Goal: Task Accomplishment & Management: Complete application form

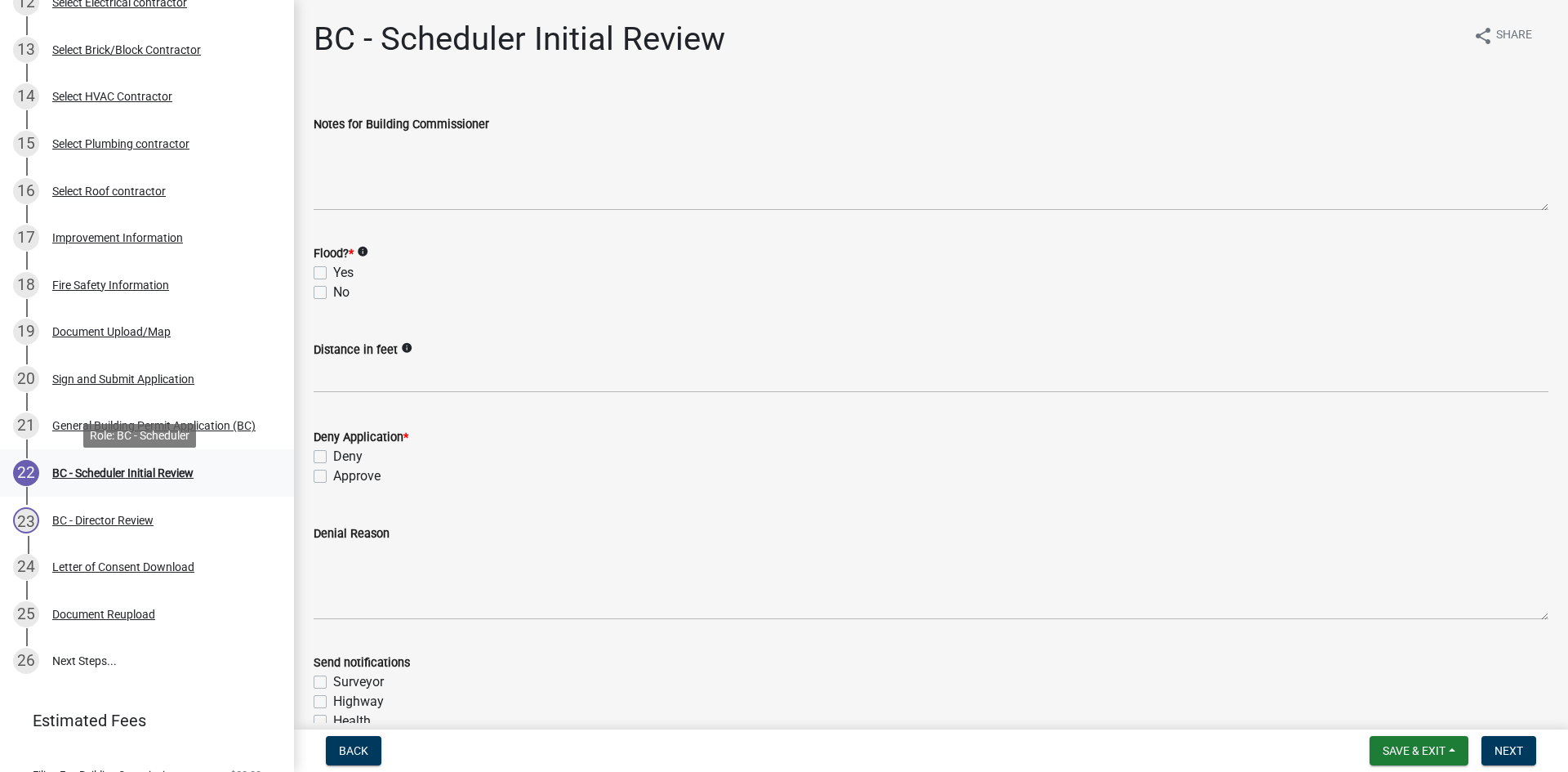
scroll to position [716, 0]
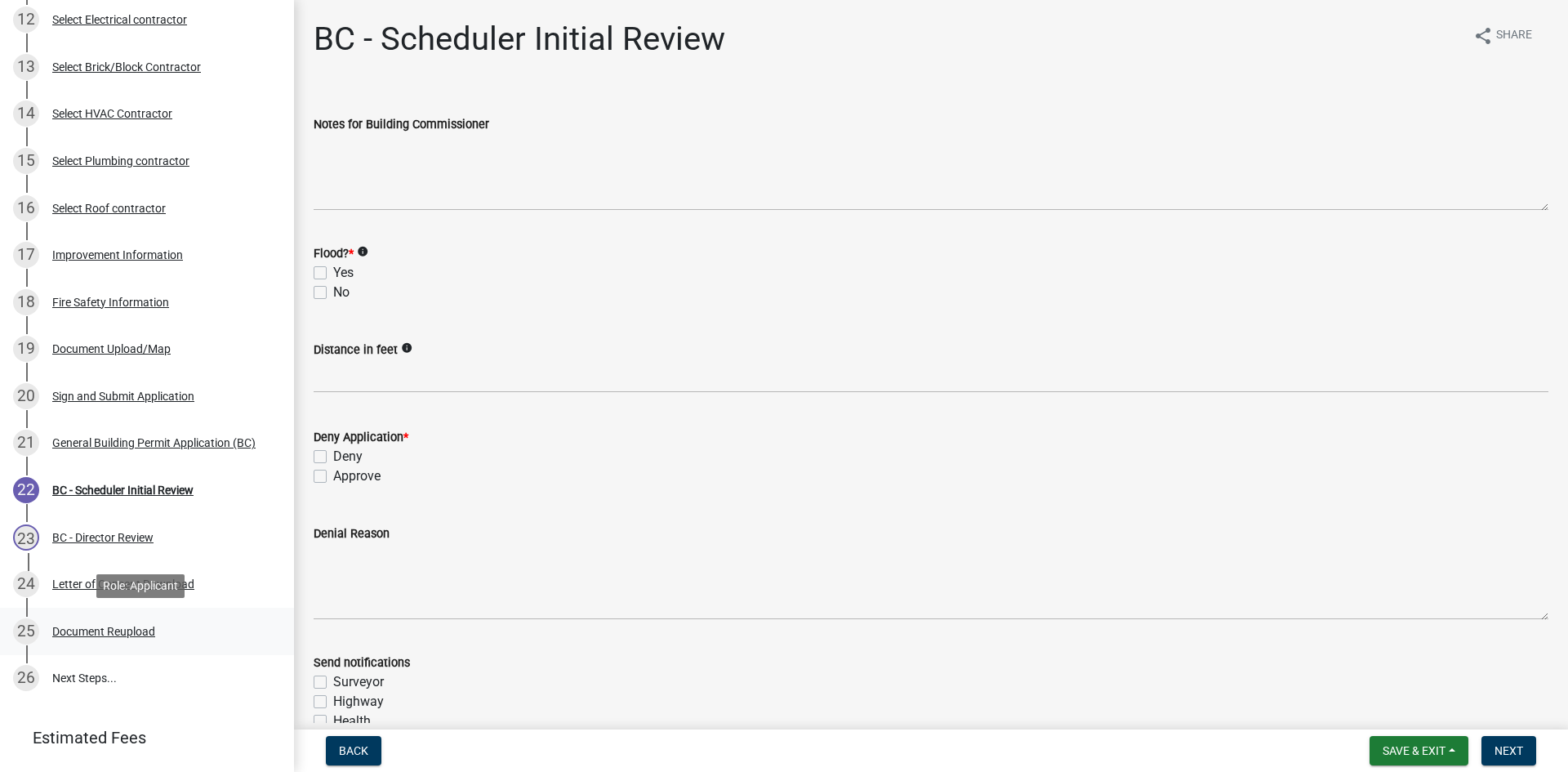
click at [131, 620] on div "25 Document Reupload" at bounding box center [141, 631] width 255 height 26
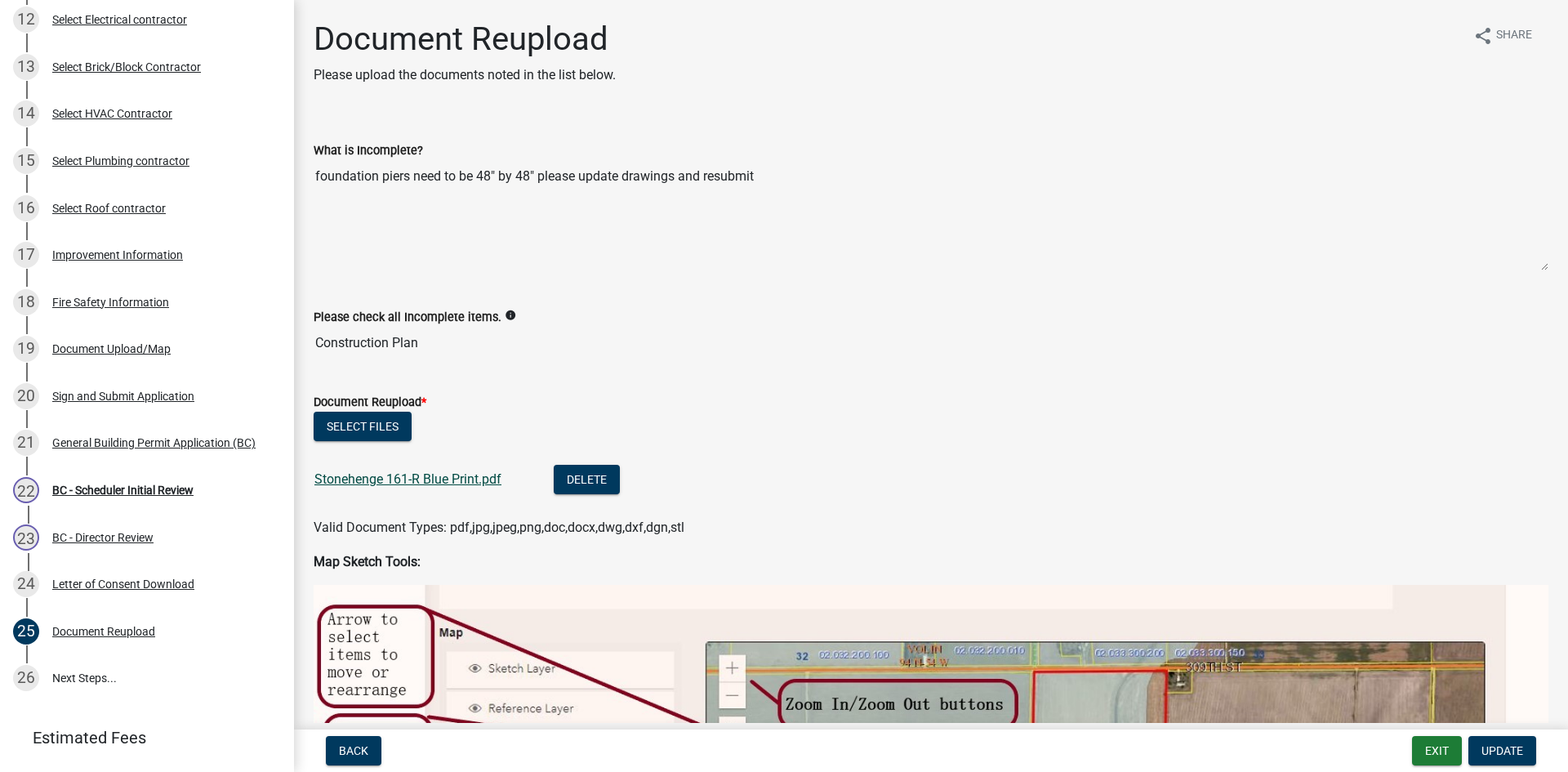
click at [456, 477] on link "Stonehenge 161-R Blue Print.pdf" at bounding box center [408, 480] width 187 height 16
click at [147, 496] on div "BC - Scheduler Initial Review" at bounding box center [123, 490] width 141 height 11
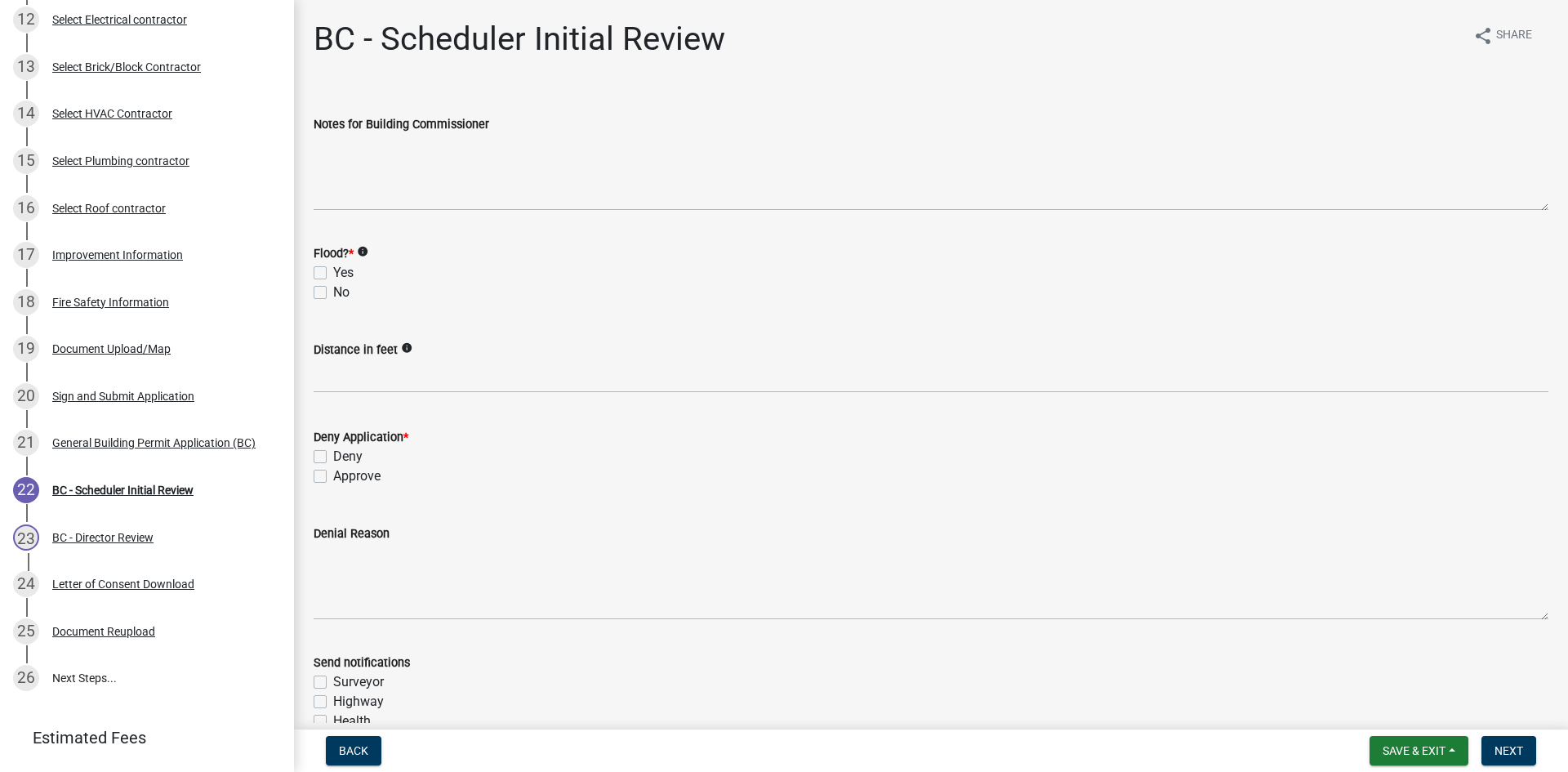
click at [333, 296] on label "No" at bounding box center [340, 292] width 16 height 20
click at [333, 293] on input "No" at bounding box center [338, 288] width 10 height 10
checkbox input "true"
checkbox input "false"
checkbox input "true"
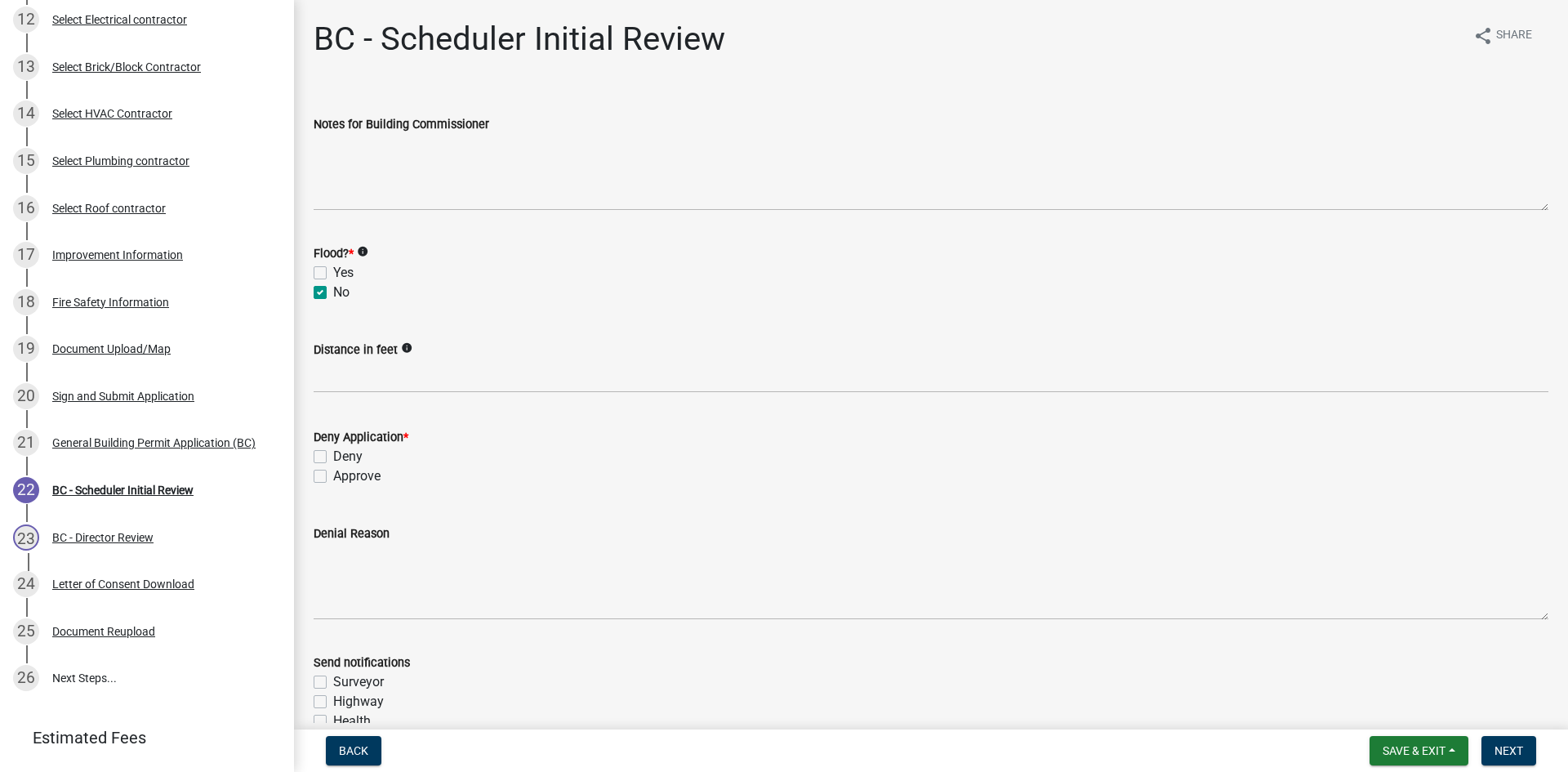
drag, startPoint x: 318, startPoint y: 479, endPoint x: 509, endPoint y: 515, distance: 194.4
click at [333, 477] on label "Approve" at bounding box center [356, 476] width 47 height 20
click at [333, 477] on input "Approve" at bounding box center [338, 472] width 10 height 10
checkbox input "true"
checkbox input "false"
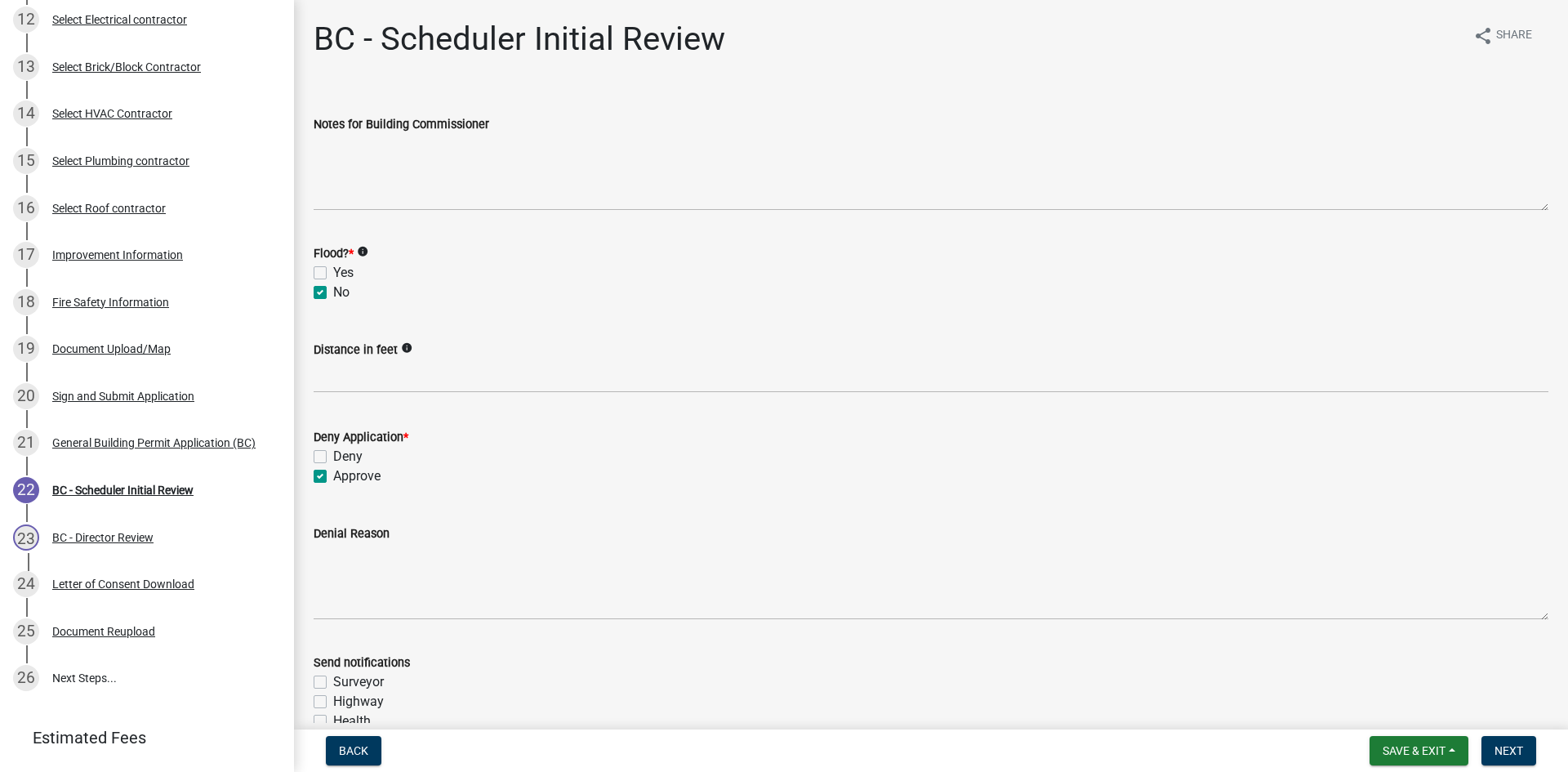
checkbox input "true"
click at [1519, 748] on span "Next" at bounding box center [1508, 750] width 28 height 13
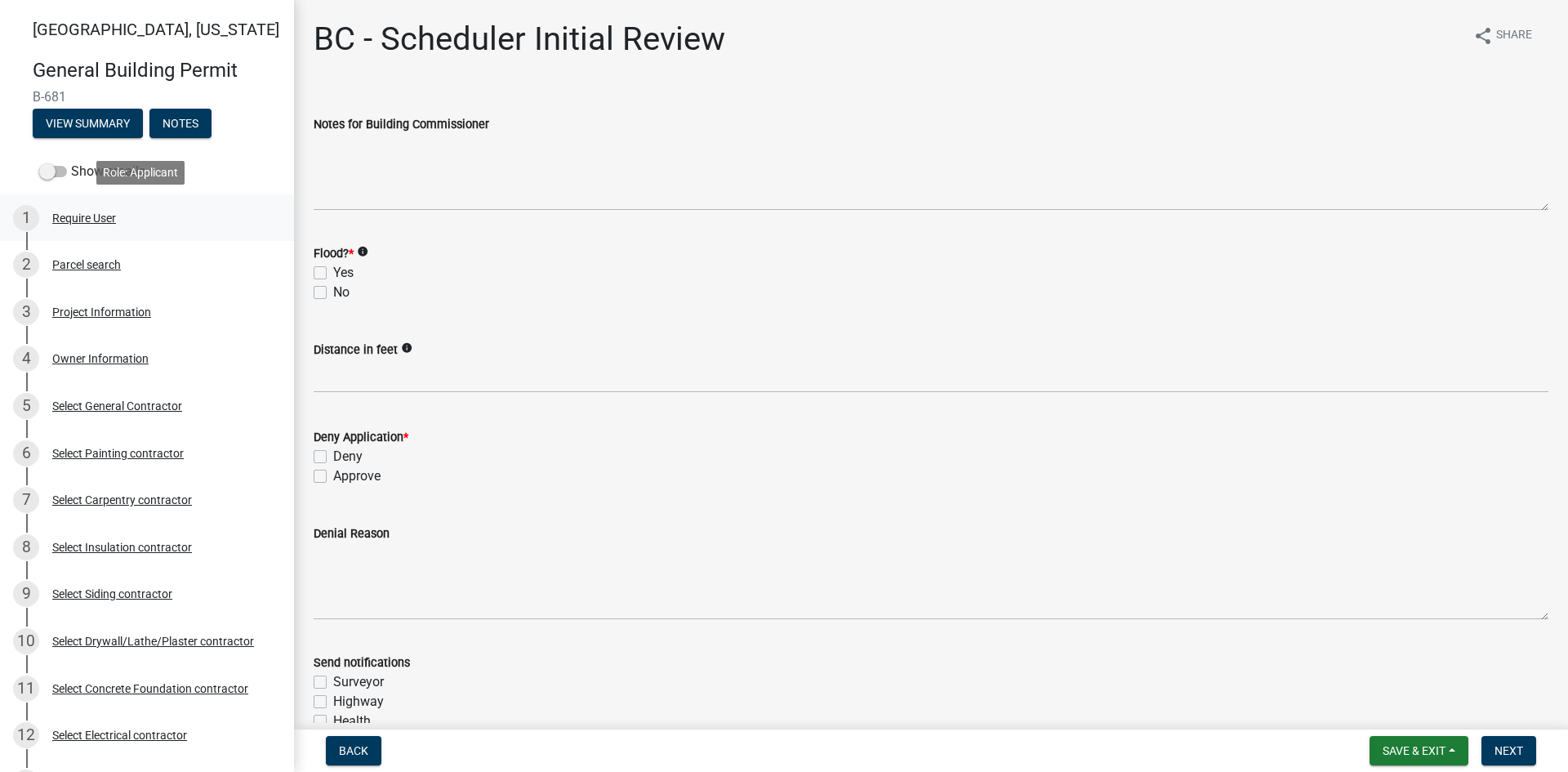
click at [79, 222] on div "Require User" at bounding box center [84, 217] width 64 height 11
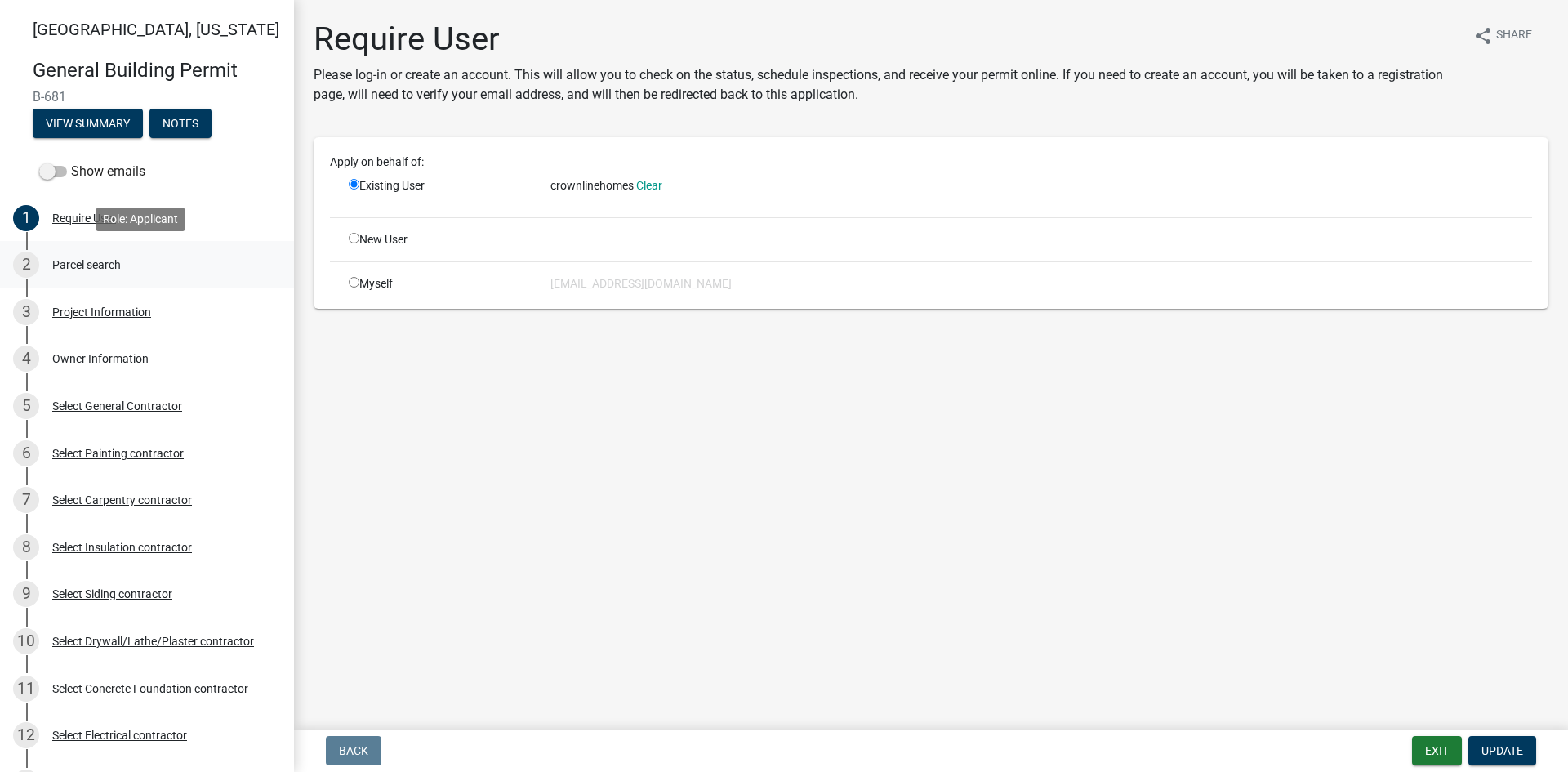
click at [86, 268] on div "Parcel search" at bounding box center [87, 264] width 69 height 11
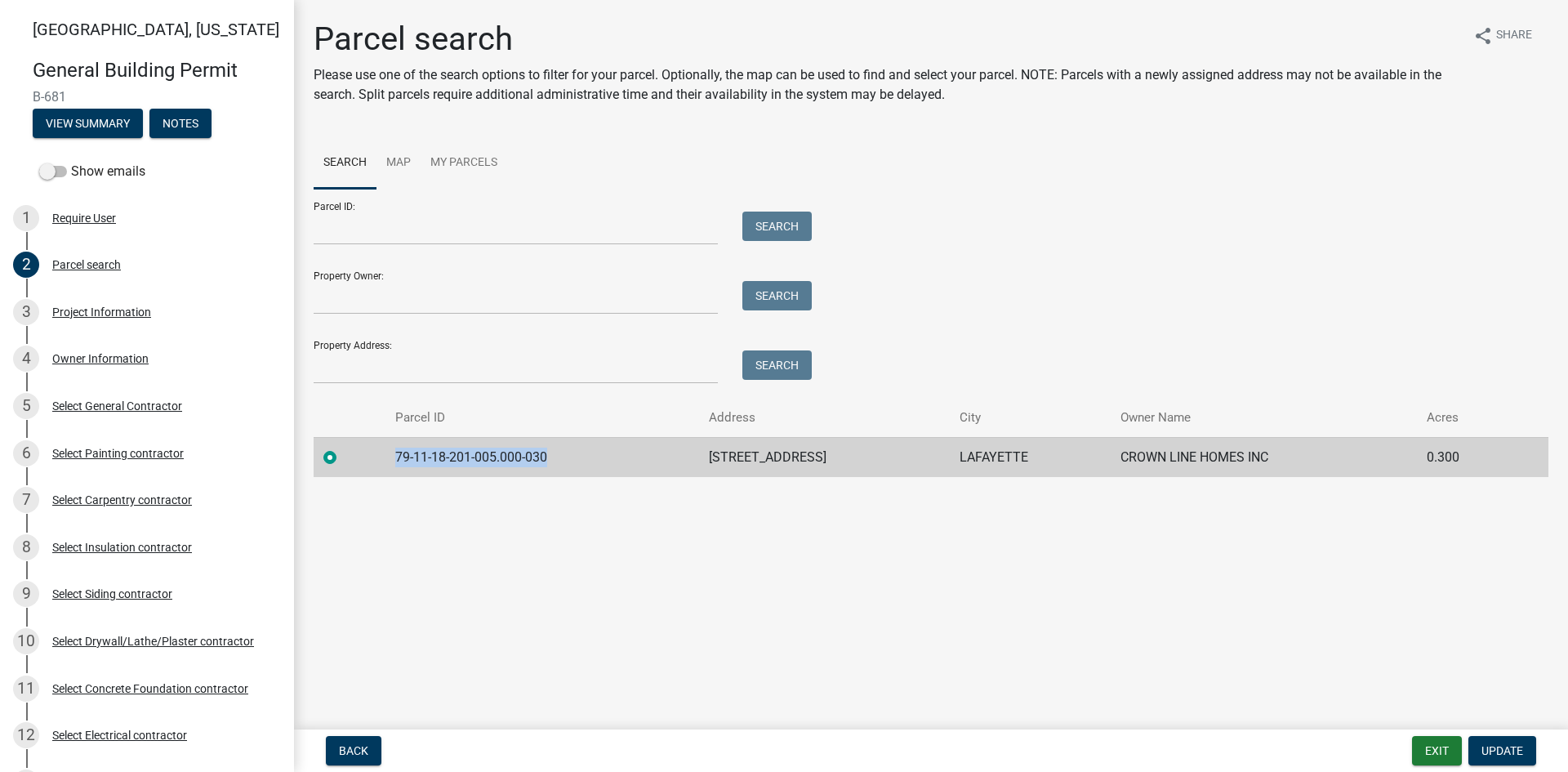
drag, startPoint x: 549, startPoint y: 455, endPoint x: 386, endPoint y: 459, distance: 163.0
click at [386, 459] on td "79-11-18-201-005.000-030" at bounding box center [542, 457] width 314 height 40
copy td "79-11-18-201-005.000-030"
click at [100, 311] on div "Project Information" at bounding box center [102, 311] width 99 height 11
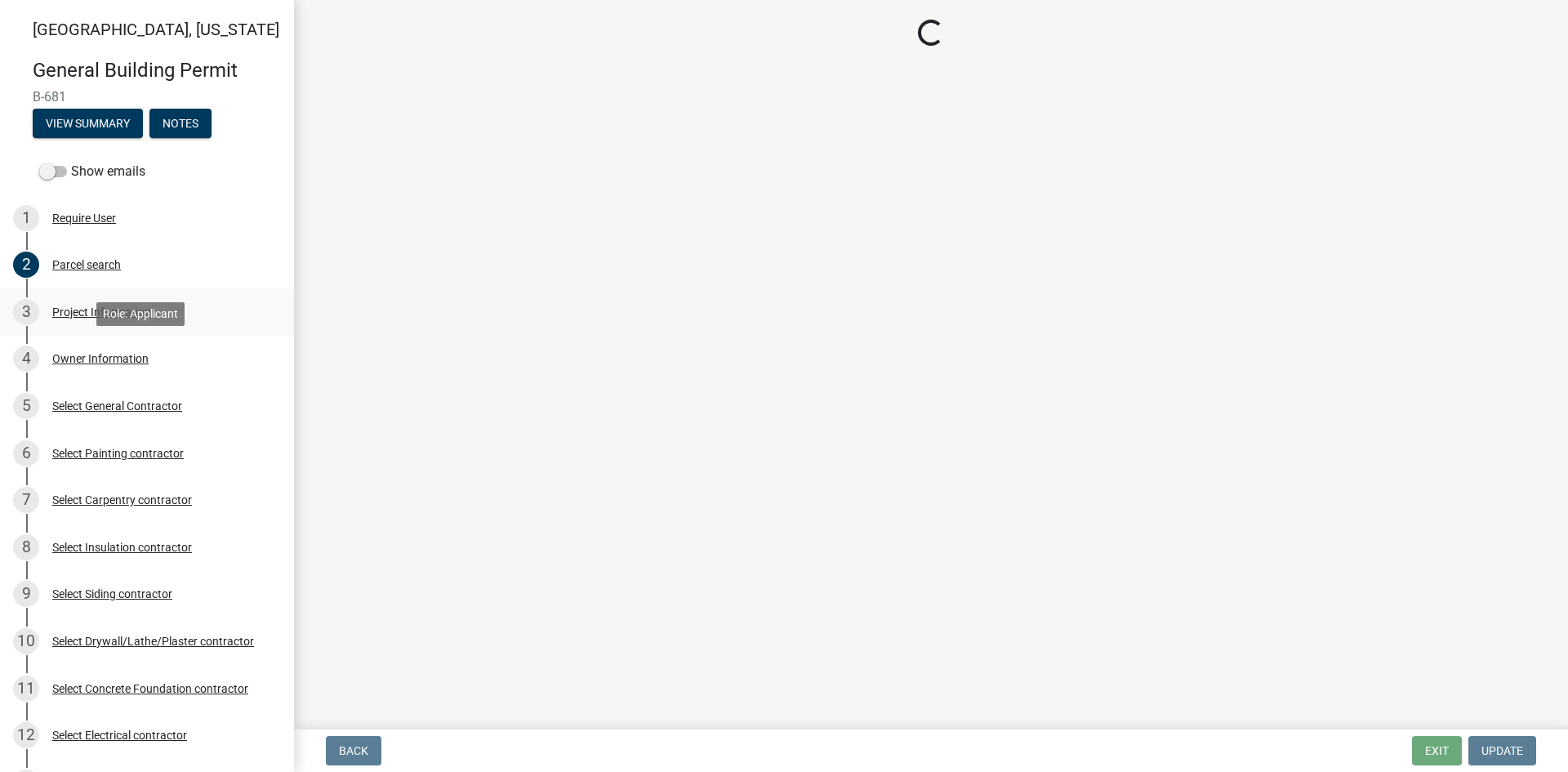
select select "d3bc3282-92a9-4f2d-b0b7-49300d29f3ce"
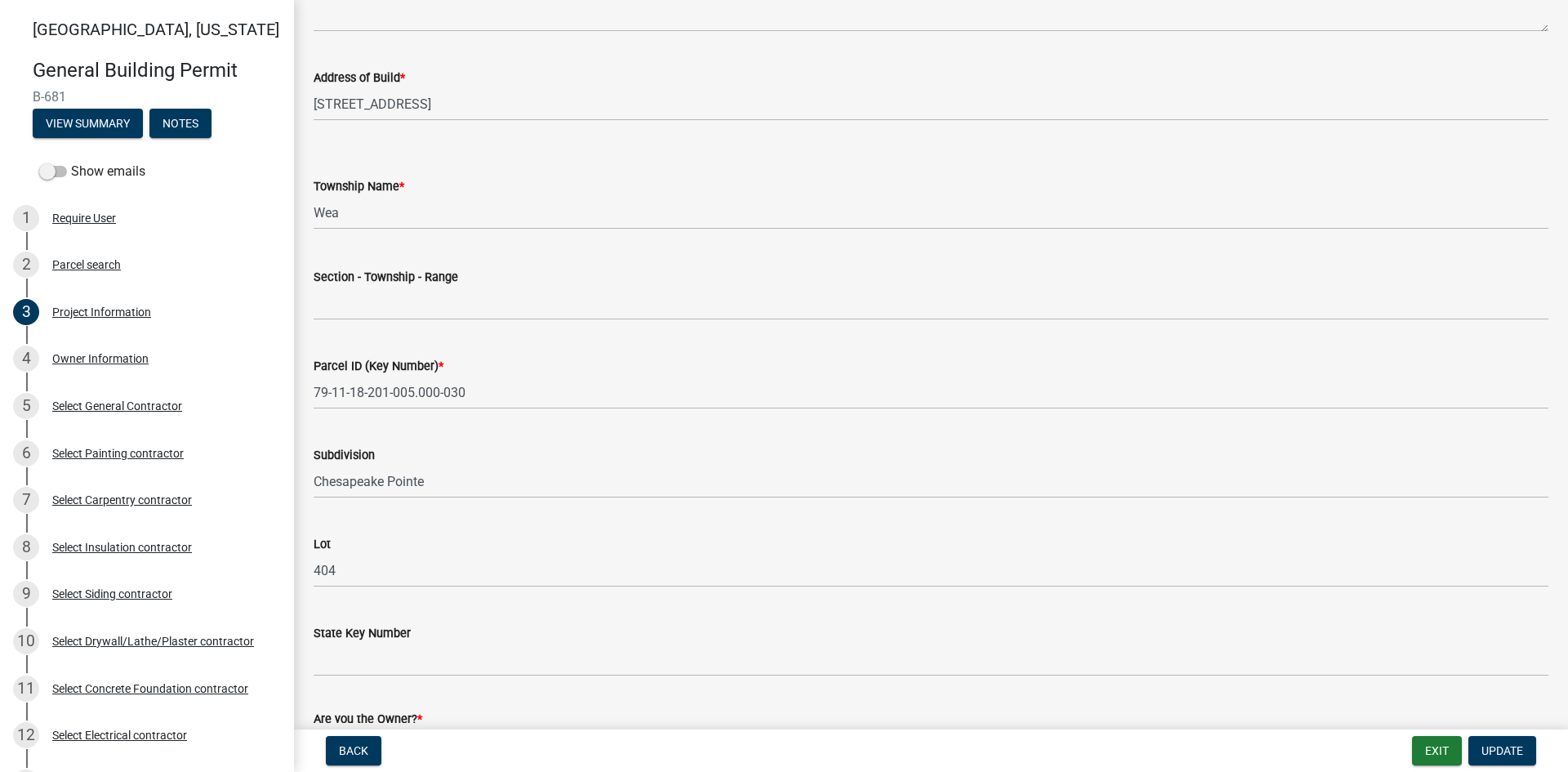
scroll to position [735, 0]
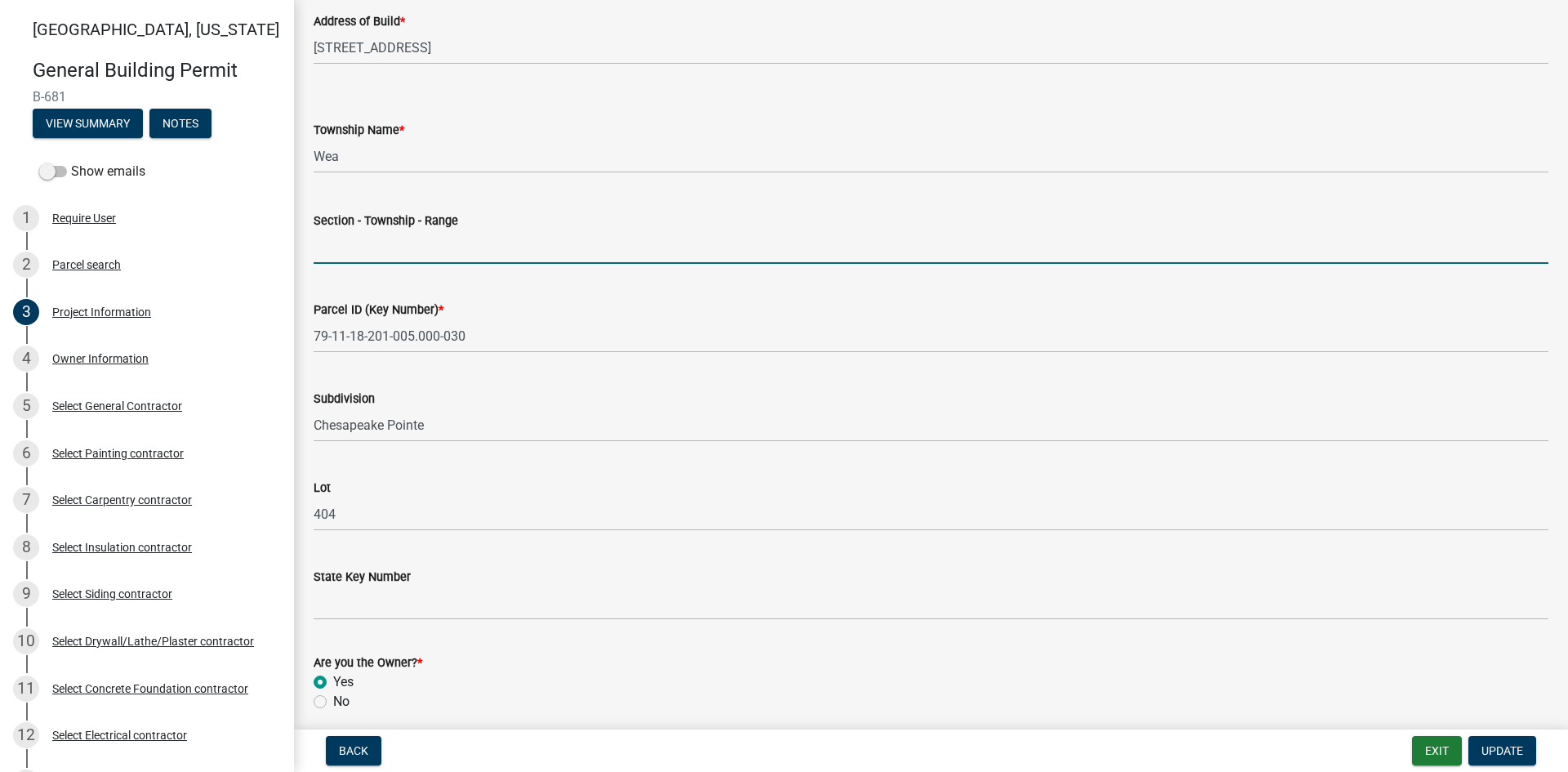
click at [329, 244] on input "Section - Township - Range" at bounding box center [931, 247] width 1234 height 34
type input "18-22--4"
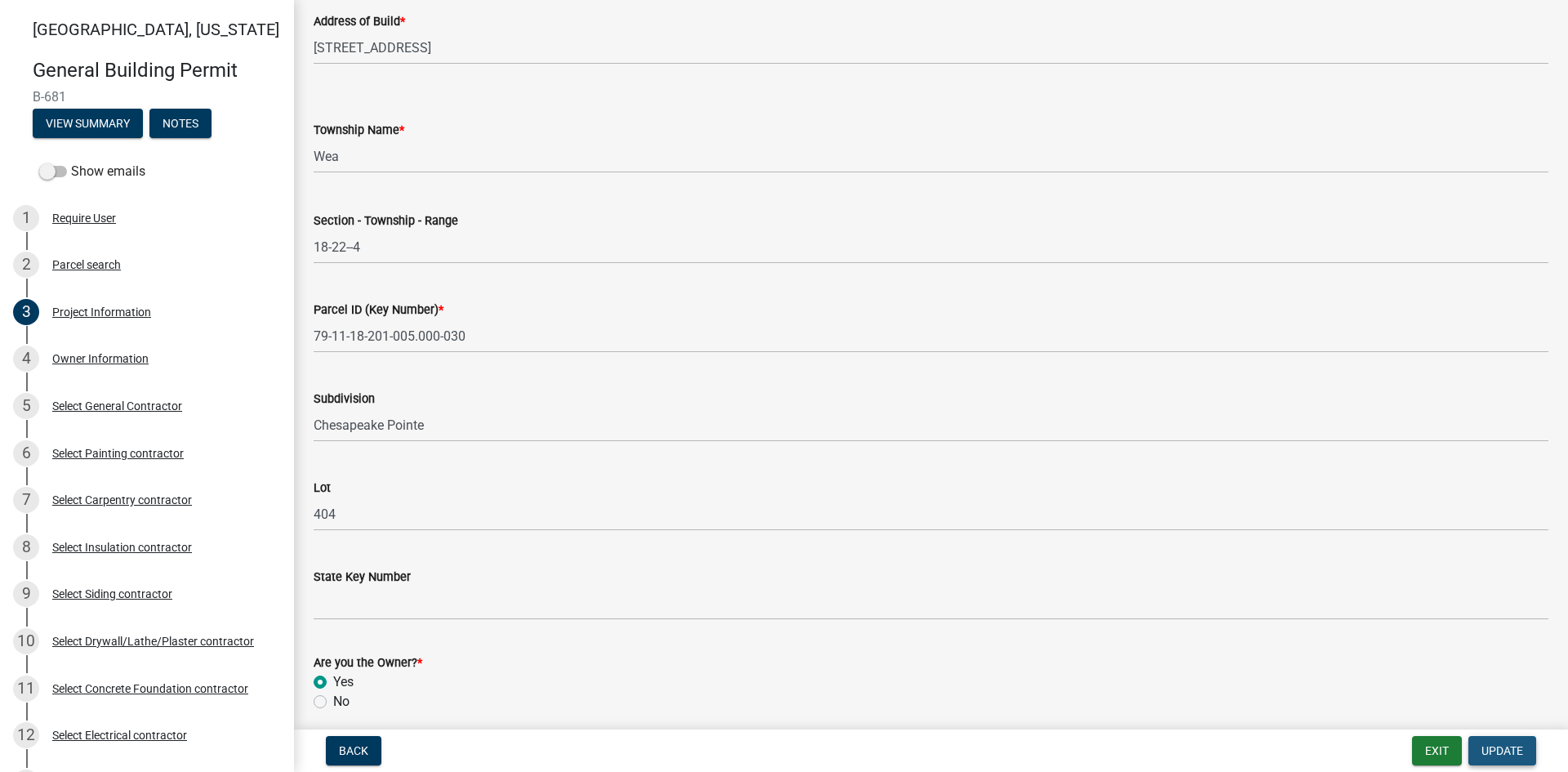
click at [1503, 751] on span "Update" at bounding box center [1502, 750] width 41 height 13
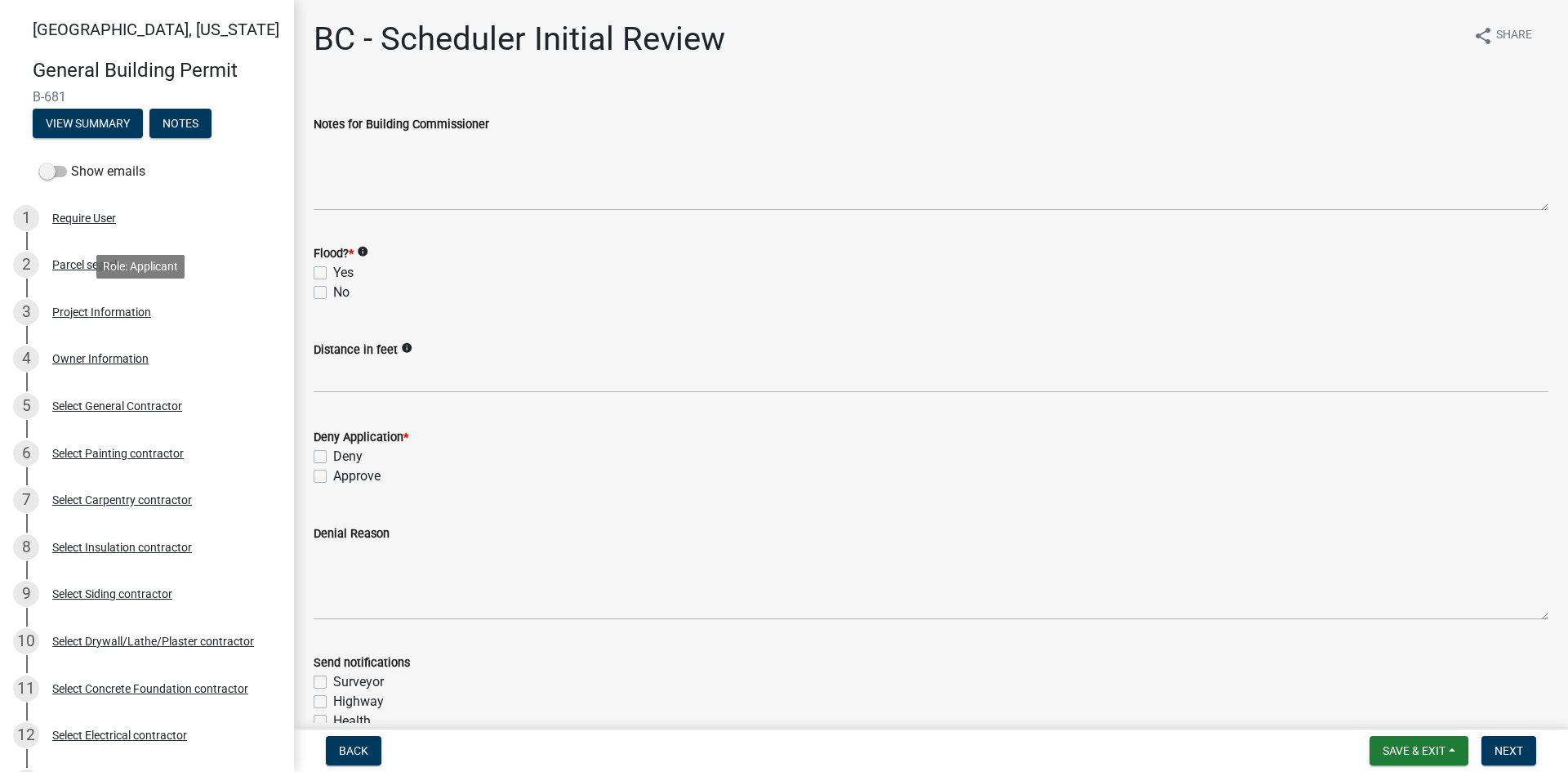
click at [105, 317] on div "Project Information" at bounding box center [102, 311] width 99 height 11
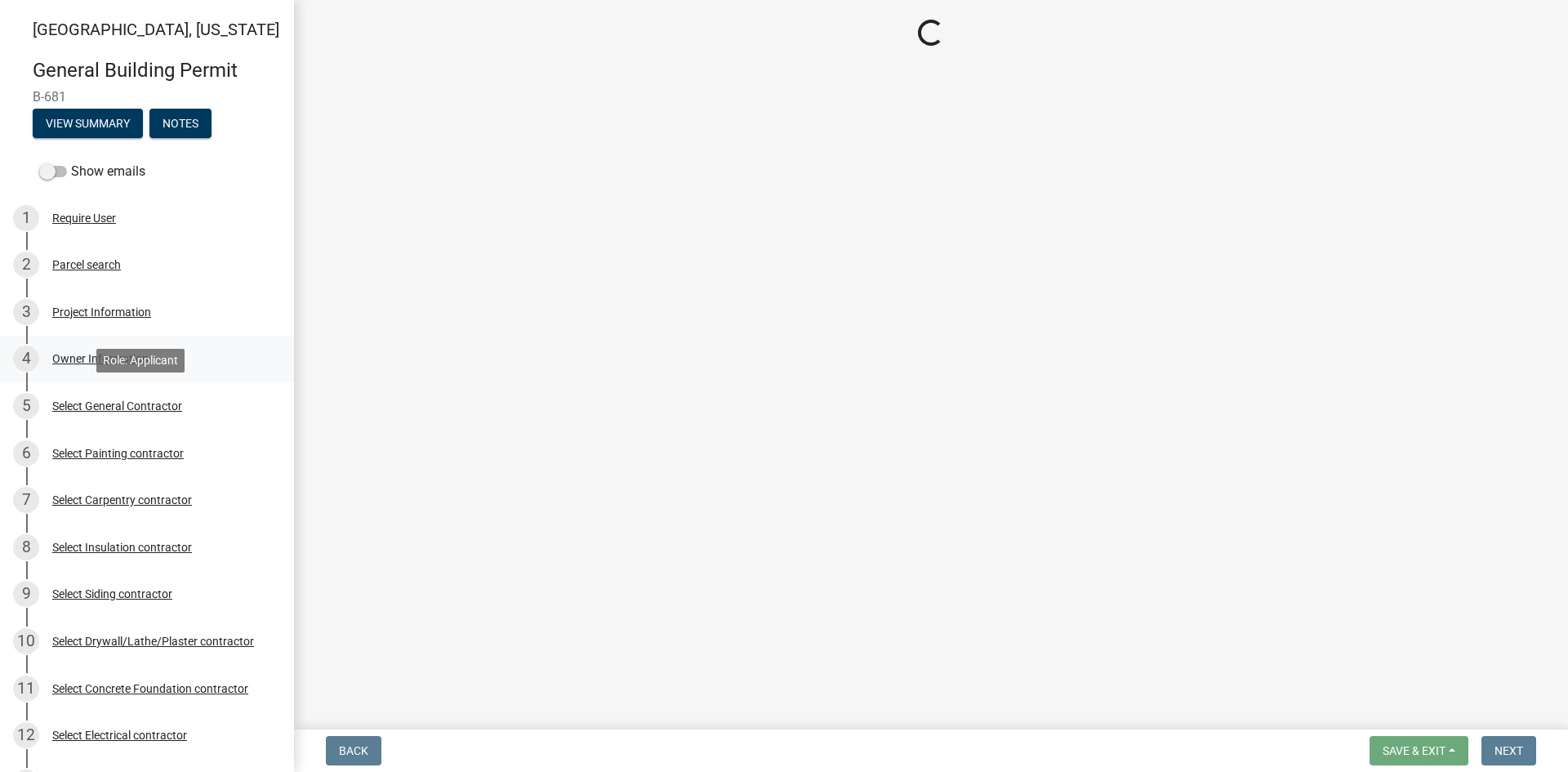
select select "d3bc3282-92a9-4f2d-b0b7-49300d29f3ce"
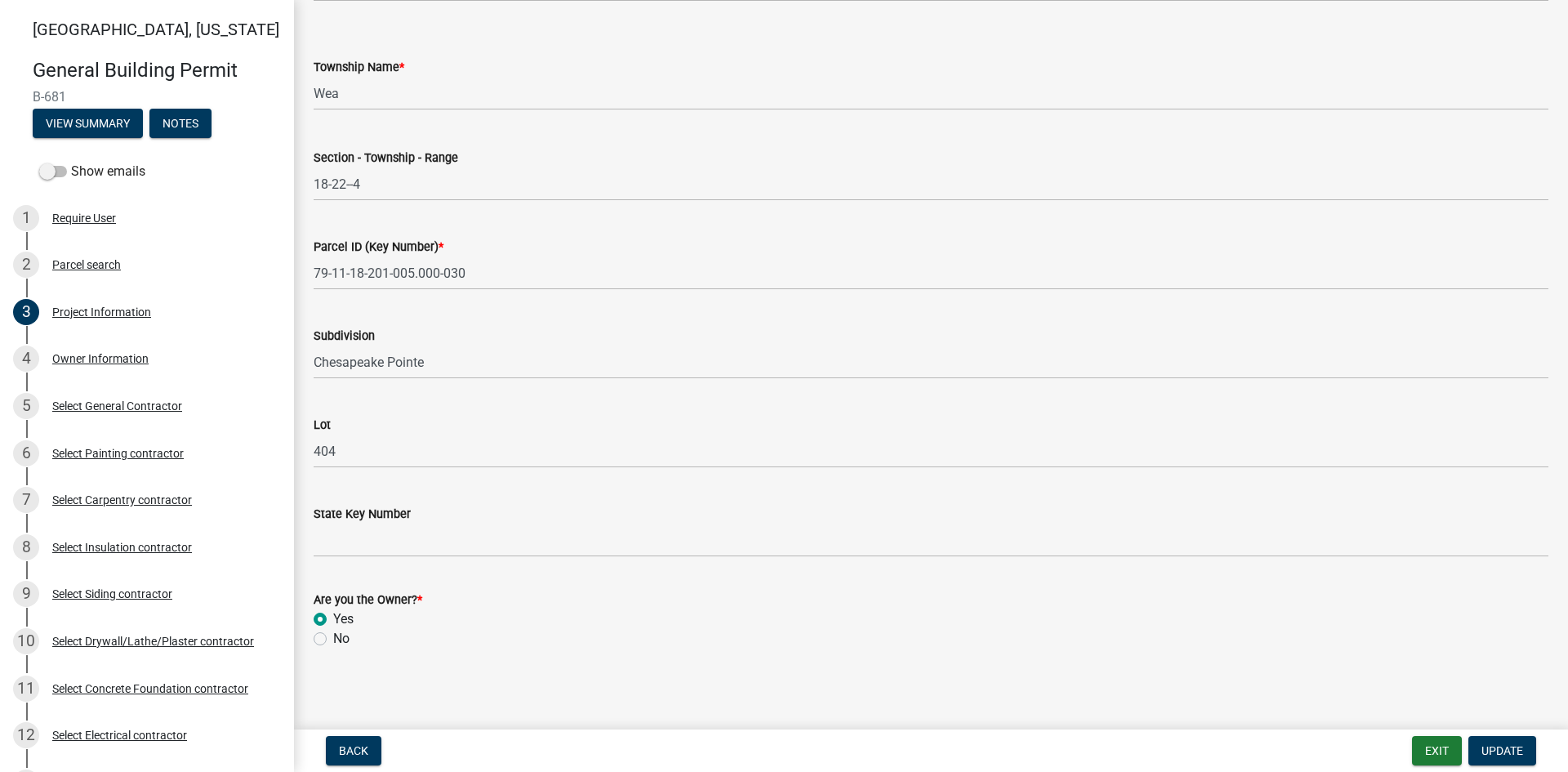
scroll to position [802, 0]
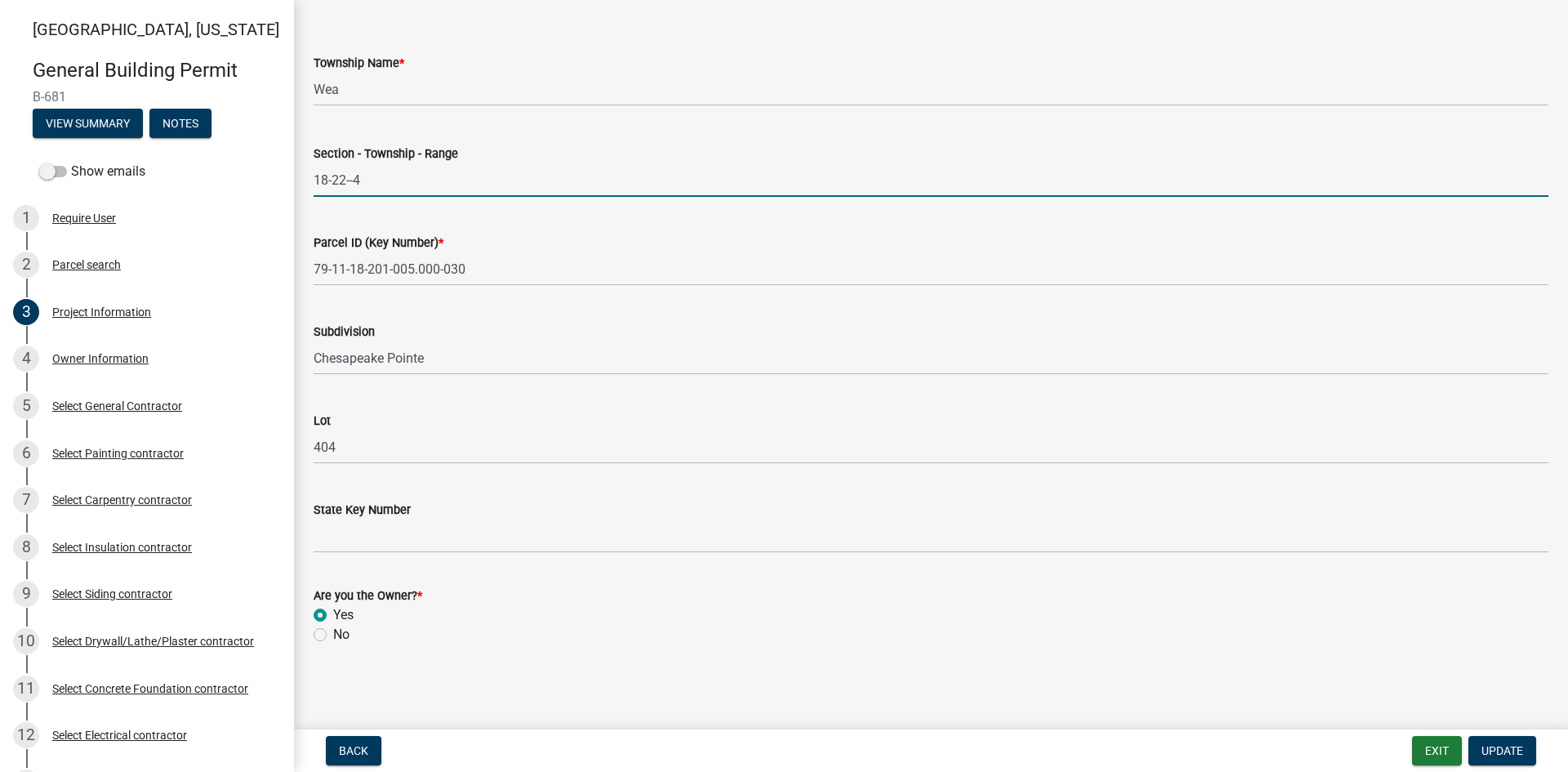
click at [353, 182] on input "18-22--4" at bounding box center [931, 179] width 1234 height 34
type input "18-22-4"
click at [1510, 744] on span "Update" at bounding box center [1502, 750] width 41 height 13
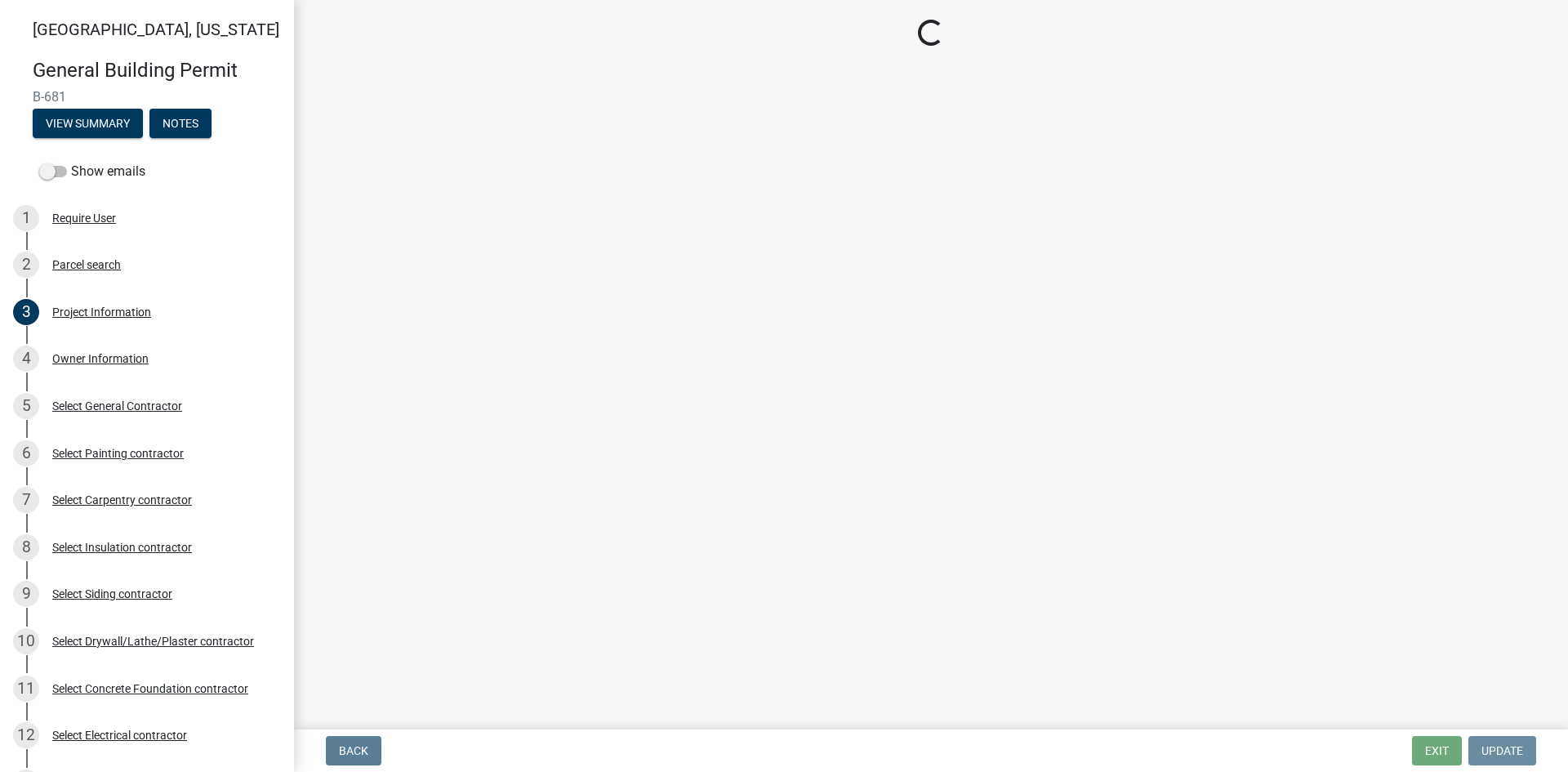
scroll to position [0, 0]
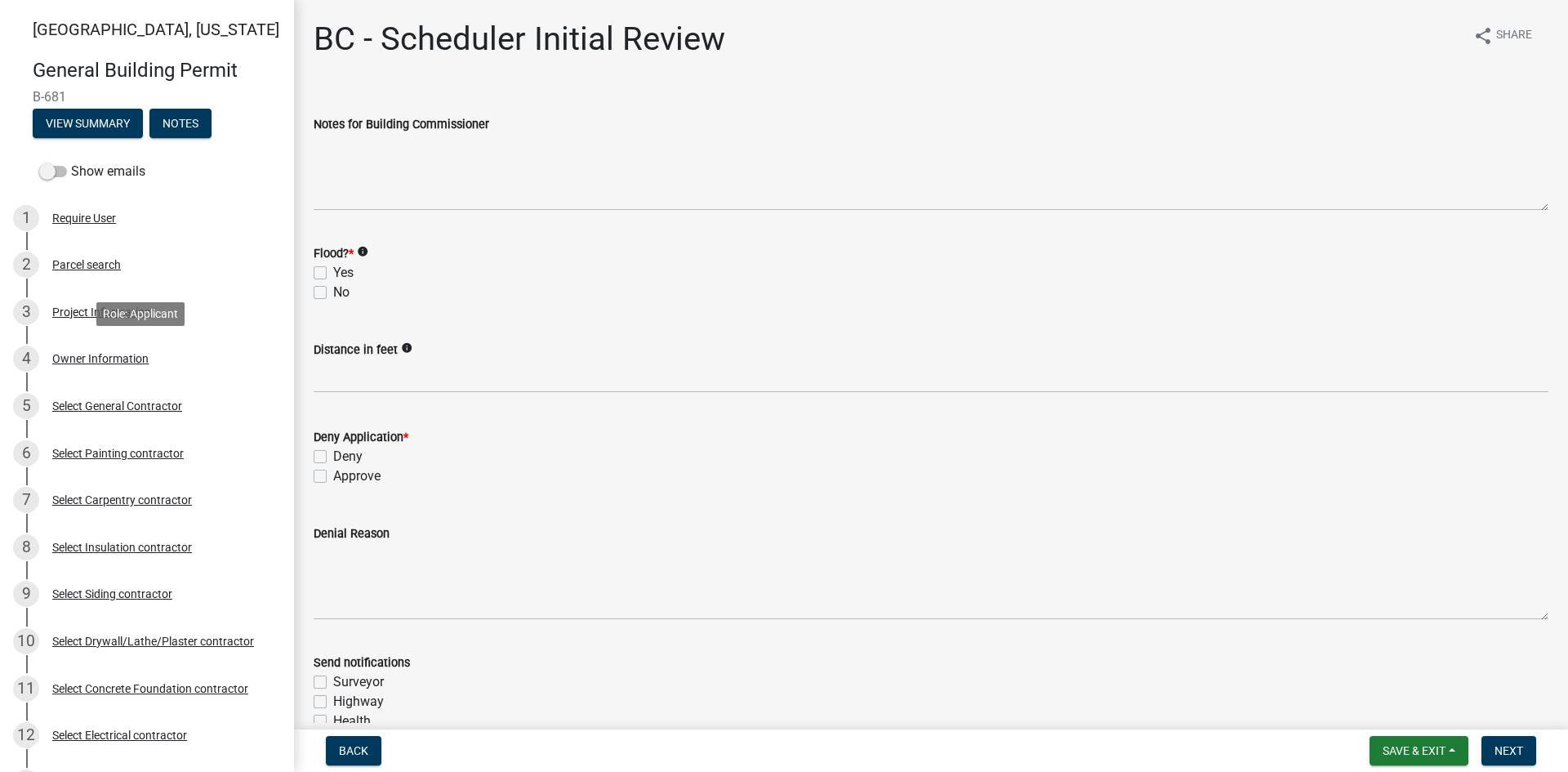
click at [78, 355] on div "Owner Information" at bounding box center [101, 358] width 97 height 11
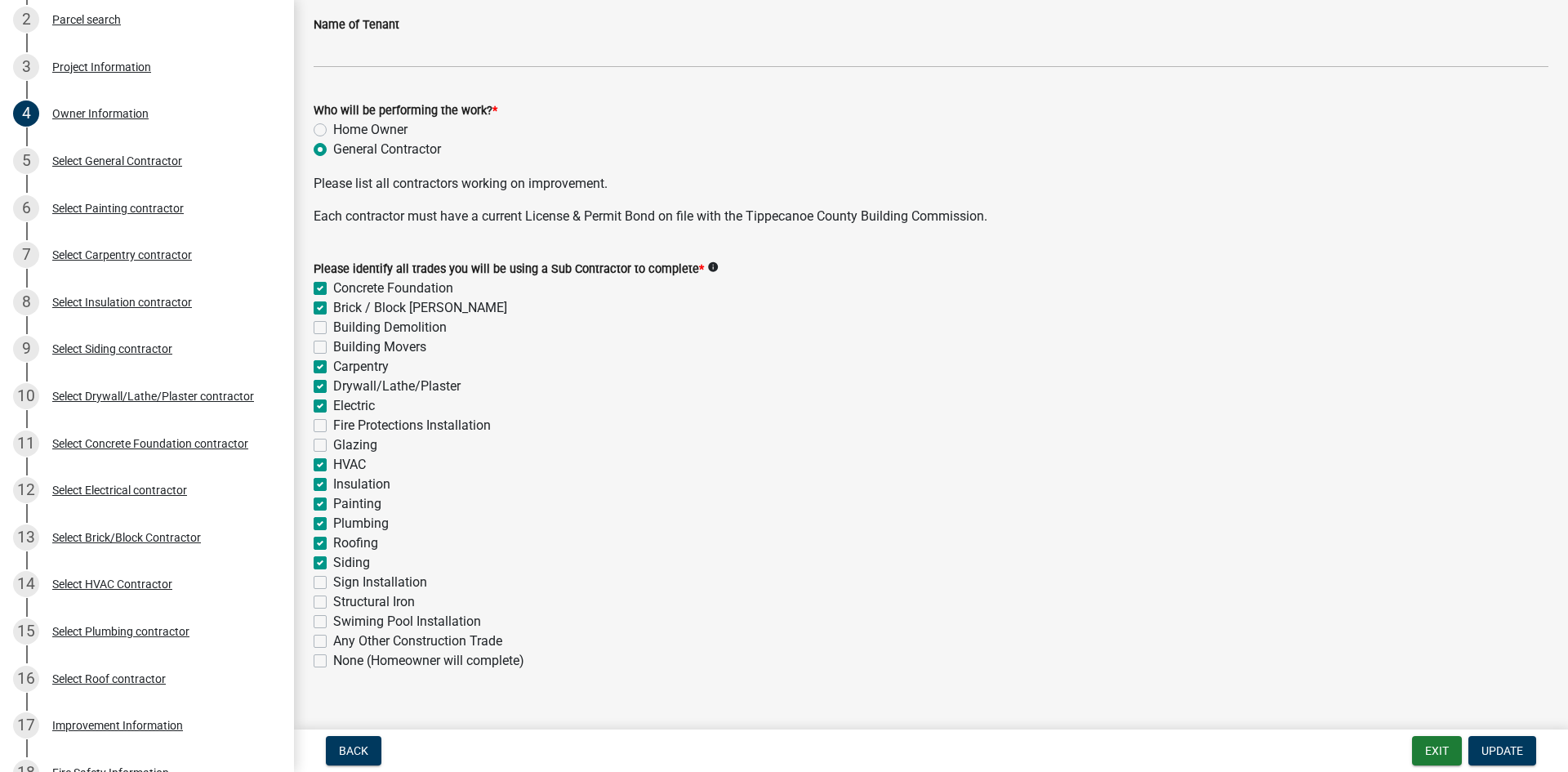
scroll to position [482, 0]
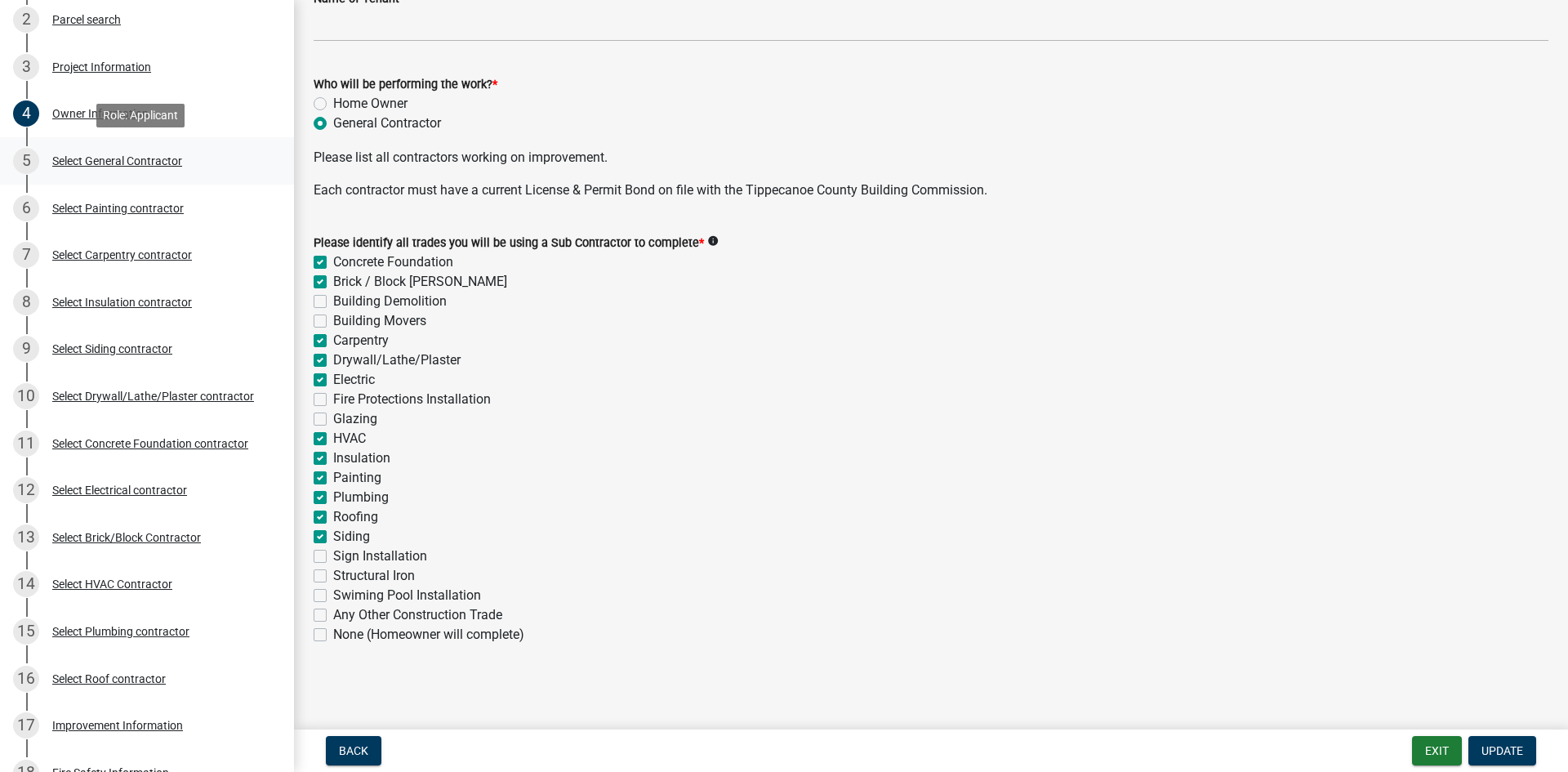
click at [94, 161] on div "Select General Contractor" at bounding box center [117, 160] width 130 height 11
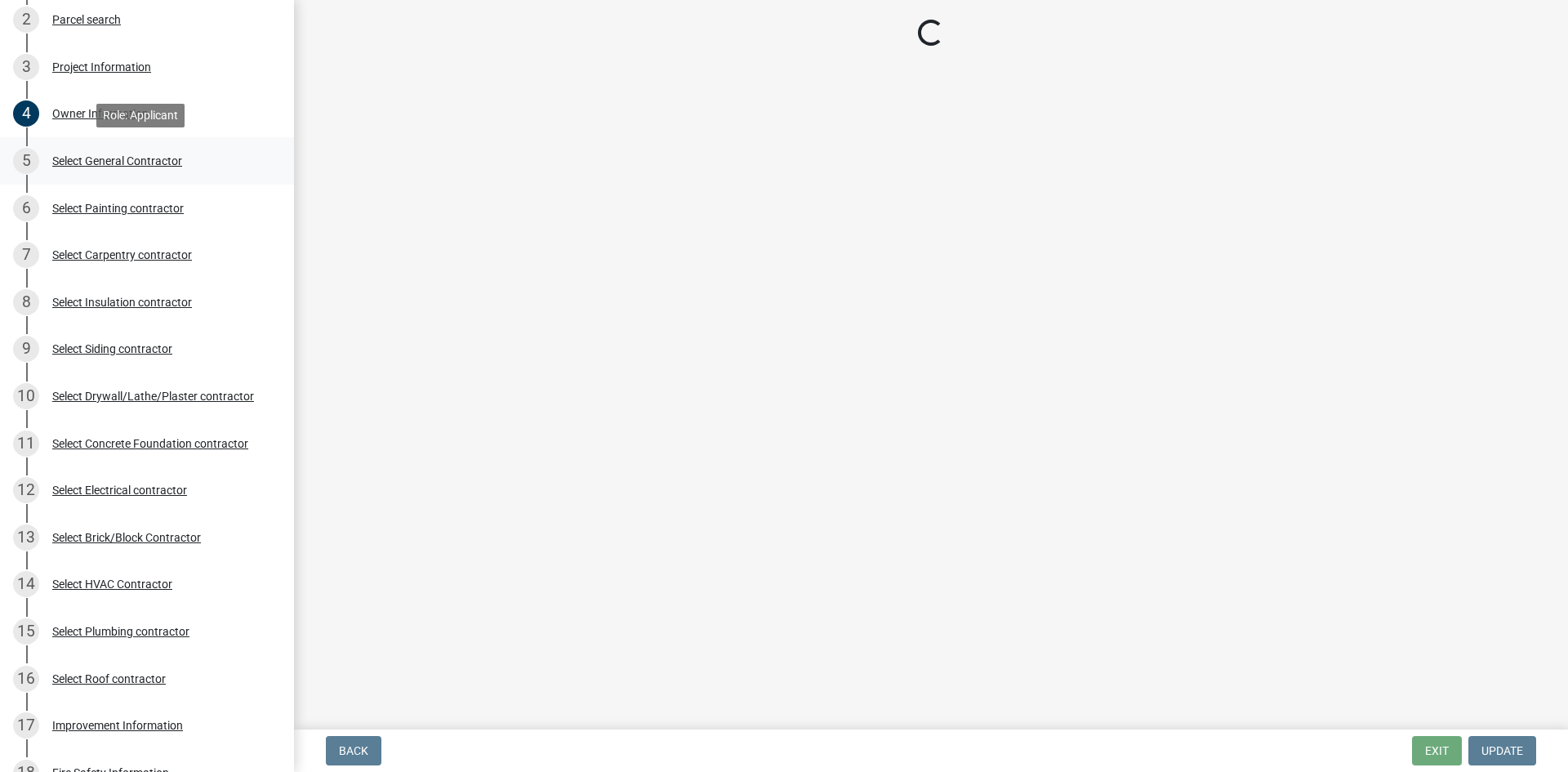
scroll to position [0, 0]
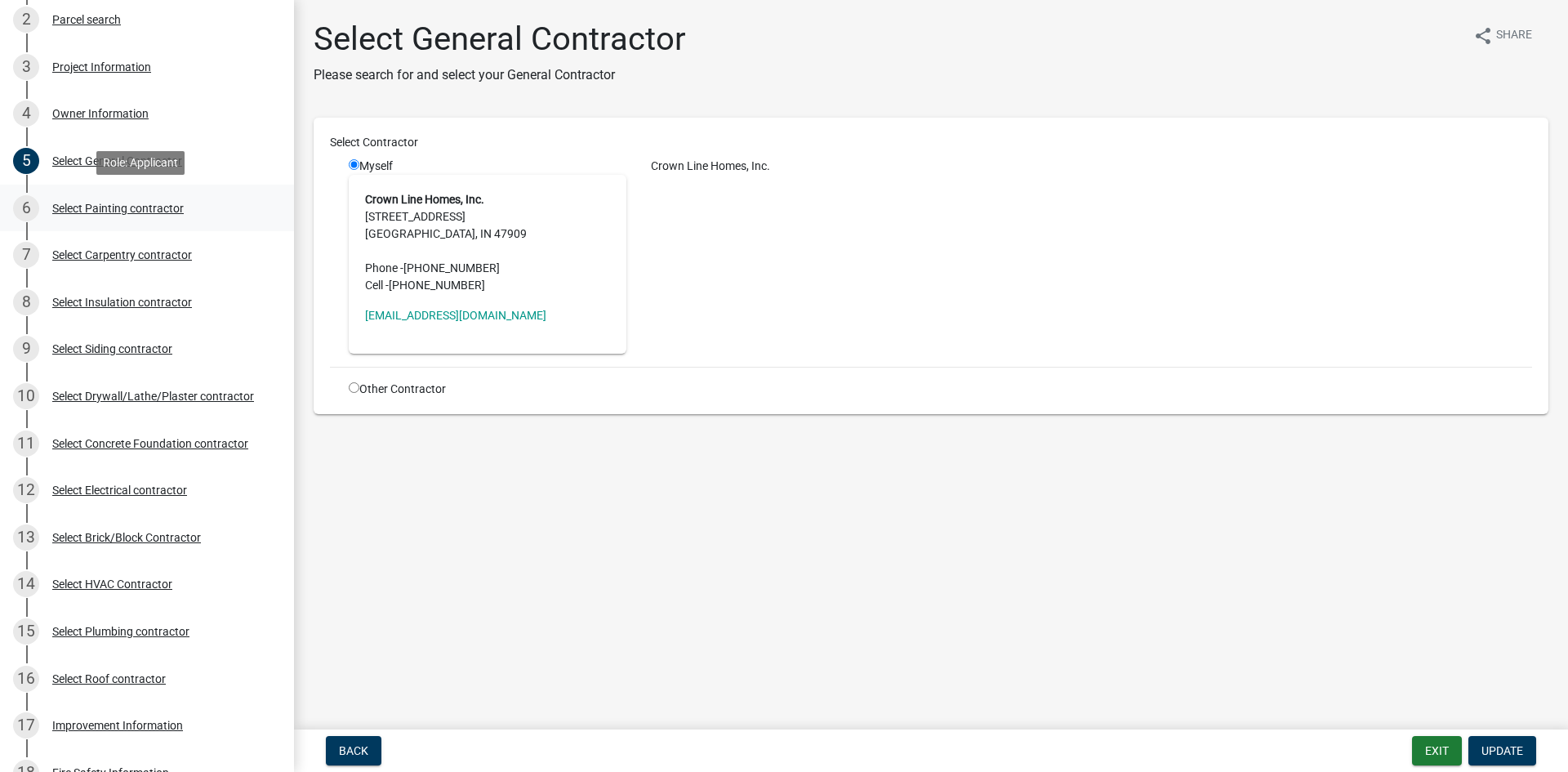
click at [104, 212] on div "Select Painting contractor" at bounding box center [118, 208] width 131 height 11
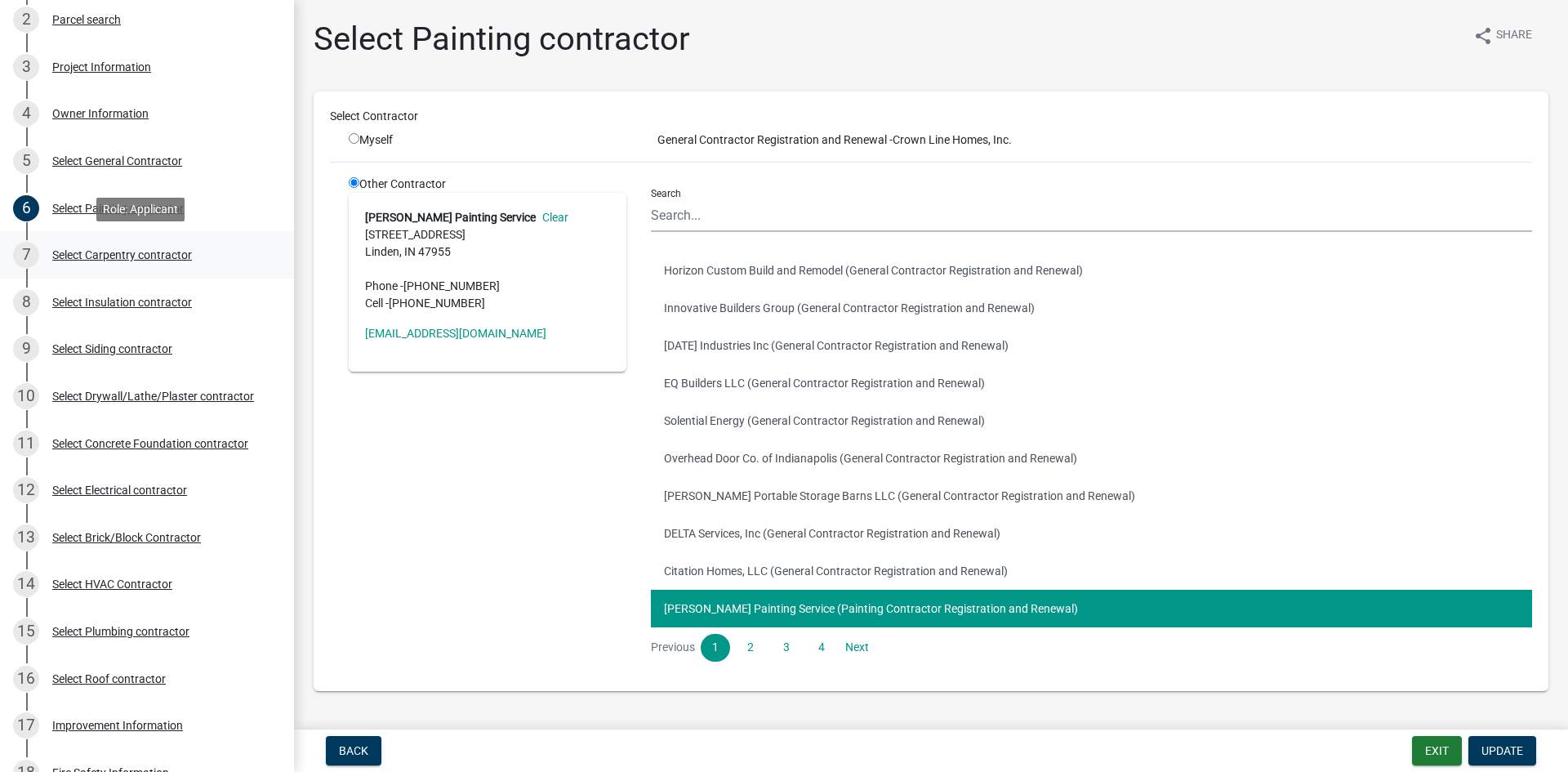
click at [120, 259] on div "Select Carpentry contractor" at bounding box center [122, 254] width 140 height 11
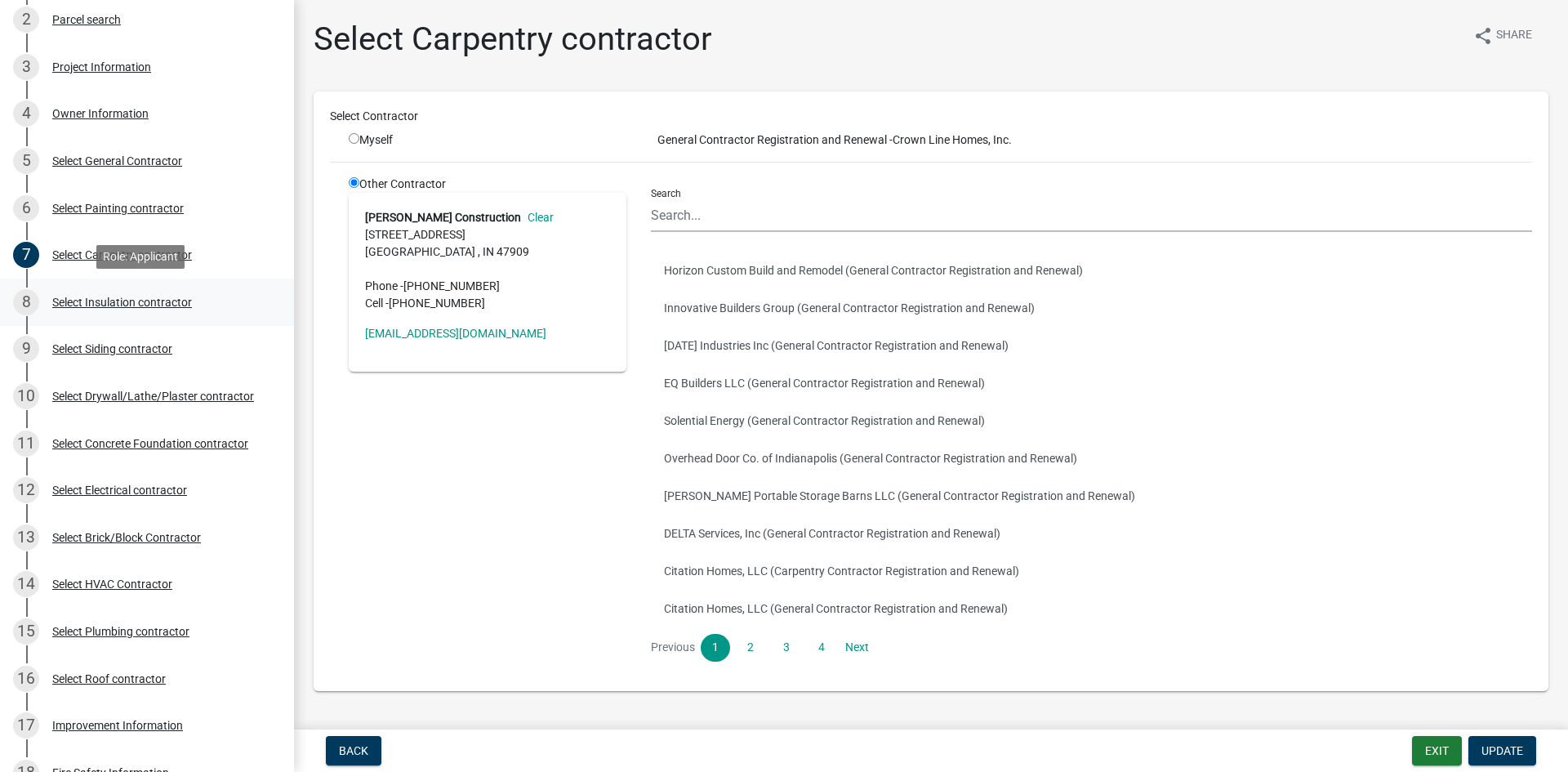
click at [115, 307] on div "Select Insulation contractor" at bounding box center [122, 302] width 140 height 11
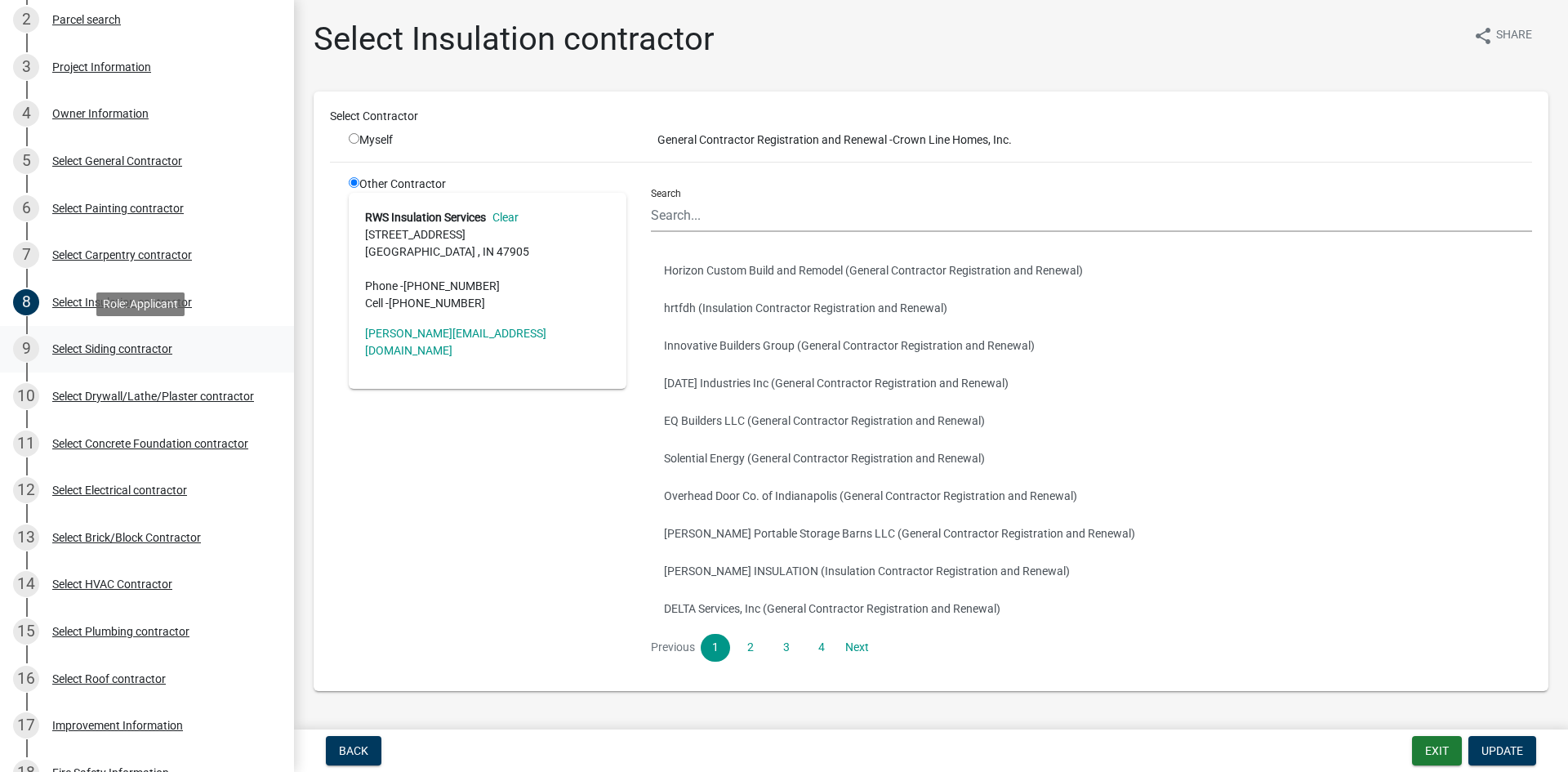
click at [115, 350] on div "Select Siding contractor" at bounding box center [112, 348] width 120 height 11
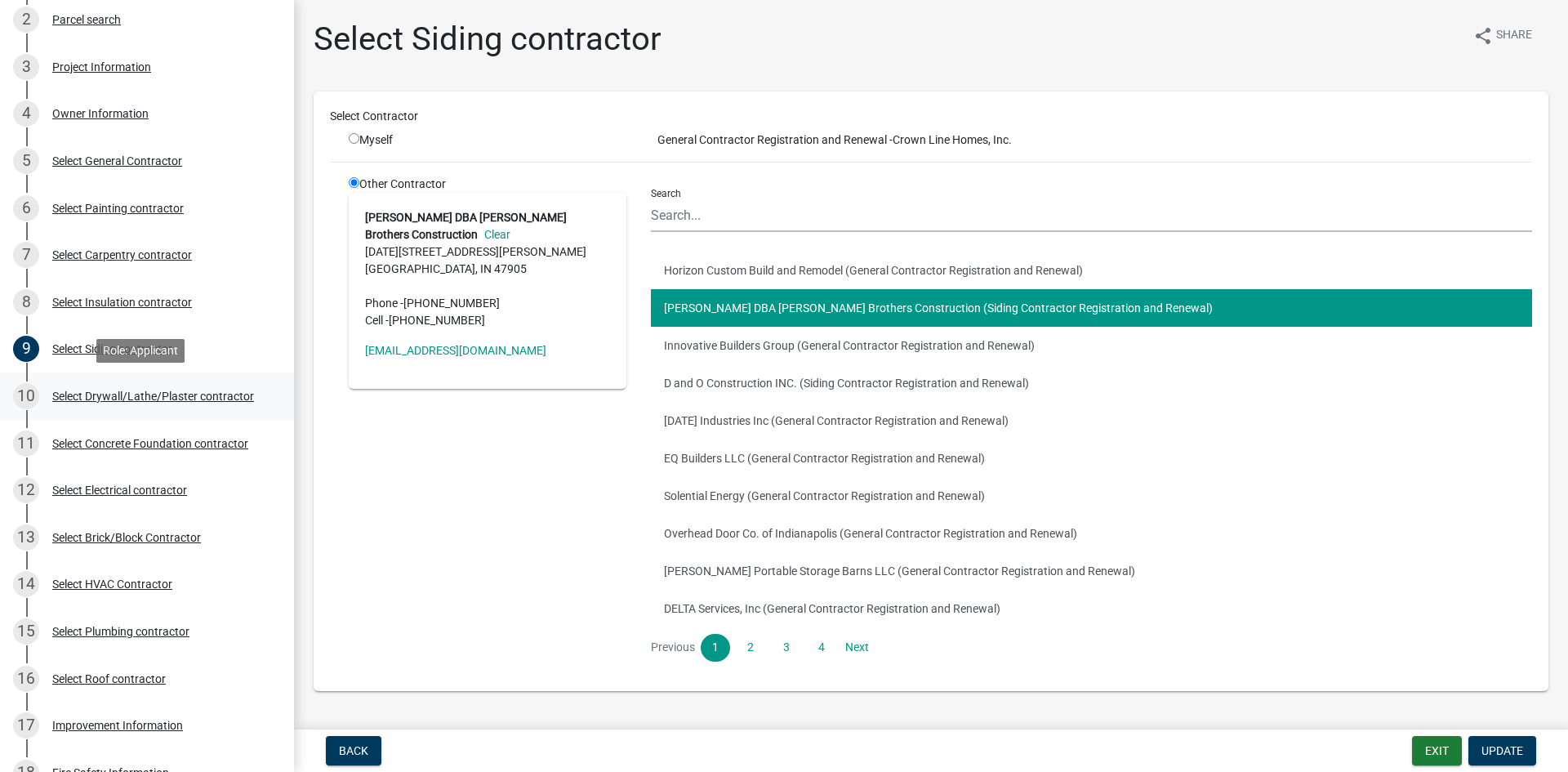
click at [121, 392] on div "Select Drywall/Lathe/Plaster contractor" at bounding box center [153, 396] width 202 height 11
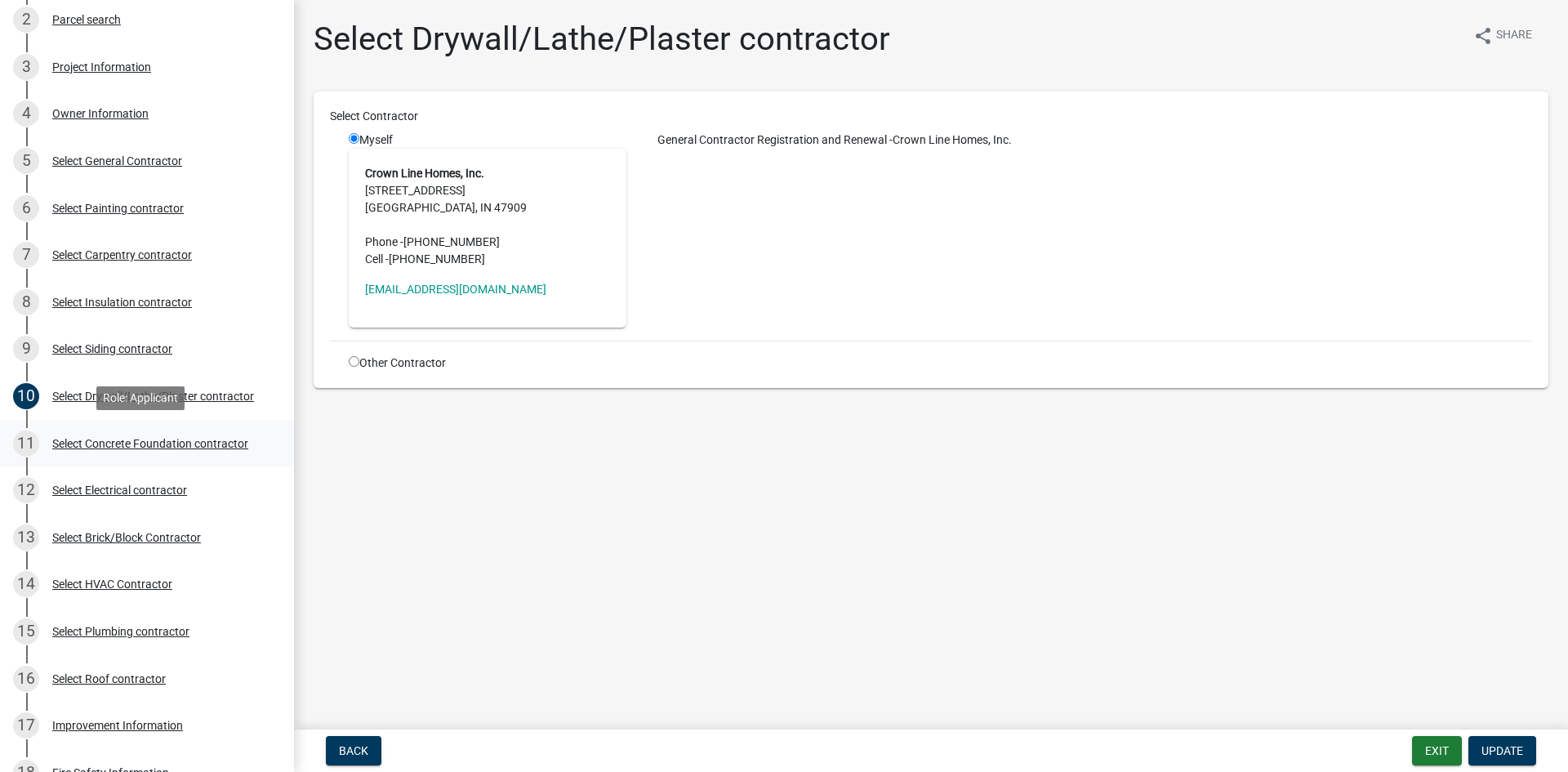
click at [103, 444] on div "Select Concrete Foundation contractor" at bounding box center [150, 443] width 196 height 11
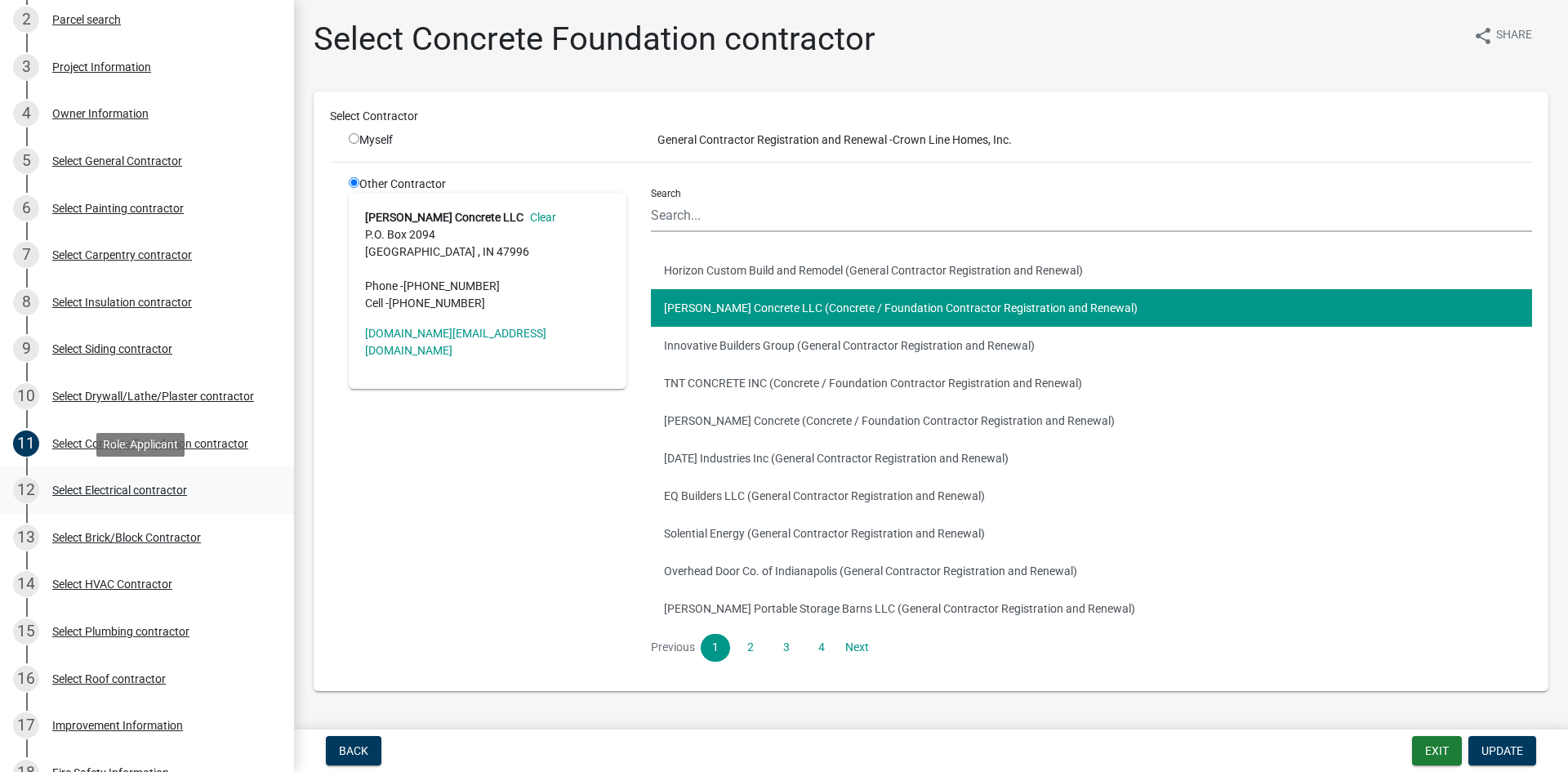
click at [117, 486] on div "Select Electrical contractor" at bounding box center [120, 490] width 134 height 11
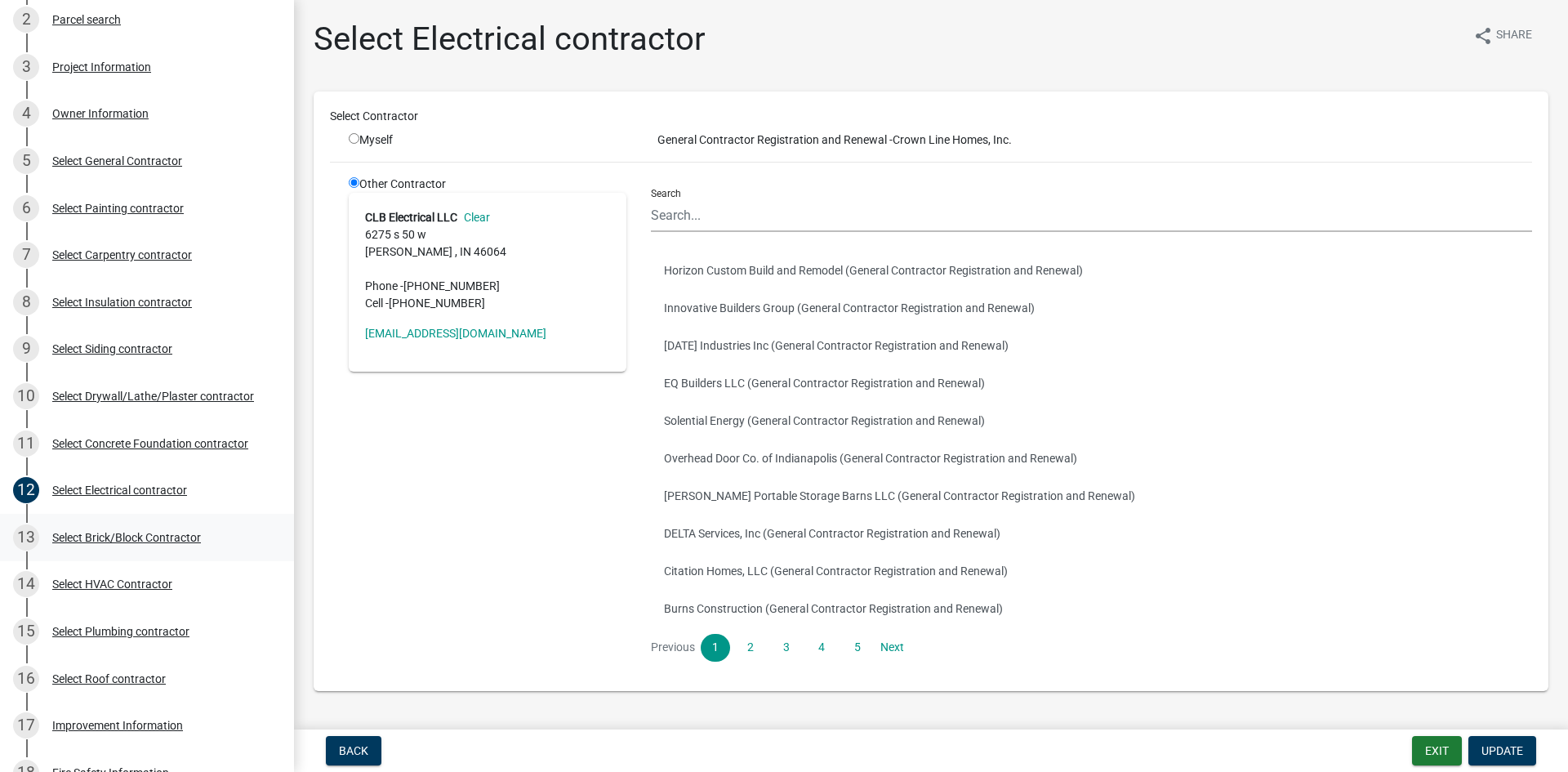
click at [134, 535] on div "Select Brick/Block Contractor" at bounding box center [127, 537] width 148 height 11
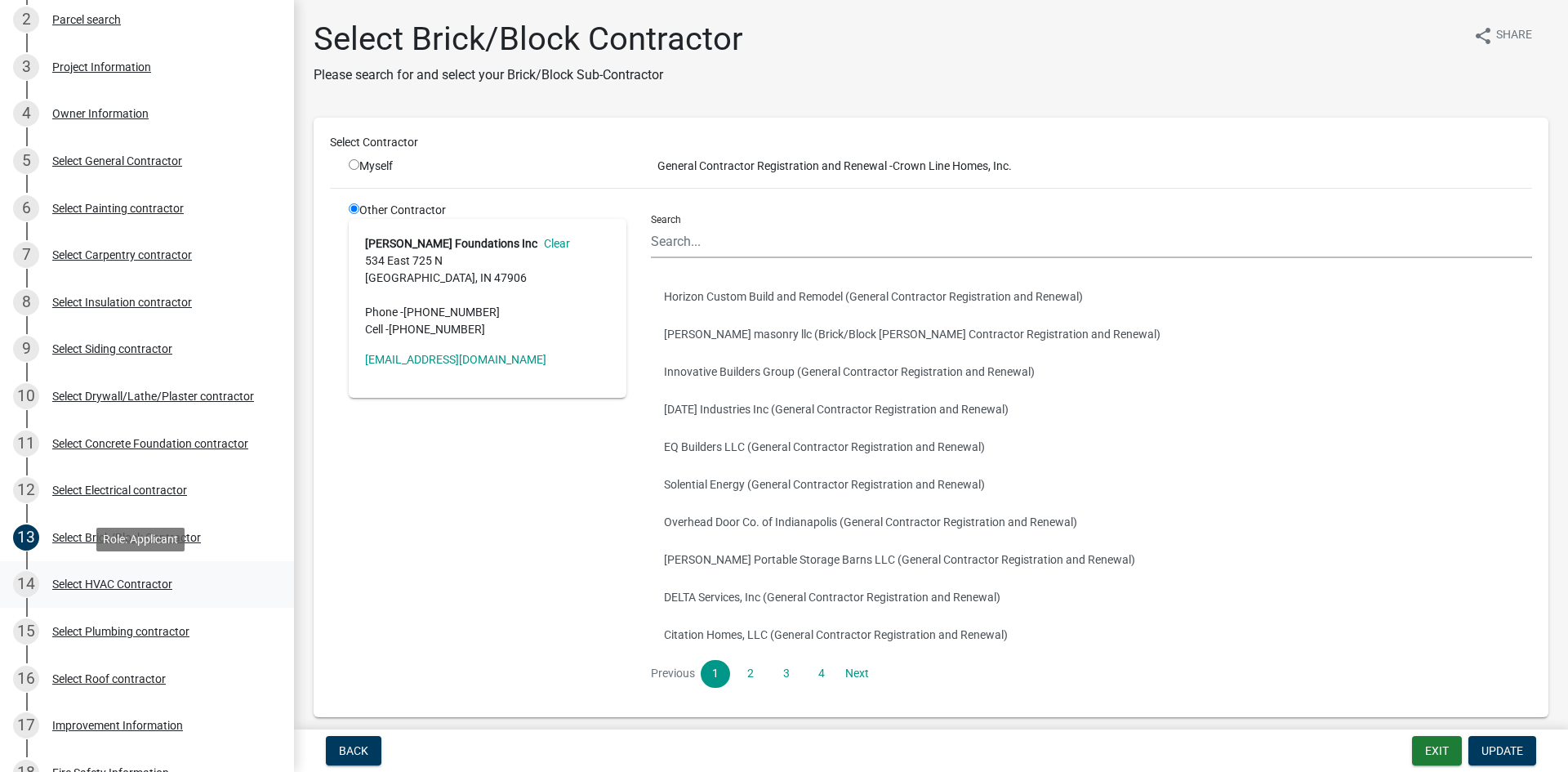
click at [136, 582] on div "Select HVAC Contractor" at bounding box center [112, 584] width 120 height 11
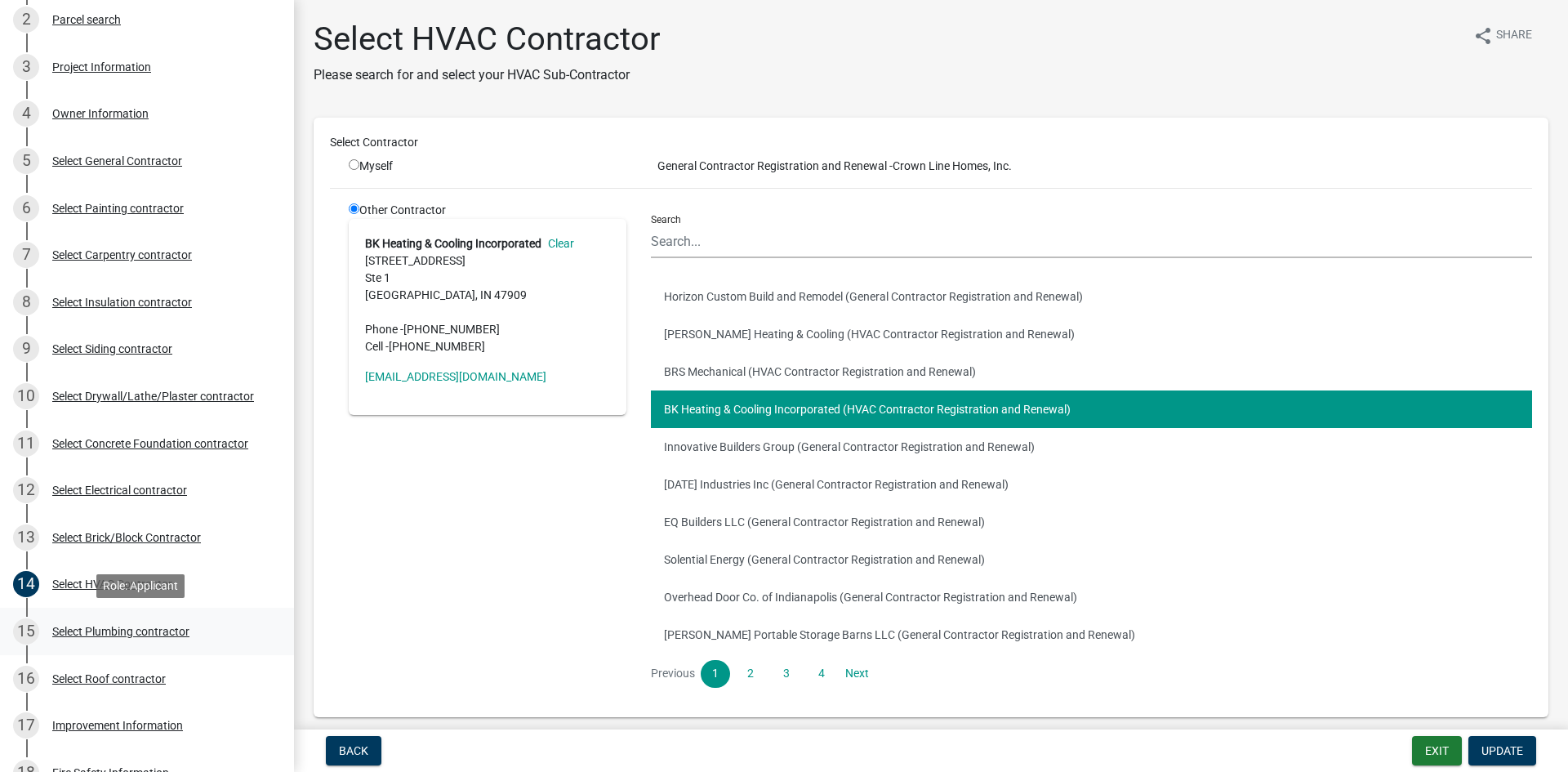
click at [131, 626] on div "Select Plumbing contractor" at bounding box center [121, 631] width 137 height 11
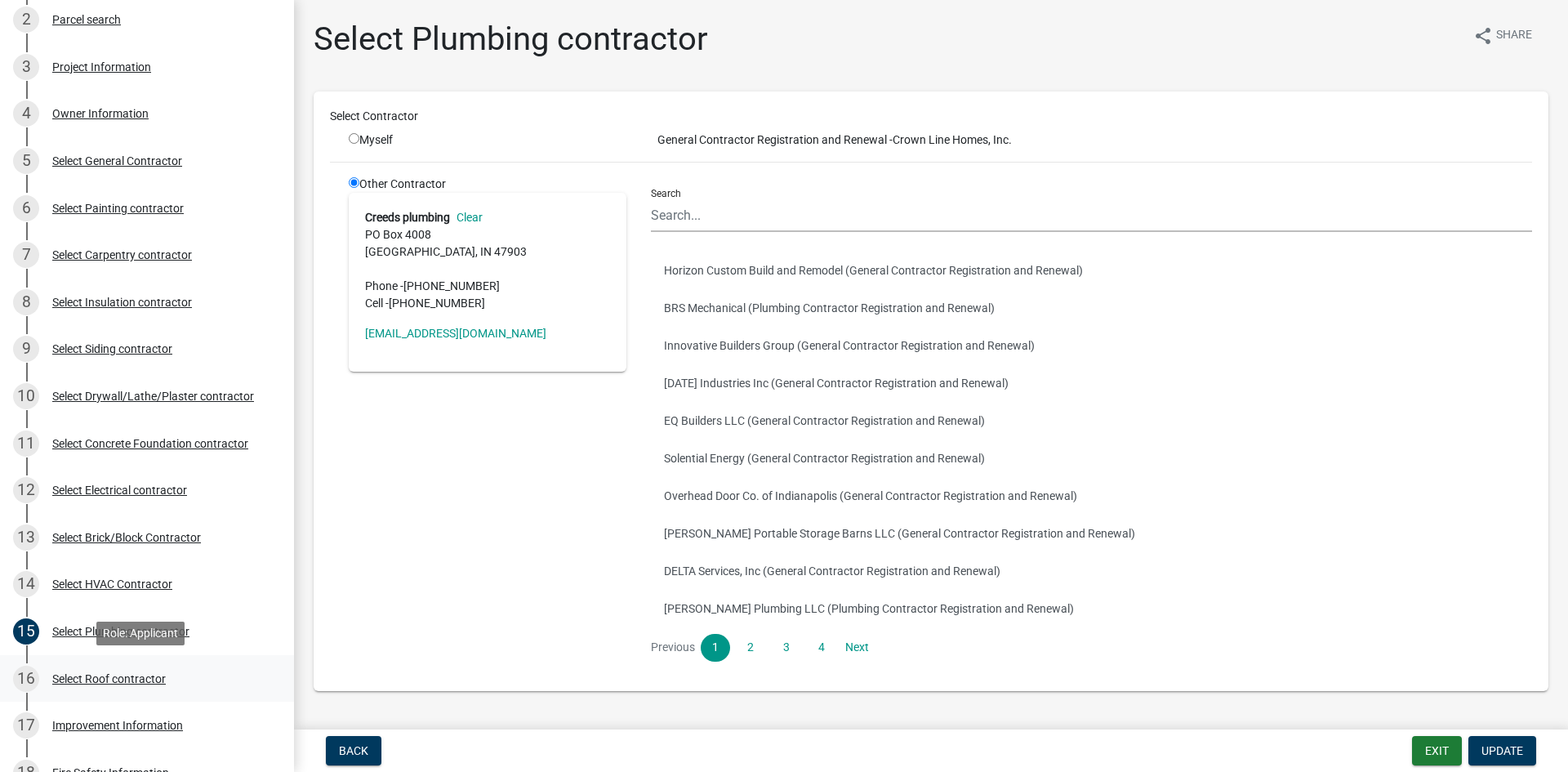
click at [132, 674] on div "Select Roof contractor" at bounding box center [109, 678] width 114 height 11
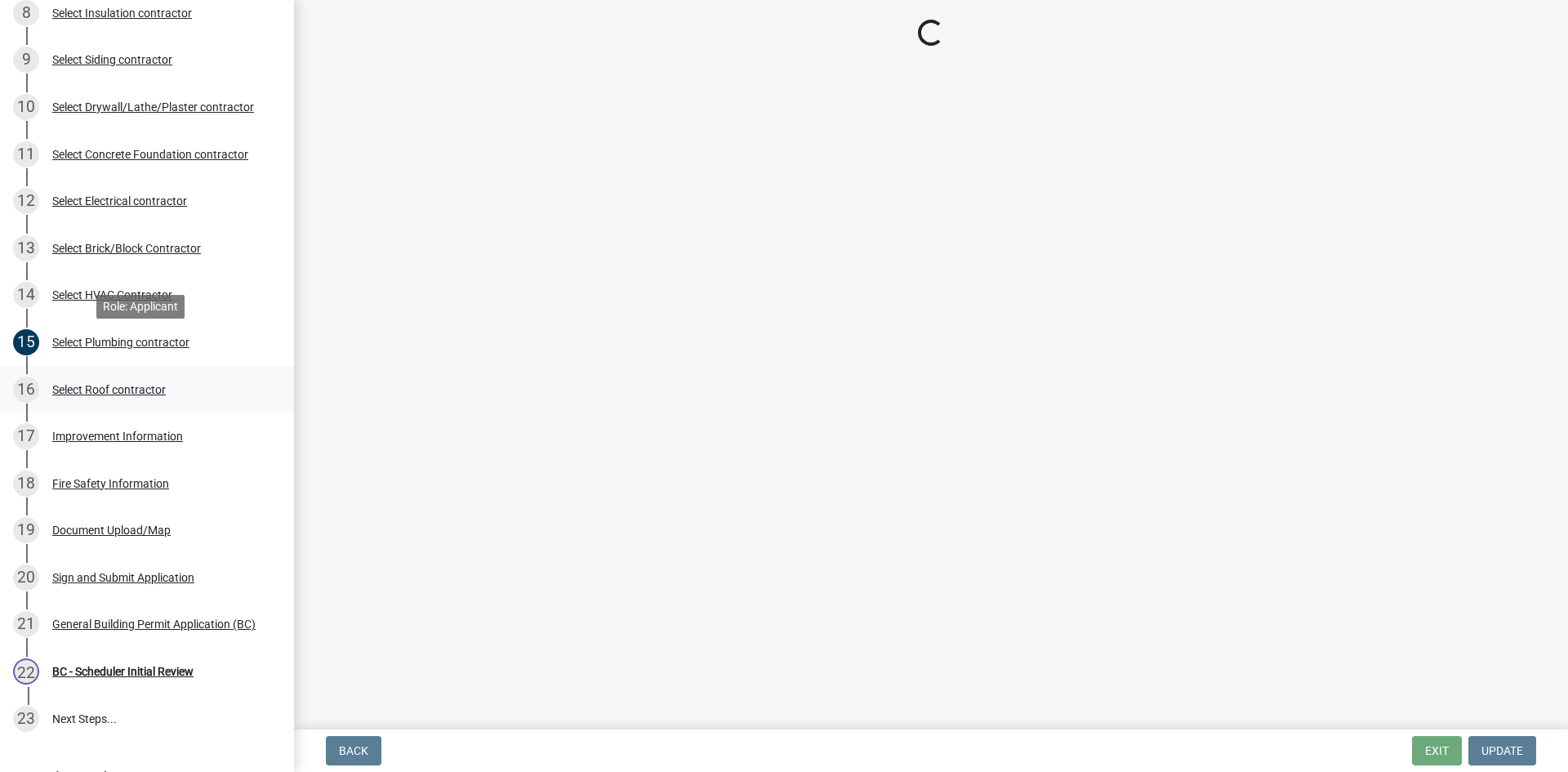
scroll to position [572, 0]
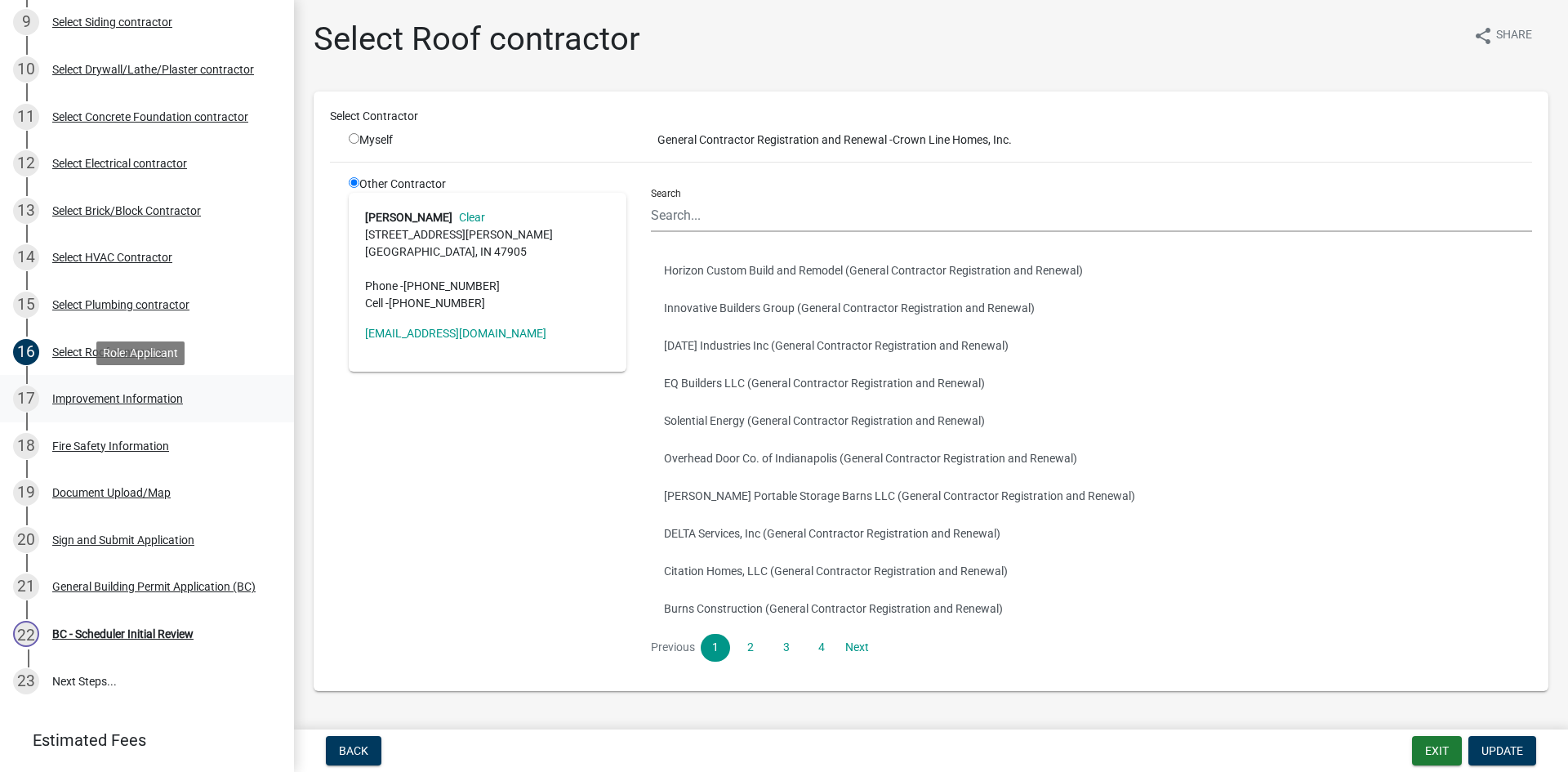
click at [122, 400] on div "Improvement Information" at bounding box center [118, 399] width 131 height 11
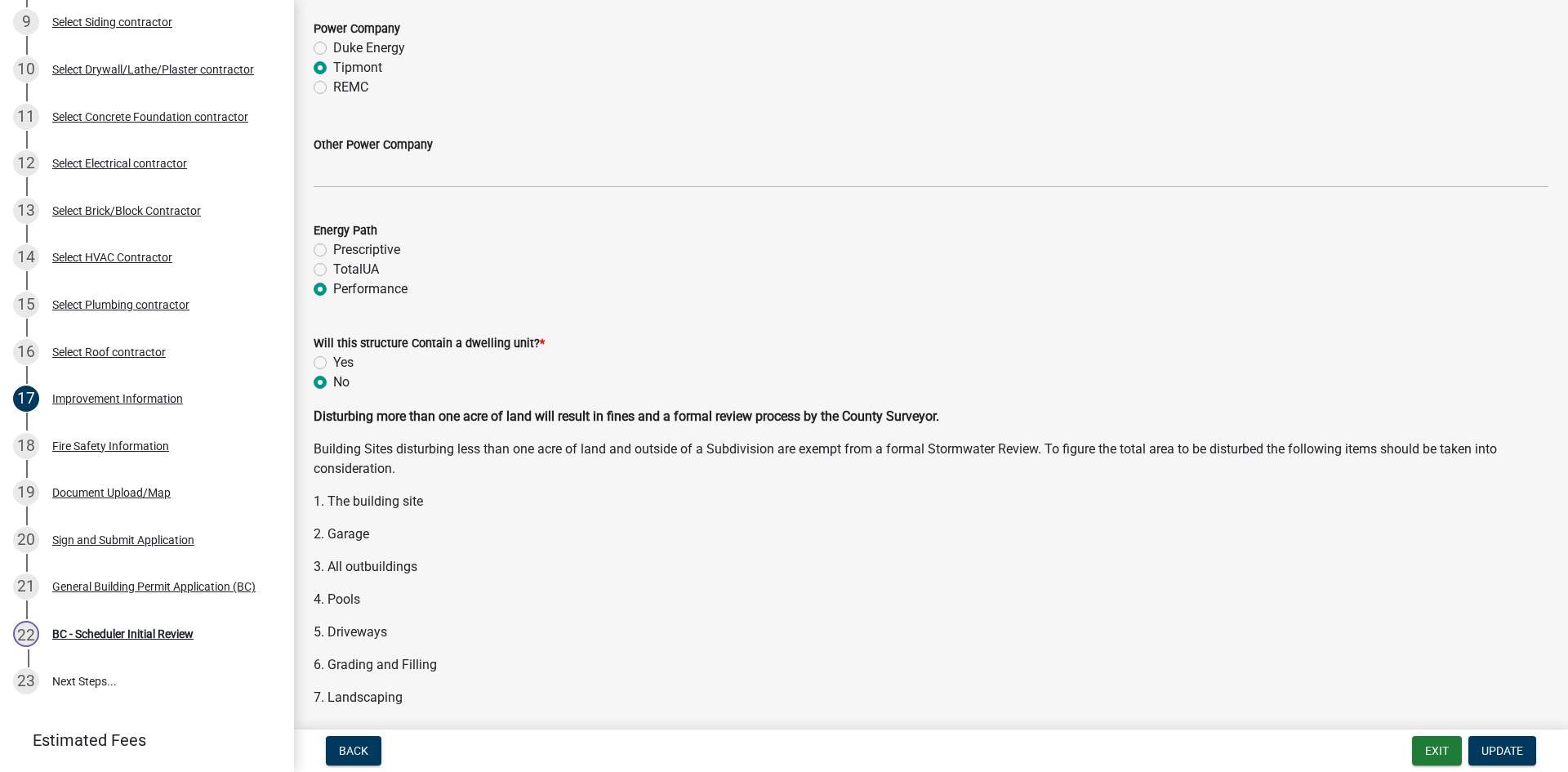
scroll to position [1880, 0]
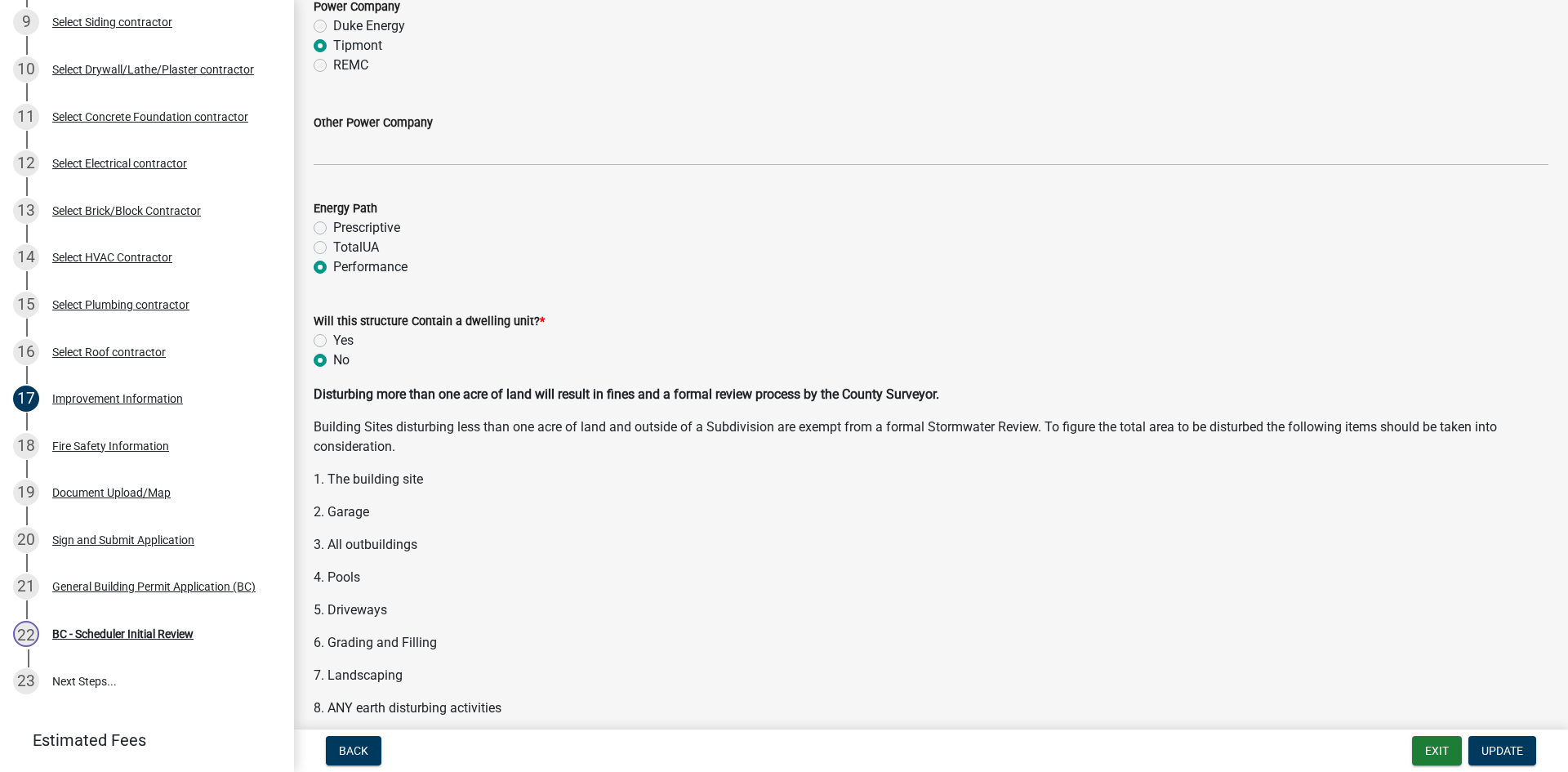
click at [333, 340] on label "Yes" at bounding box center [343, 341] width 21 height 20
click at [333, 340] on input "Yes" at bounding box center [338, 336] width 10 height 10
radio input "true"
click at [1508, 748] on span "Update" at bounding box center [1502, 750] width 41 height 13
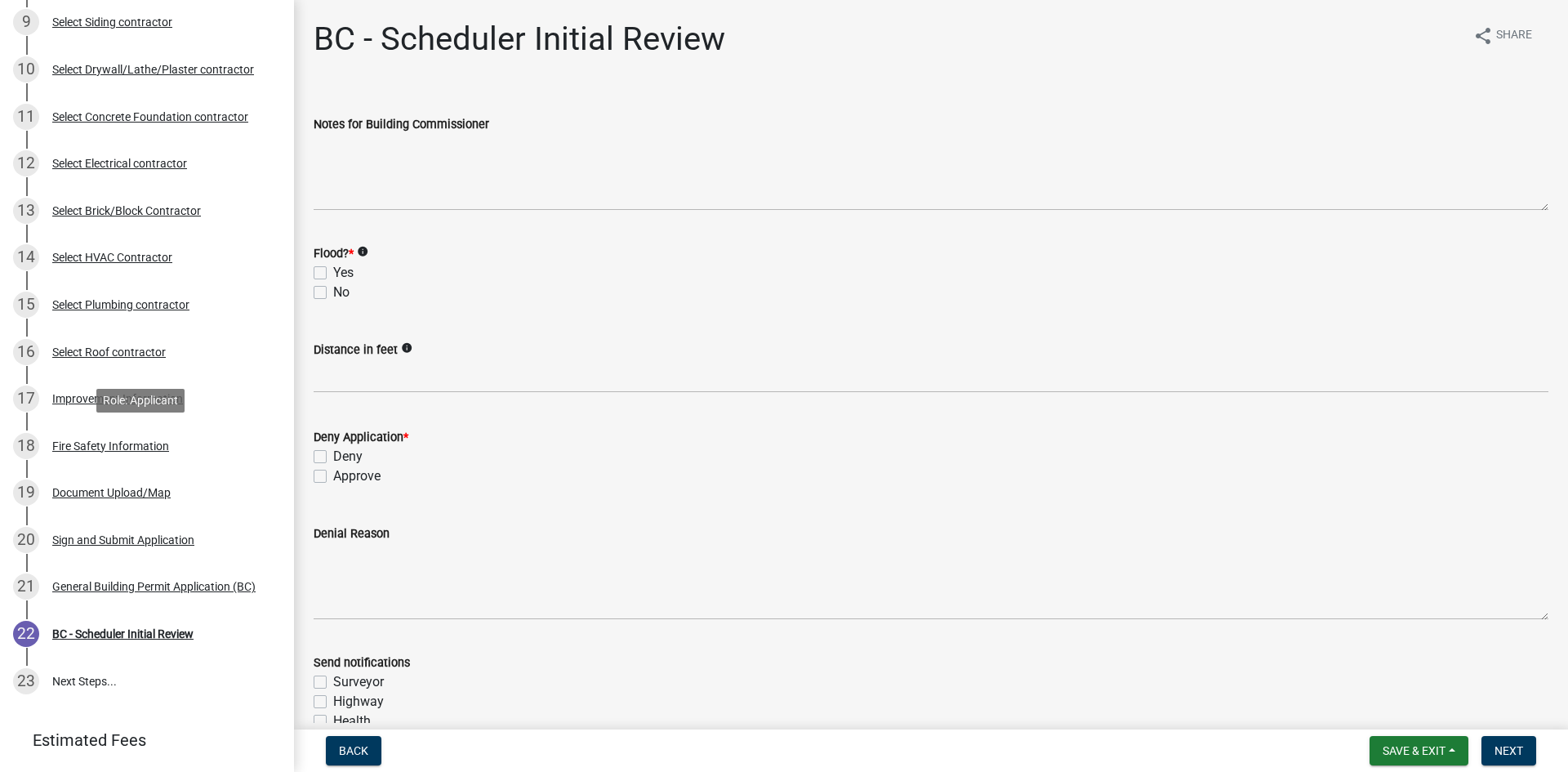
click at [80, 443] on div "Fire Safety Information" at bounding box center [110, 446] width 116 height 11
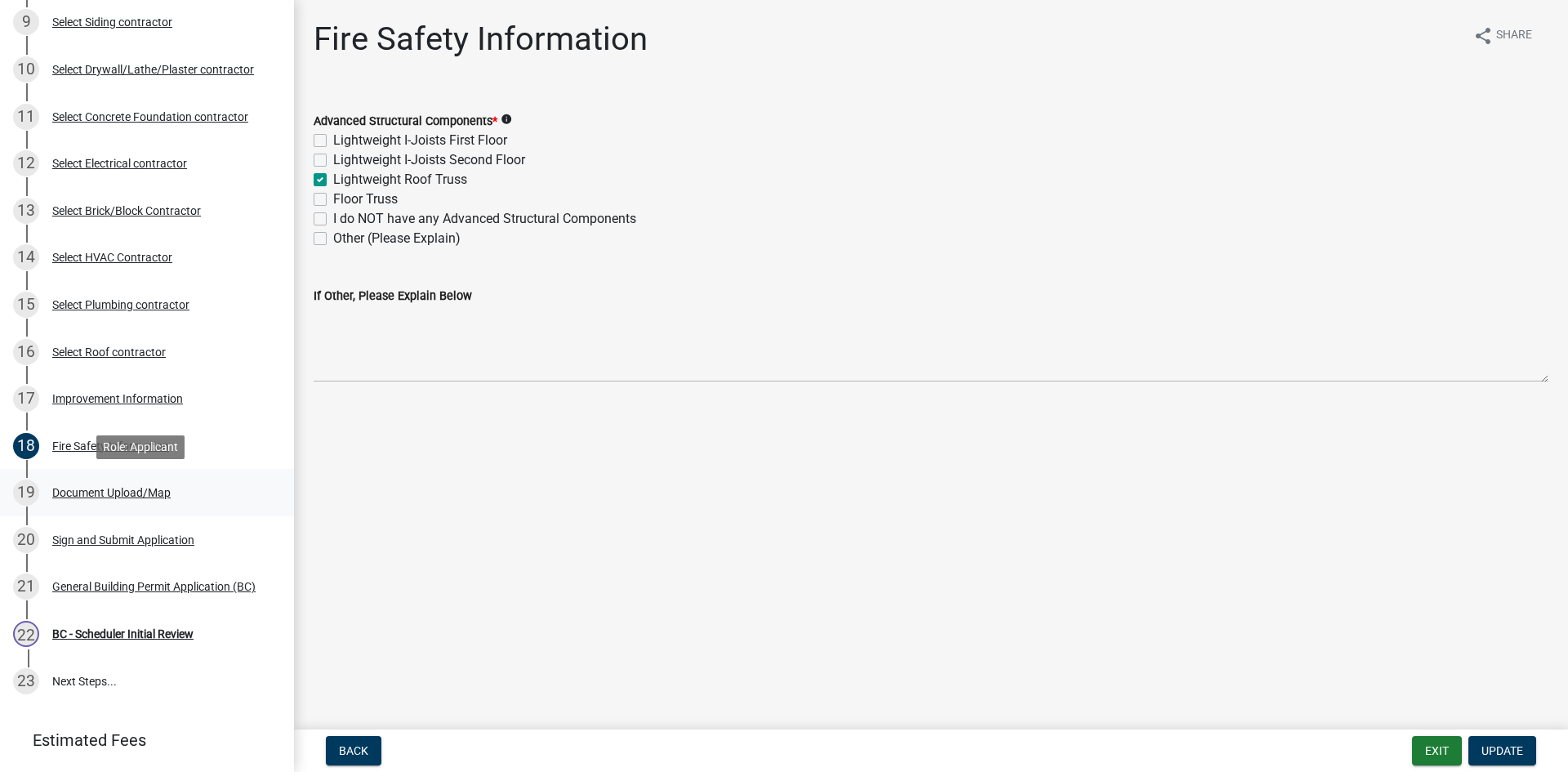
click at [99, 493] on div "Document Upload/Map" at bounding box center [111, 493] width 118 height 11
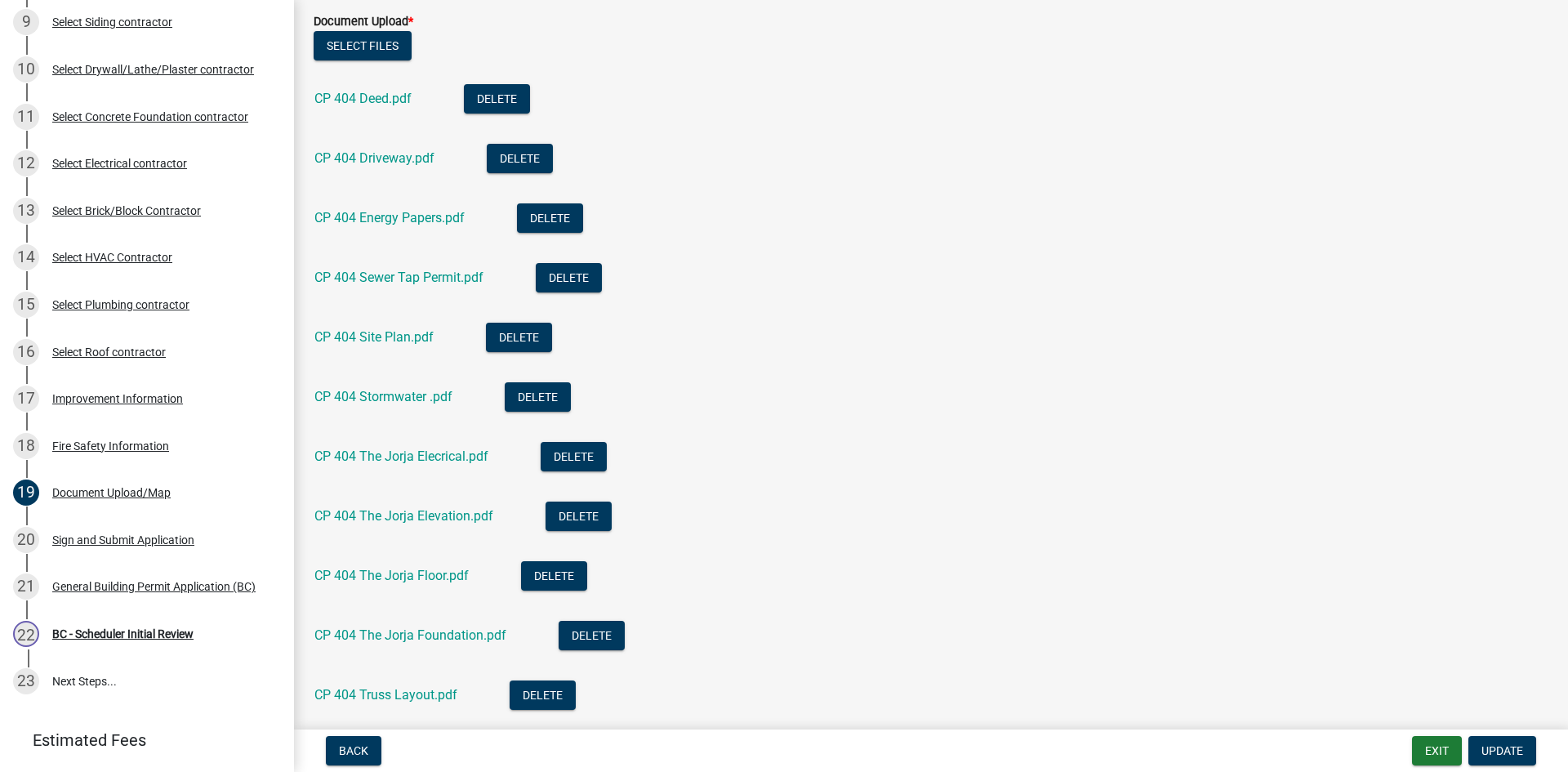
scroll to position [490, 0]
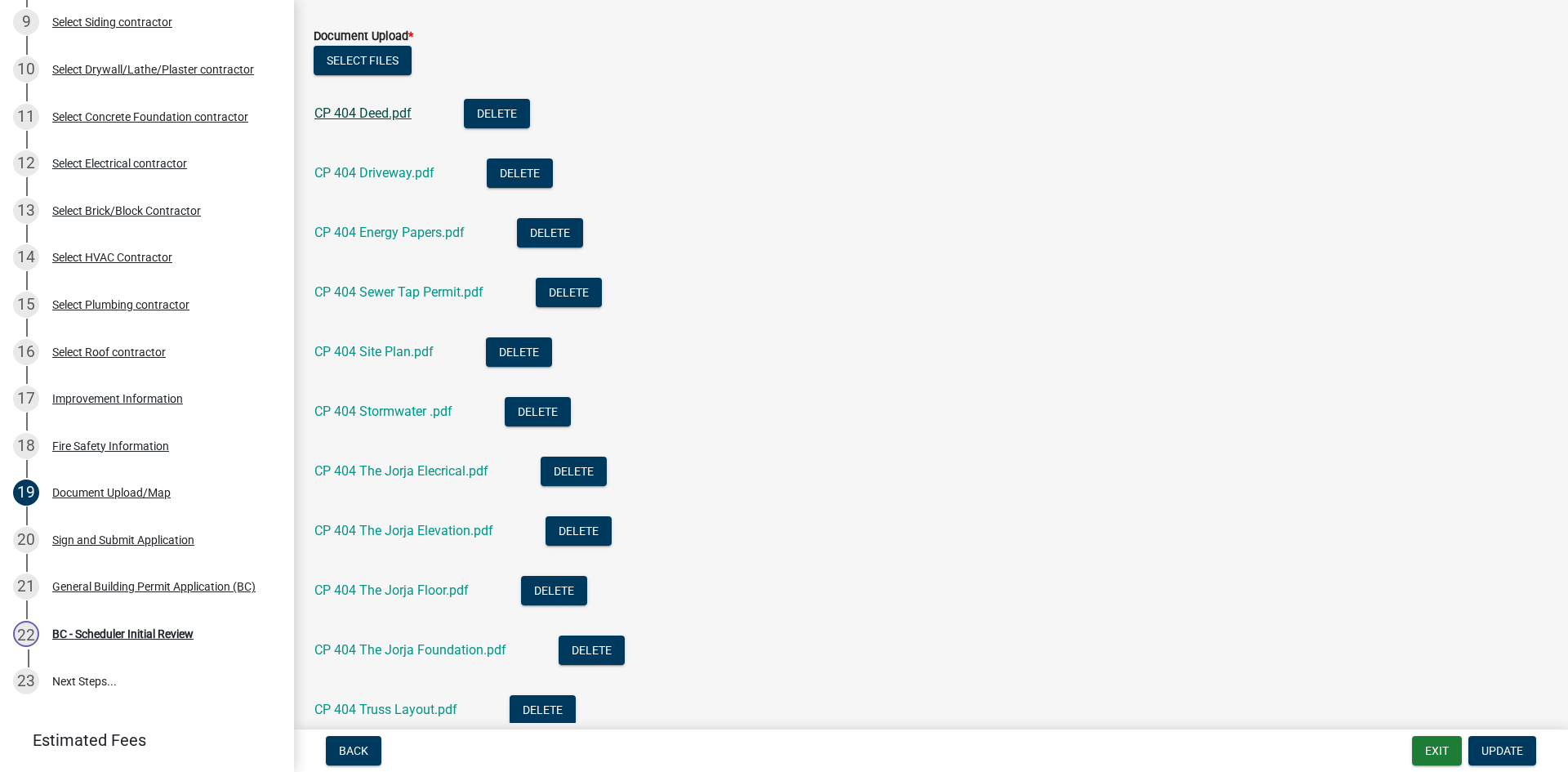
click at [338, 117] on link "CP 404 Deed.pdf" at bounding box center [363, 113] width 97 height 16
click at [377, 171] on link "CP 404 Driveway.pdf" at bounding box center [374, 173] width 120 height 16
click at [382, 240] on link "CP 404 Energy Papers.pdf" at bounding box center [390, 232] width 150 height 16
click at [379, 292] on link "CP 404 Sewer Tap Permit.pdf" at bounding box center [399, 292] width 169 height 16
click at [380, 355] on link "CP 404 Site Plan.pdf" at bounding box center [374, 352] width 119 height 16
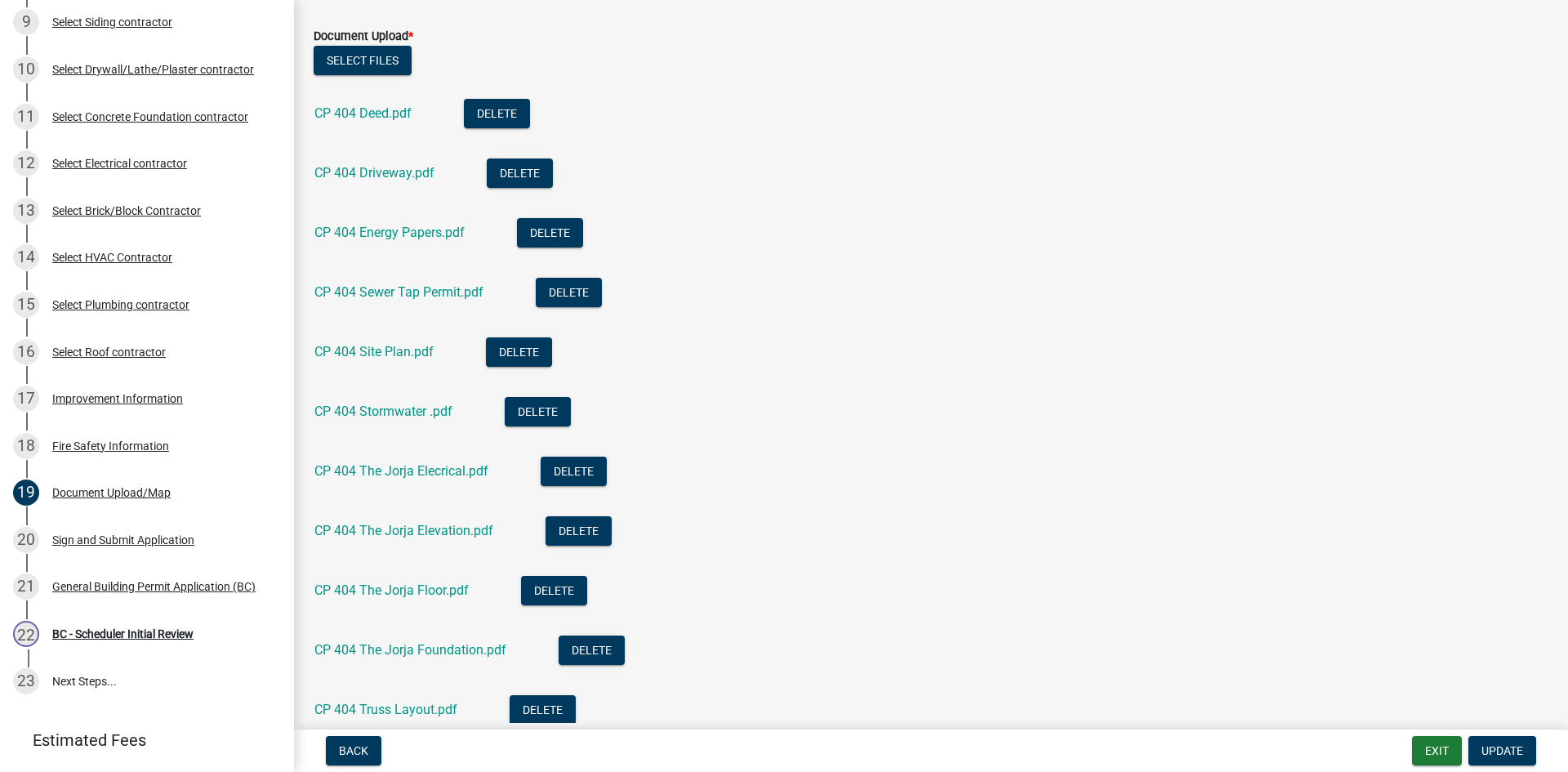
click at [393, 396] on li "CP 404 Stormwater .pdf Delete" at bounding box center [931, 413] width 1234 height 60
click at [396, 408] on link "CP 404 Stormwater .pdf" at bounding box center [384, 411] width 138 height 16
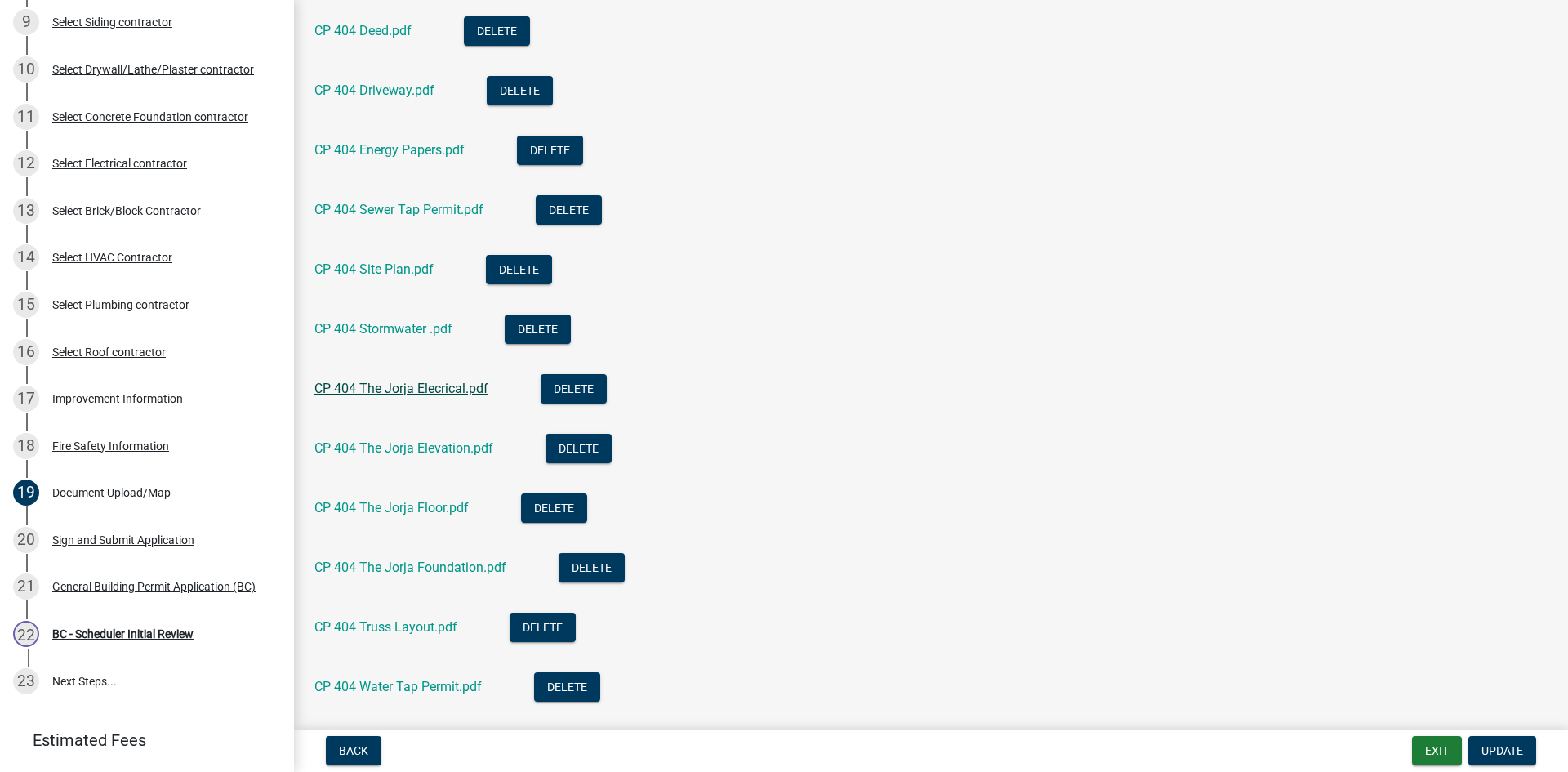
scroll to position [654, 0]
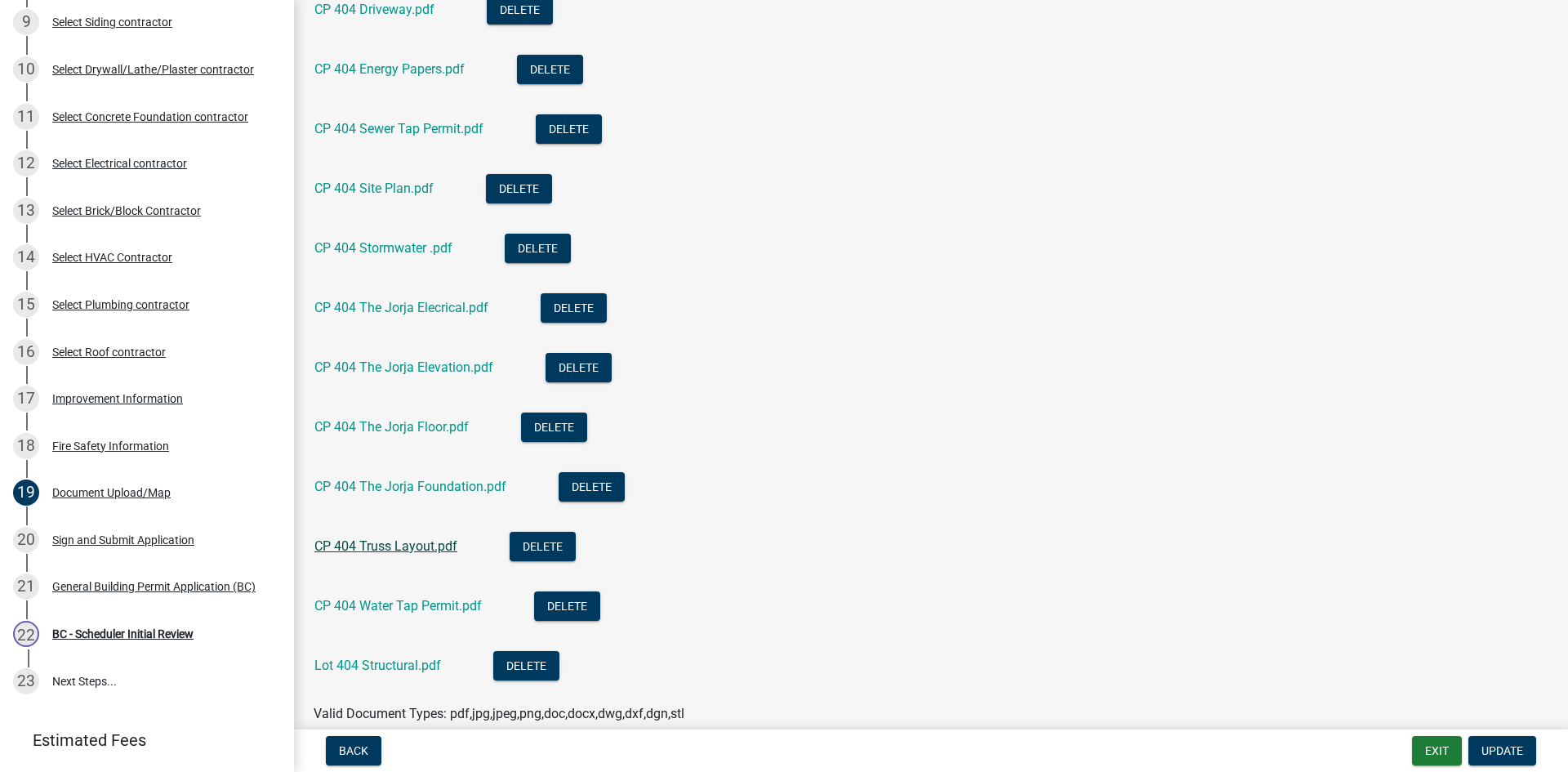
click at [406, 549] on link "CP 404 Truss Layout.pdf" at bounding box center [386, 546] width 143 height 16
click at [442, 609] on link "CP 404 Water Tap Permit.pdf" at bounding box center [398, 606] width 167 height 16
click at [380, 672] on link "Lot 404 Structural.pdf" at bounding box center [378, 665] width 127 height 16
click at [415, 497] on div "CP 404 The Jorja Foundation.pdf" at bounding box center [423, 488] width 218 height 34
click at [453, 487] on link "CP 404 The Jorja Foundation.pdf" at bounding box center [410, 486] width 192 height 16
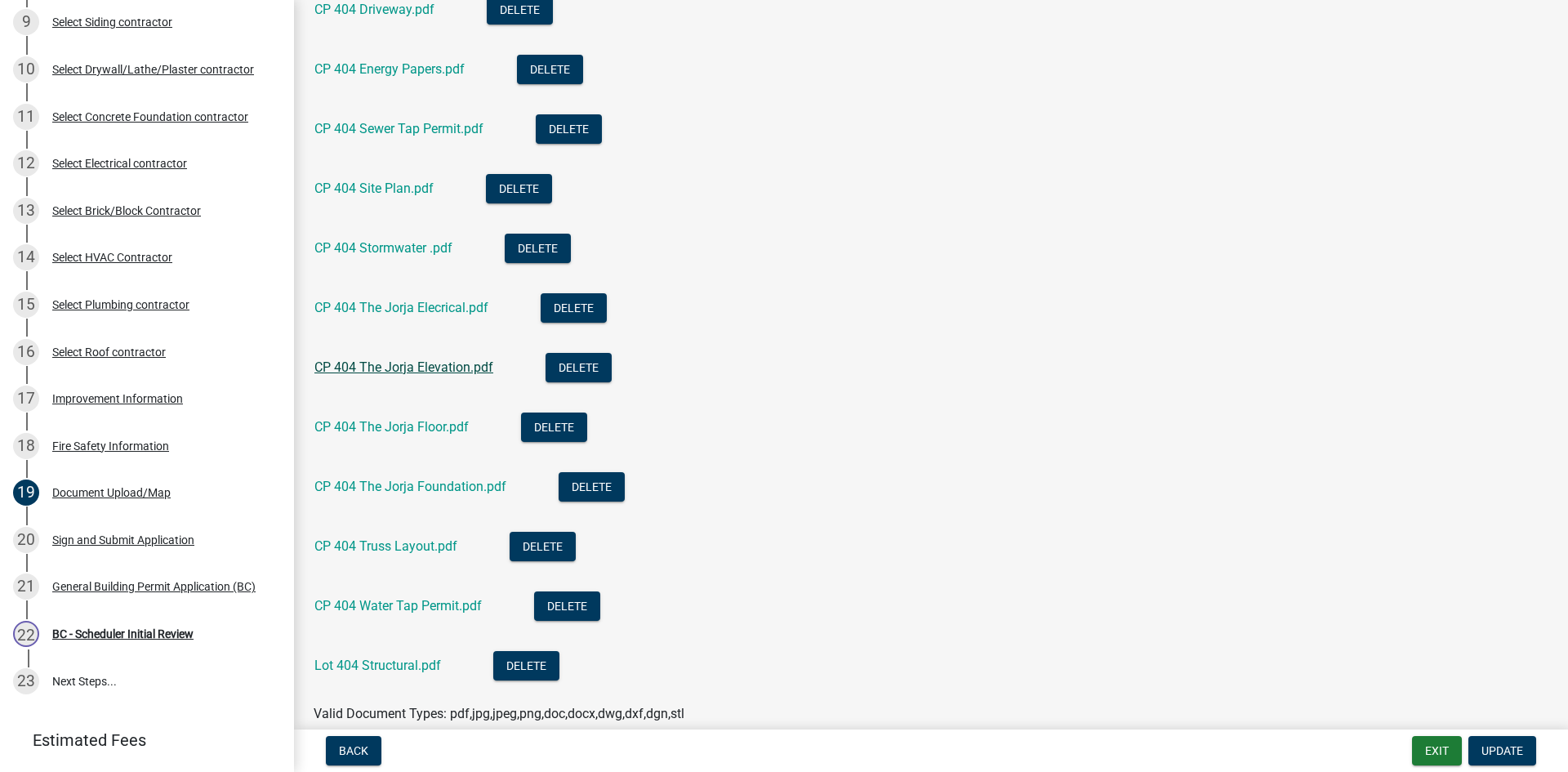
click at [409, 370] on link "CP 404 The Jorja Elevation.pdf" at bounding box center [403, 367] width 178 height 16
click at [394, 427] on link "CP 404 The Jorja Floor.pdf" at bounding box center [391, 427] width 154 height 16
click at [97, 397] on div "Improvement Information" at bounding box center [118, 399] width 131 height 11
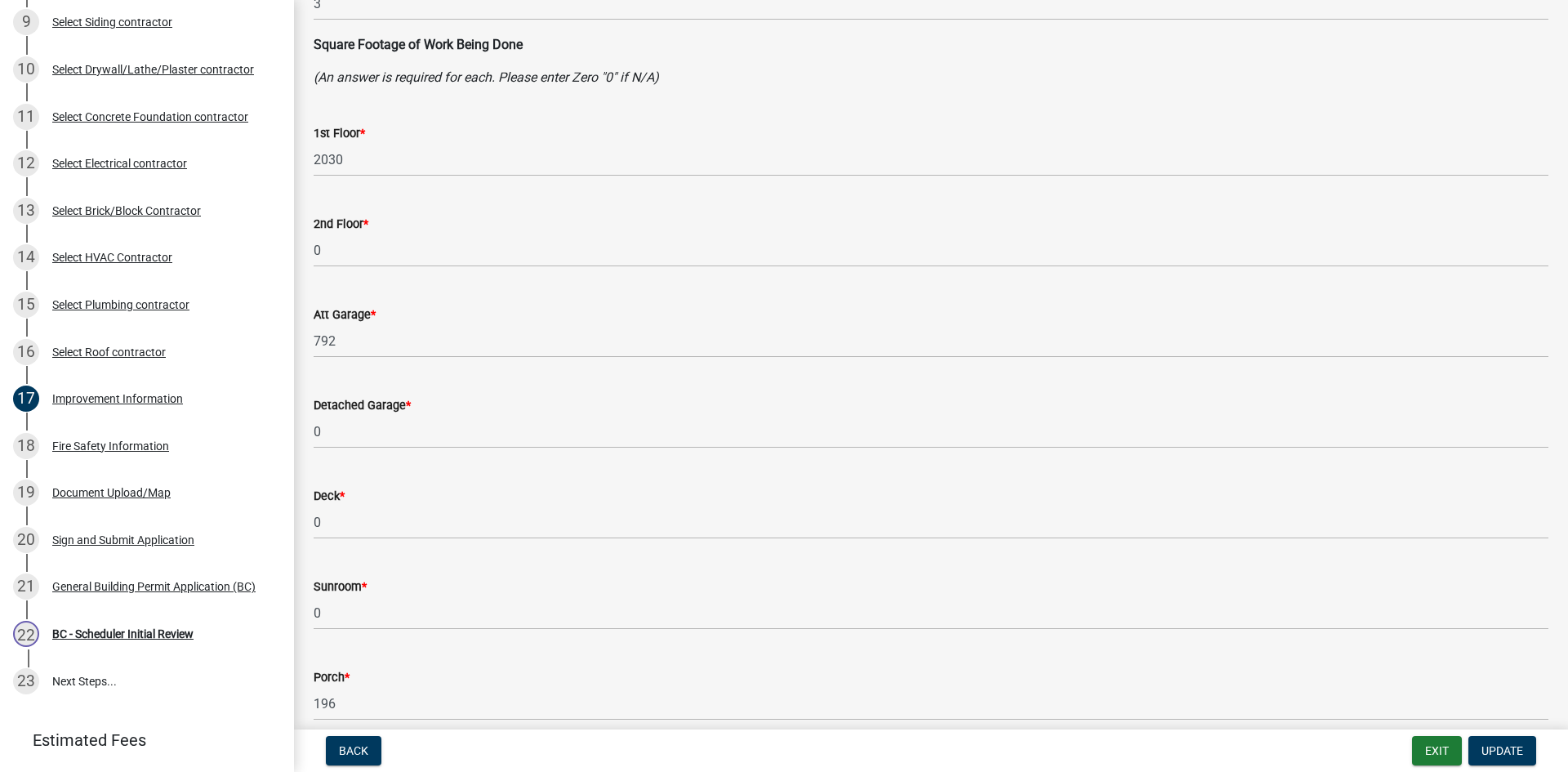
scroll to position [245, 0]
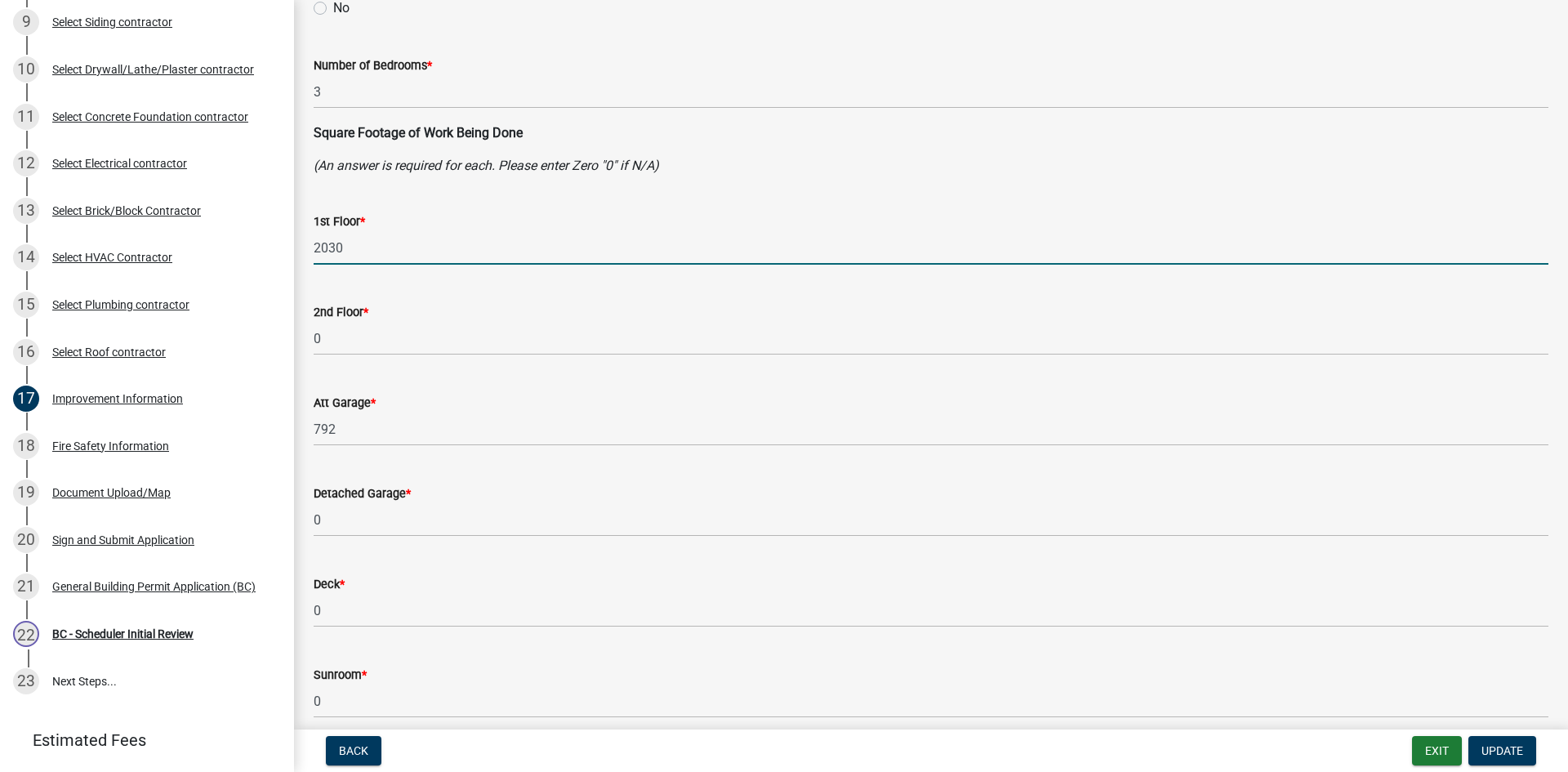
click at [302, 254] on div "1st Floor * 2030" at bounding box center [931, 227] width 1259 height 76
type input "2212"
click at [457, 372] on div "Att Garage * 792" at bounding box center [931, 408] width 1234 height 76
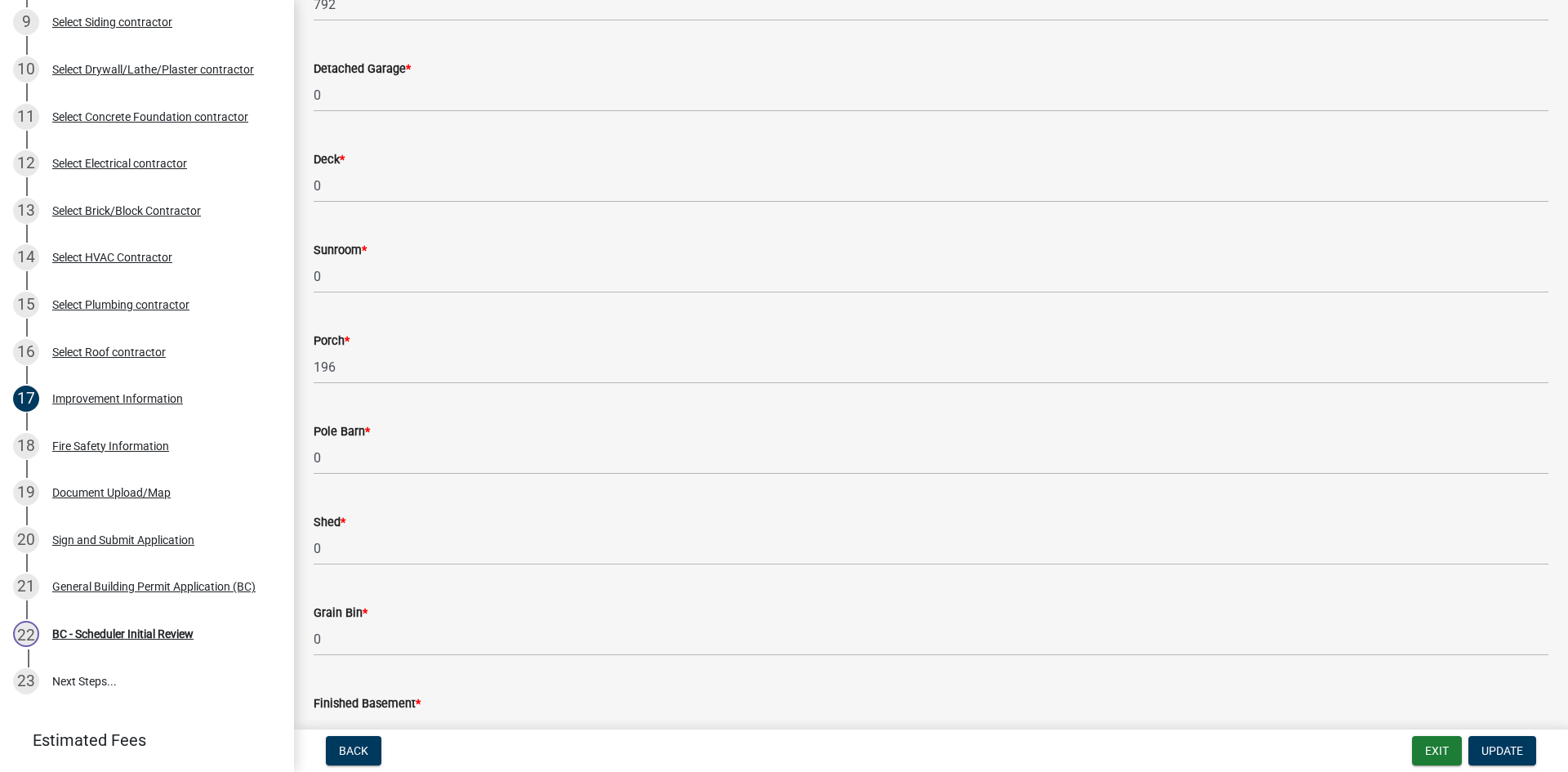
scroll to position [735, 0]
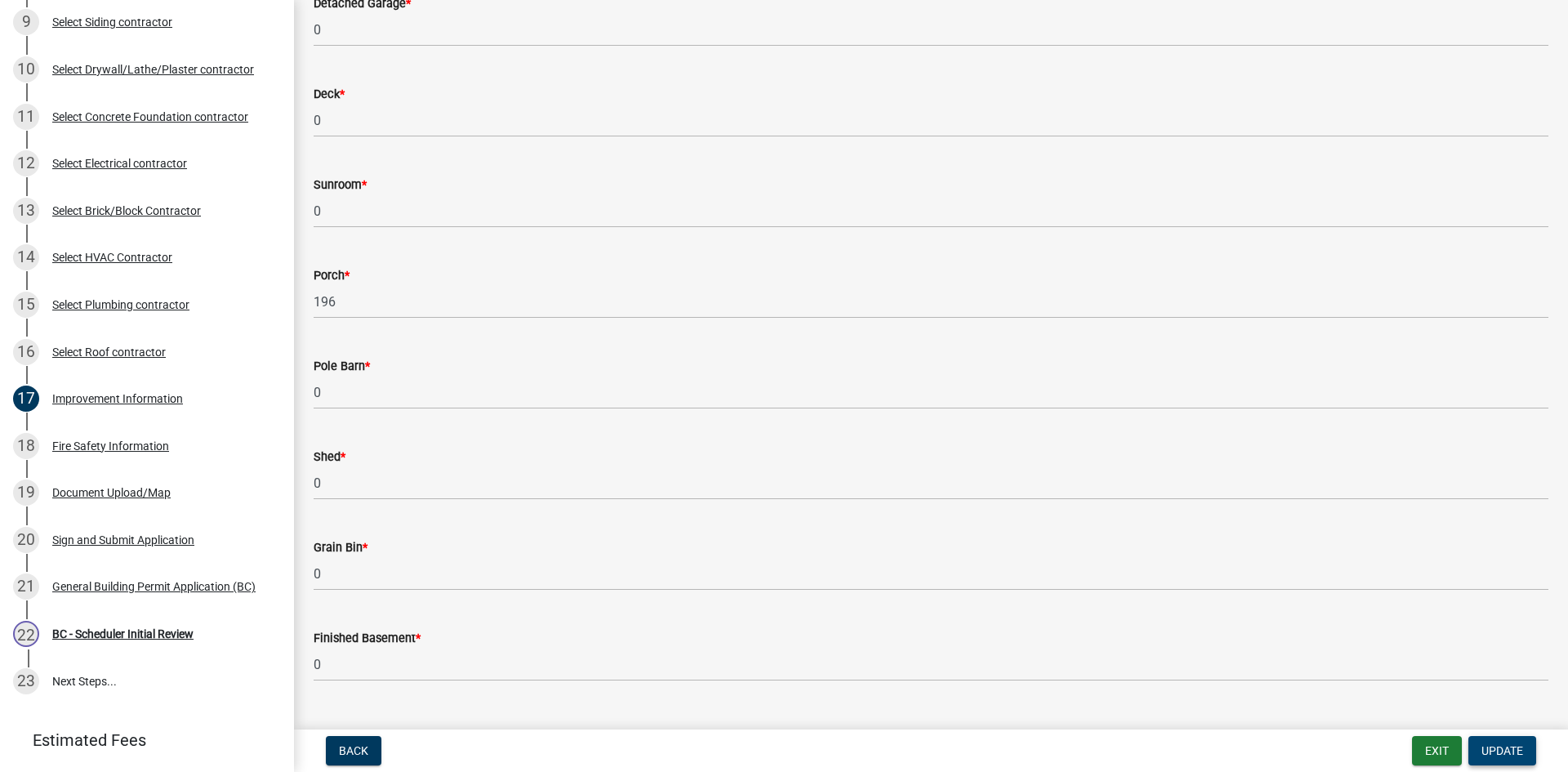
click at [1500, 760] on button "Update" at bounding box center [1502, 750] width 68 height 29
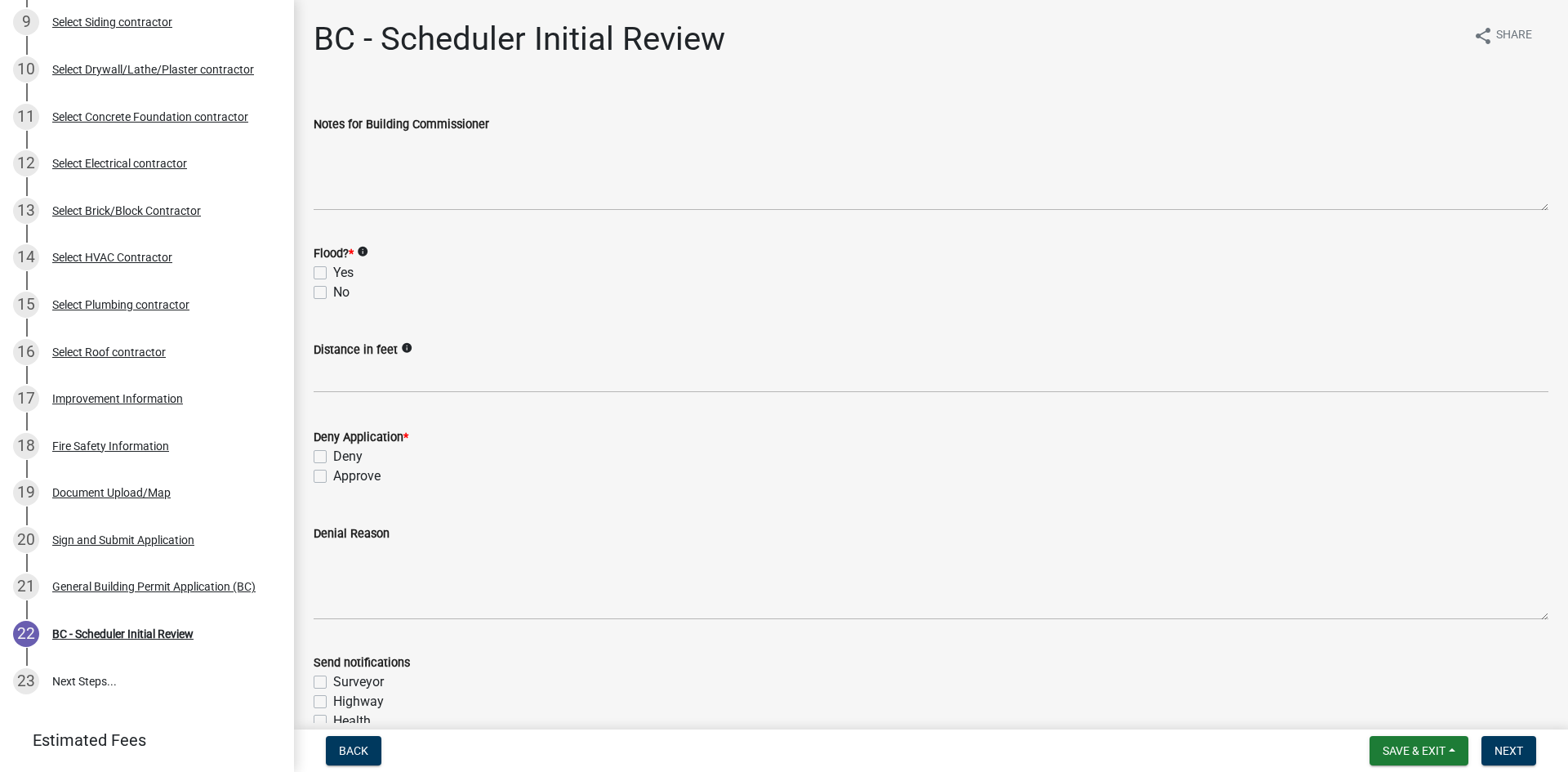
click at [333, 292] on label "No" at bounding box center [340, 292] width 16 height 20
click at [333, 292] on input "No" at bounding box center [338, 288] width 10 height 10
checkbox input "true"
checkbox input "false"
checkbox input "true"
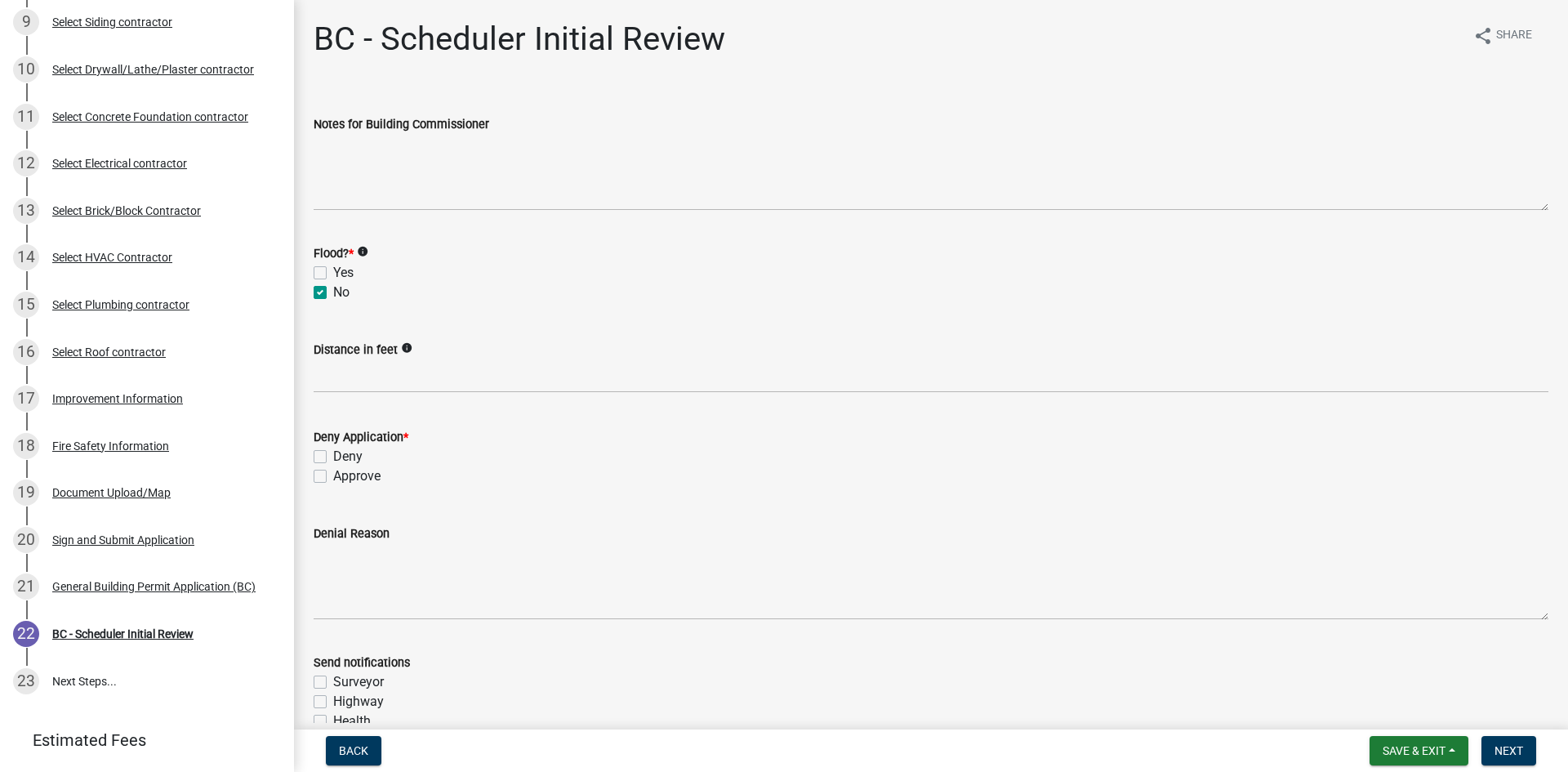
click at [333, 482] on label "Approve" at bounding box center [356, 476] width 47 height 20
click at [333, 477] on input "Approve" at bounding box center [338, 472] width 10 height 10
checkbox input "true"
checkbox input "false"
checkbox input "true"
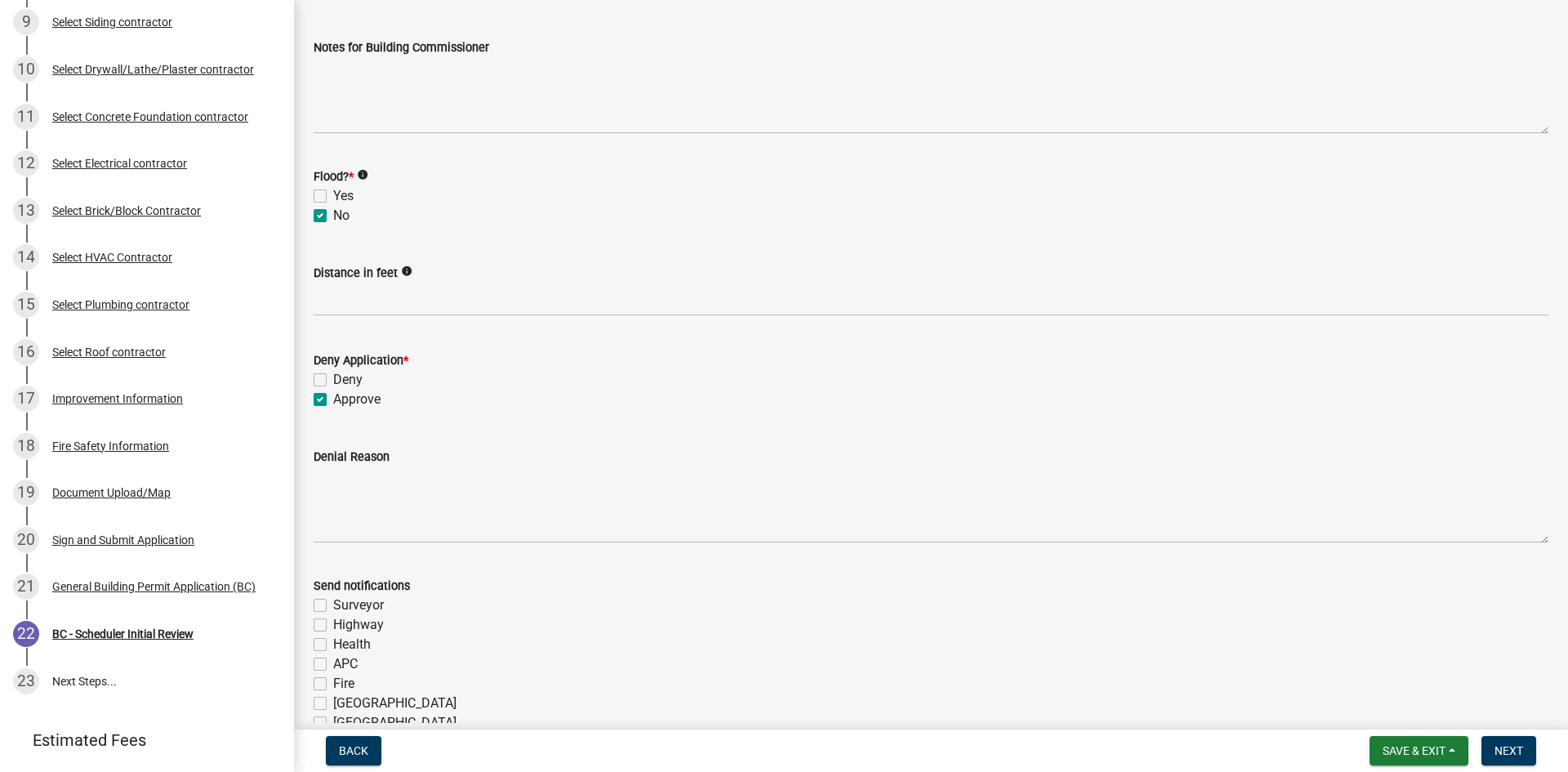
scroll to position [163, 0]
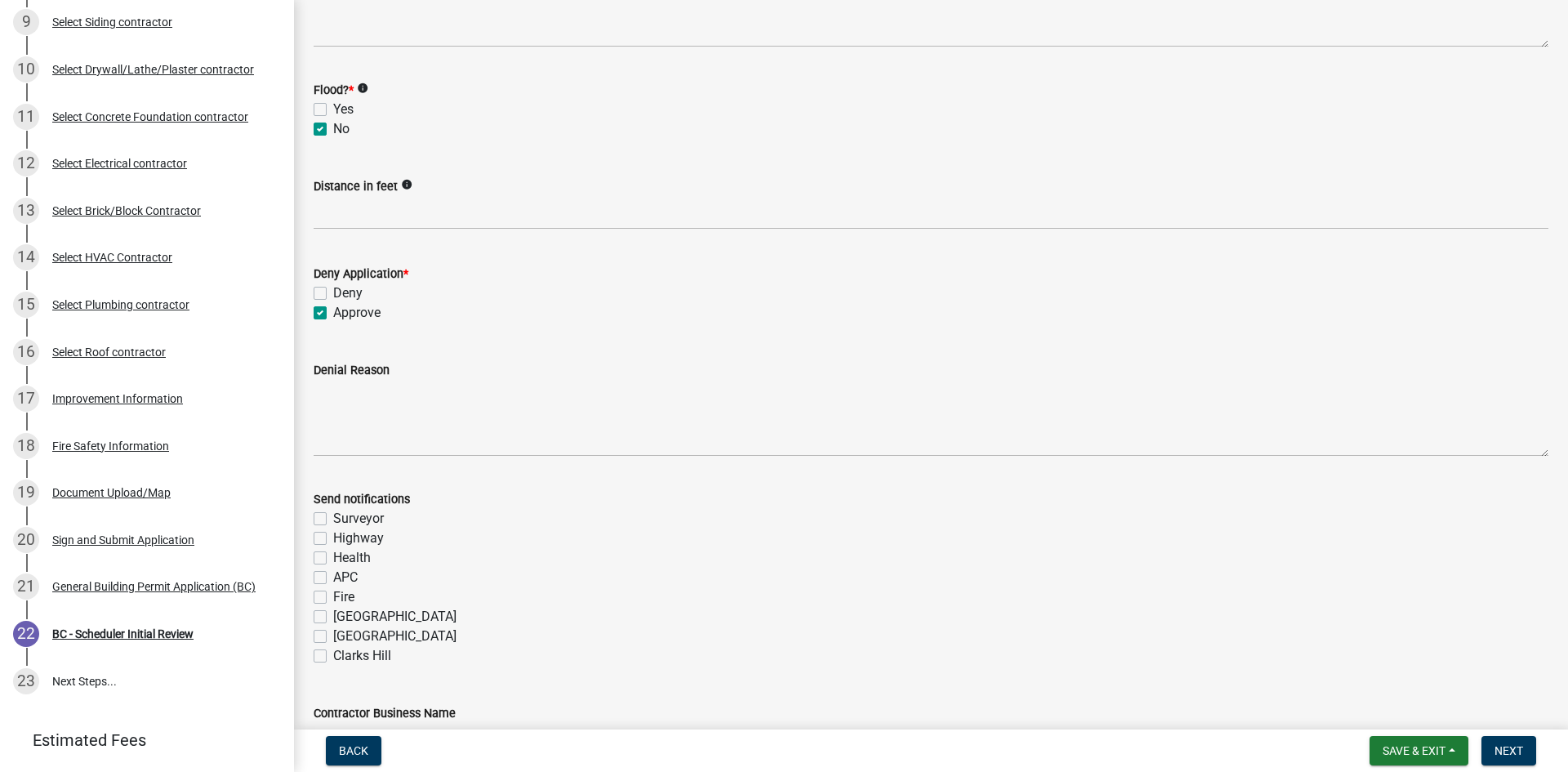
click at [328, 596] on div "Fire" at bounding box center [931, 597] width 1234 height 20
drag, startPoint x: 319, startPoint y: 595, endPoint x: 339, endPoint y: 593, distance: 20.1
click at [333, 595] on label "Fire" at bounding box center [343, 597] width 22 height 20
click at [333, 595] on input "Fire" at bounding box center [338, 593] width 10 height 10
checkbox input "true"
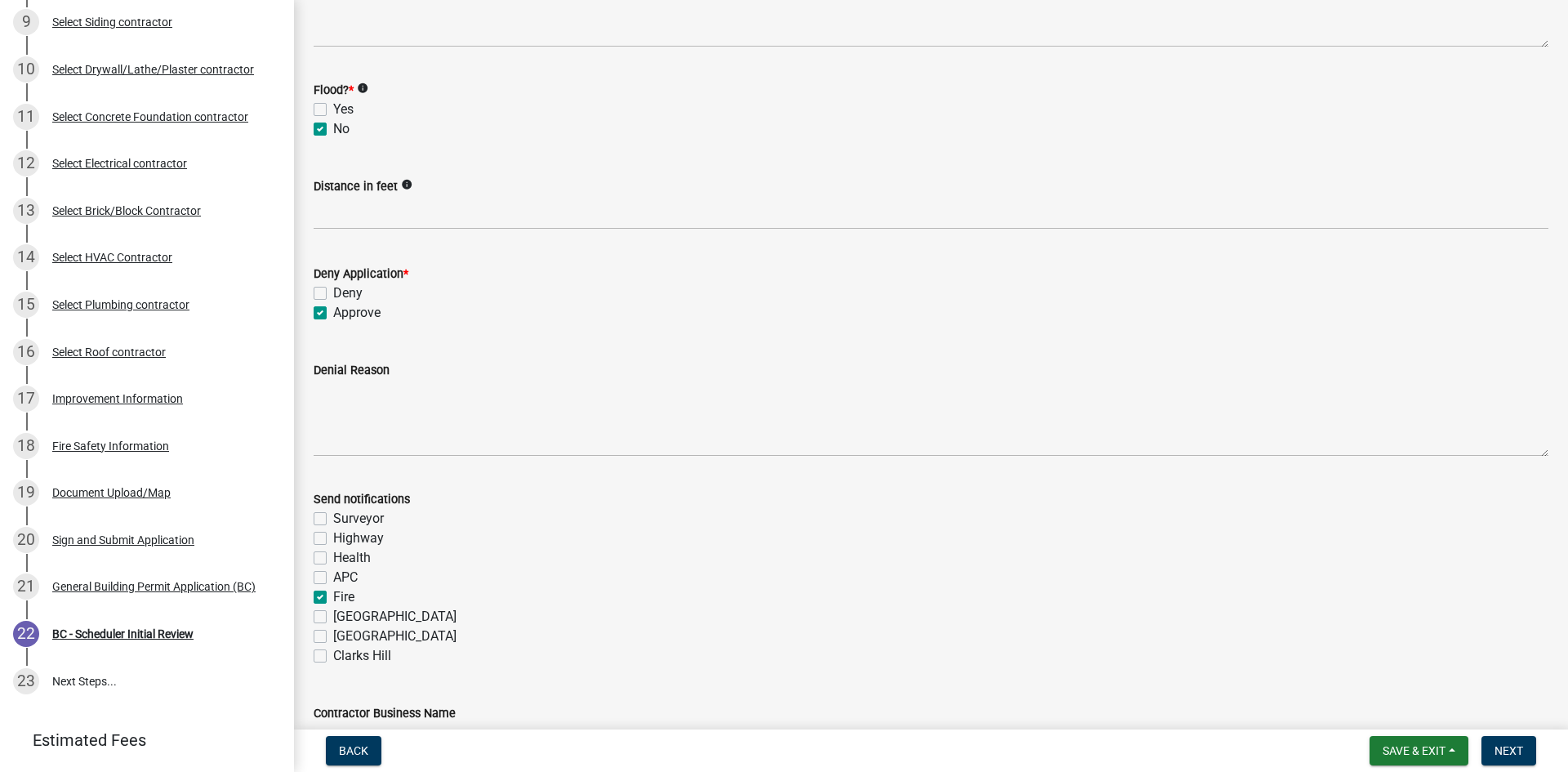
checkbox input "false"
checkbox input "true"
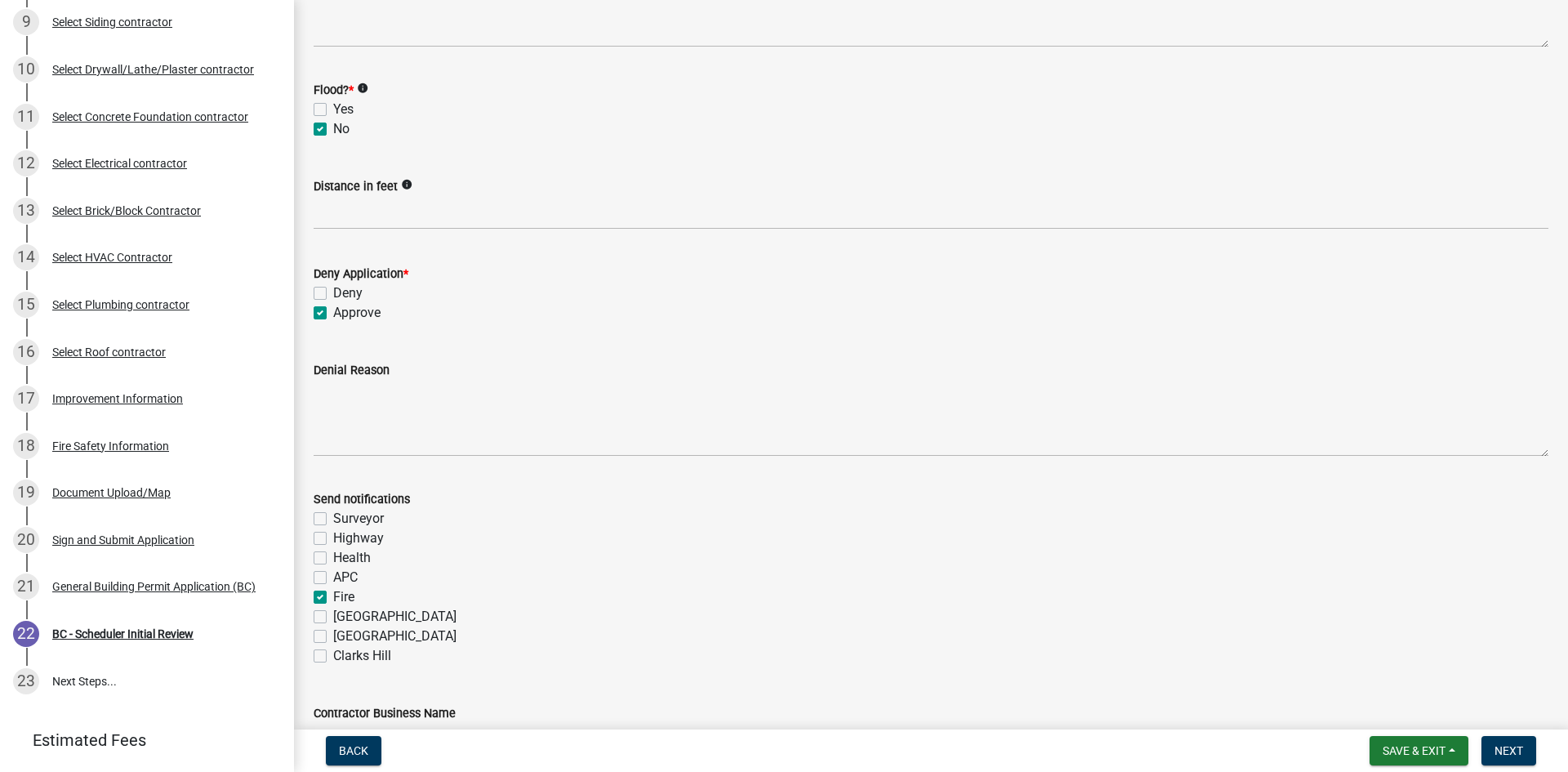
checkbox input "false"
click at [1503, 735] on nav "Back Save & Exit Save Save & Exit Next" at bounding box center [931, 750] width 1274 height 42
click at [1511, 744] on span "Next" at bounding box center [1508, 750] width 28 height 13
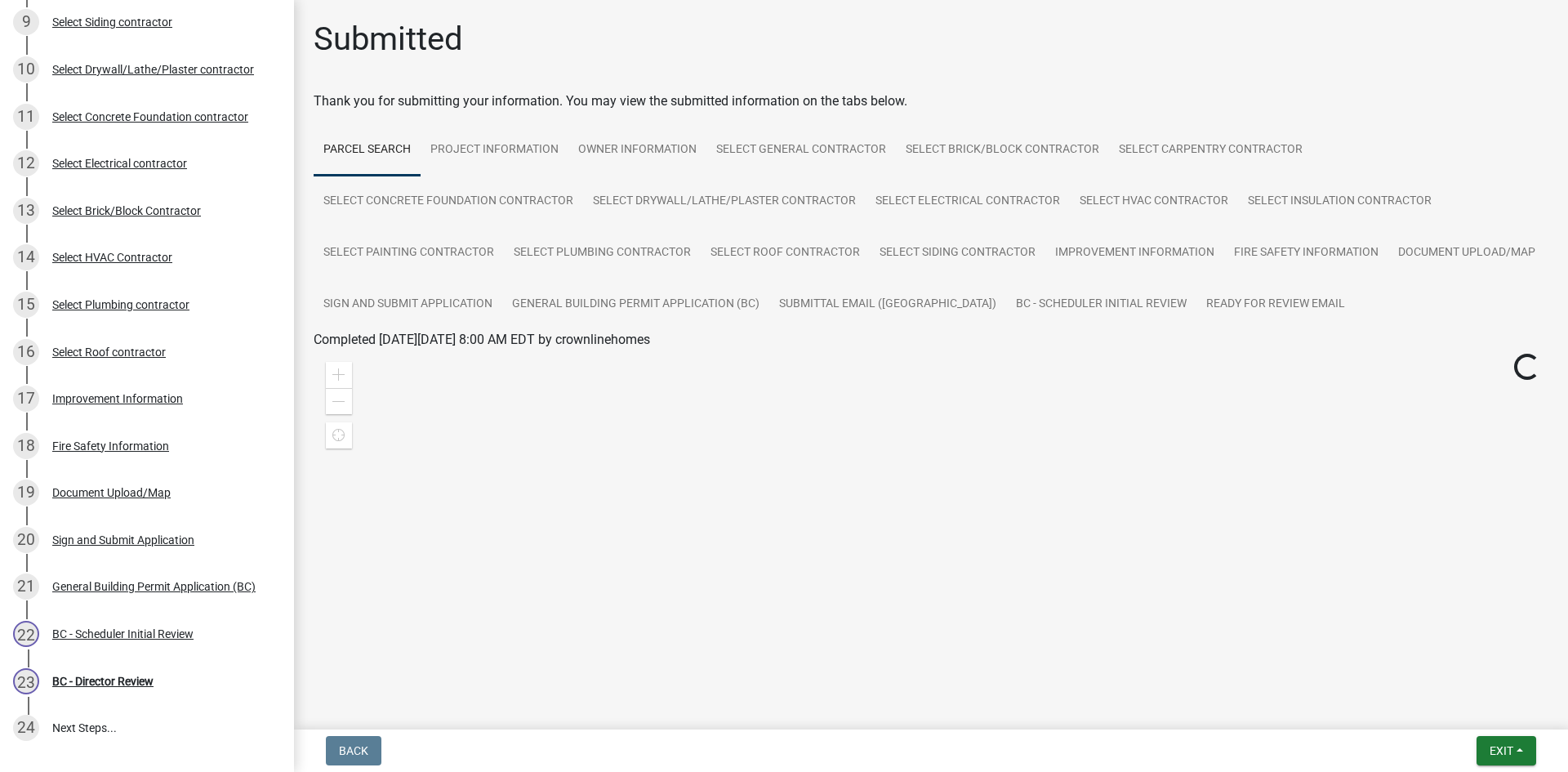
scroll to position [618, 0]
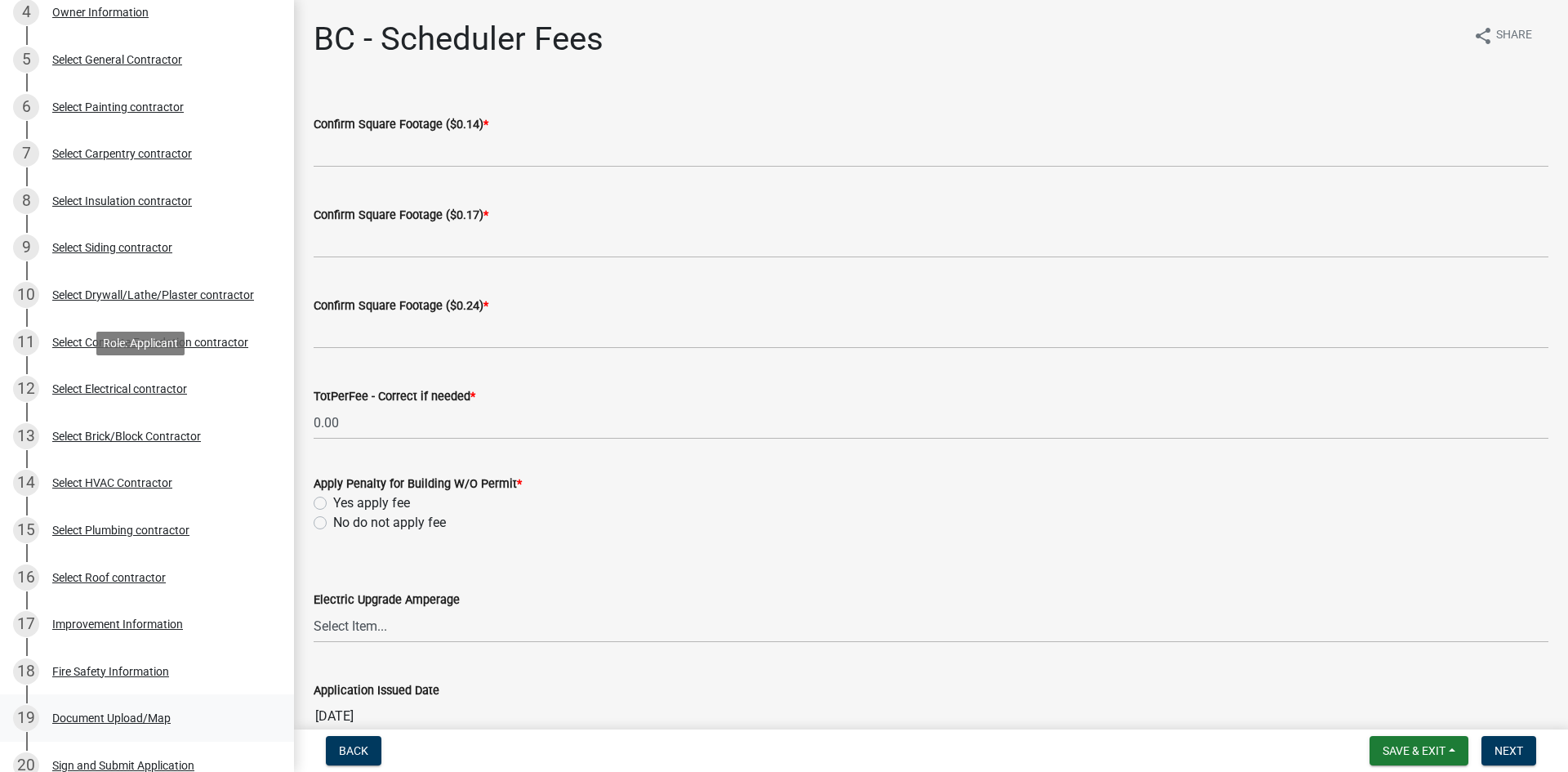
scroll to position [572, 0]
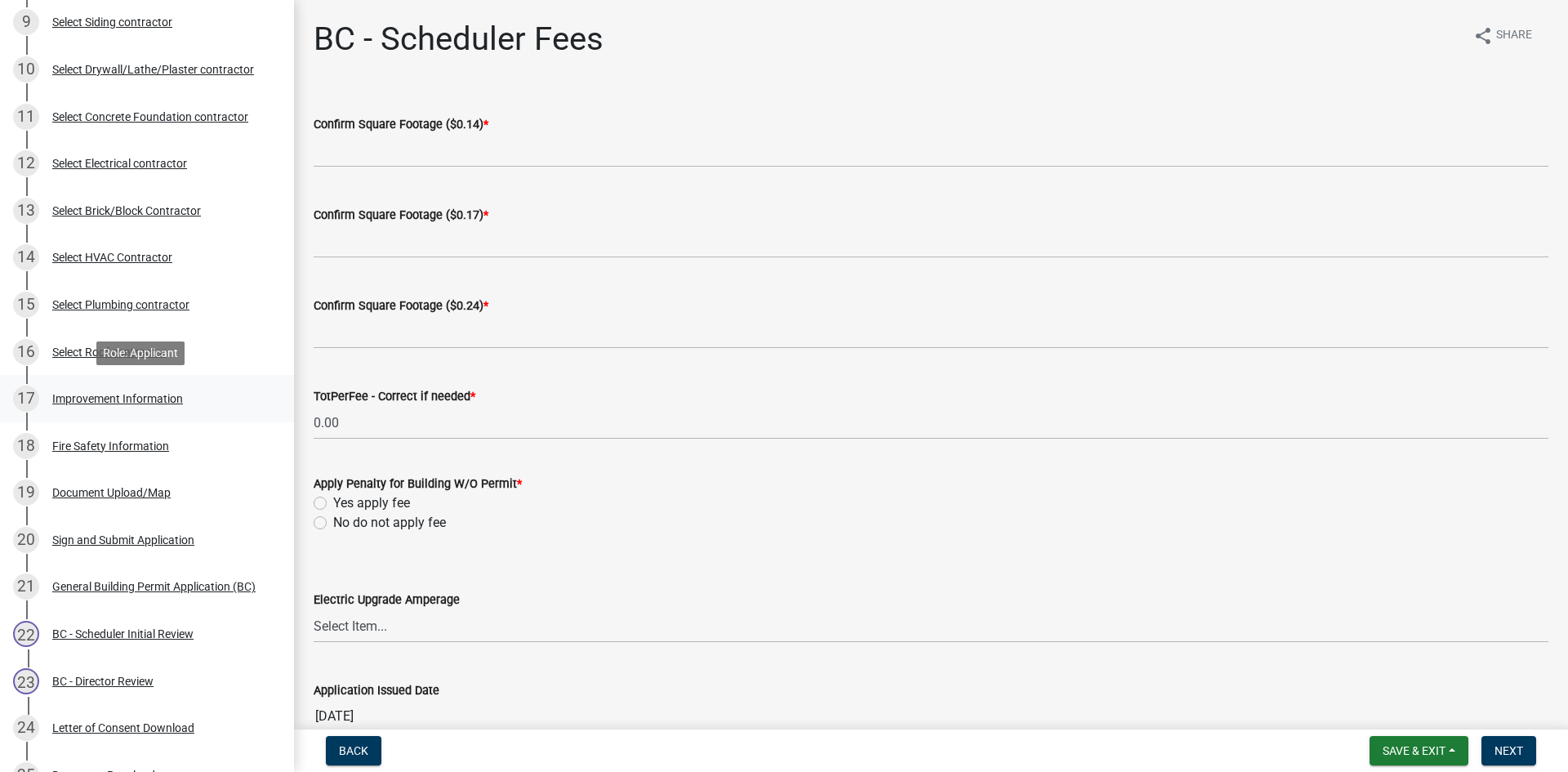
click at [108, 393] on div "Improvement Information" at bounding box center [118, 399] width 131 height 11
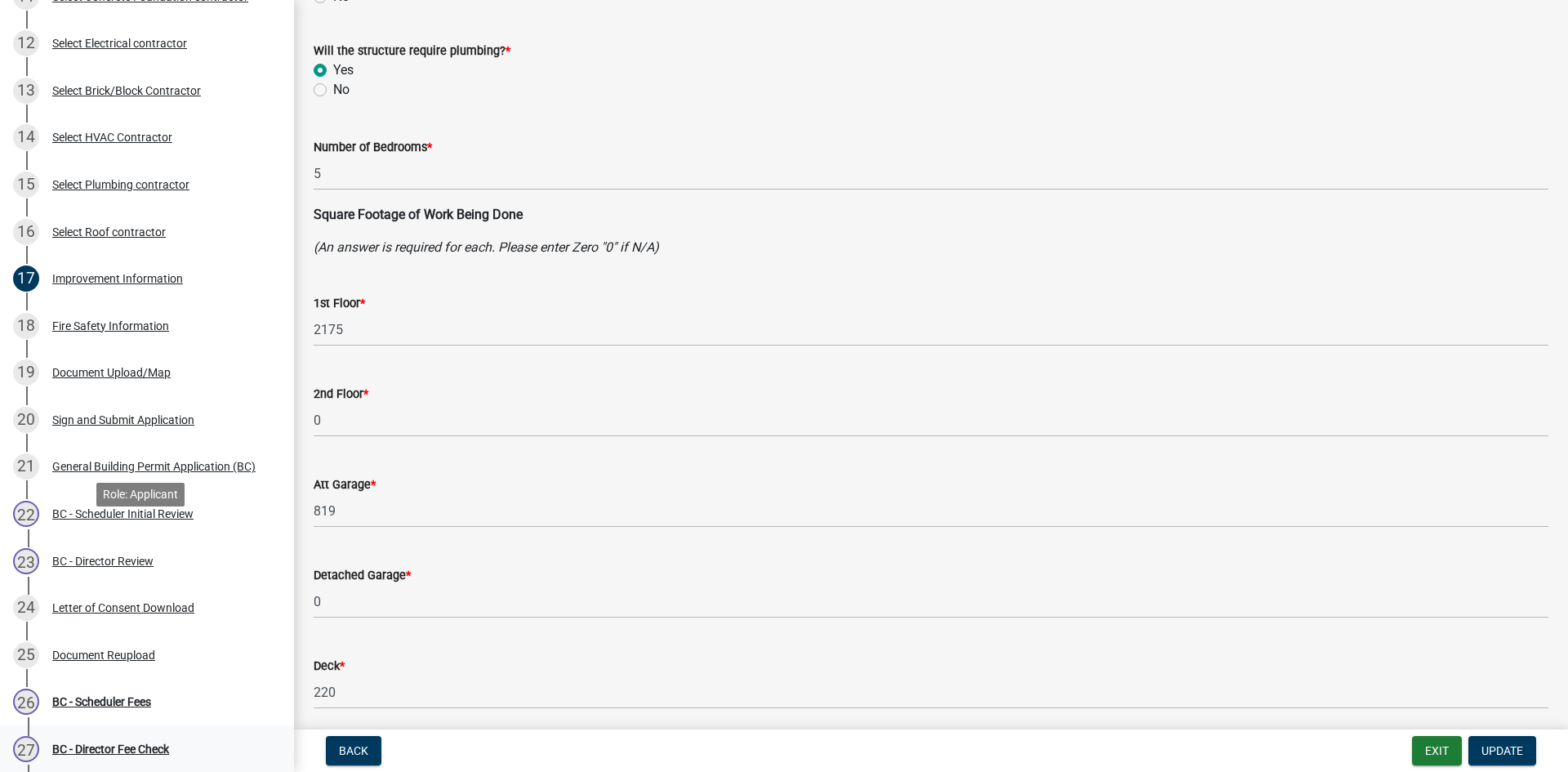
scroll to position [891, 0]
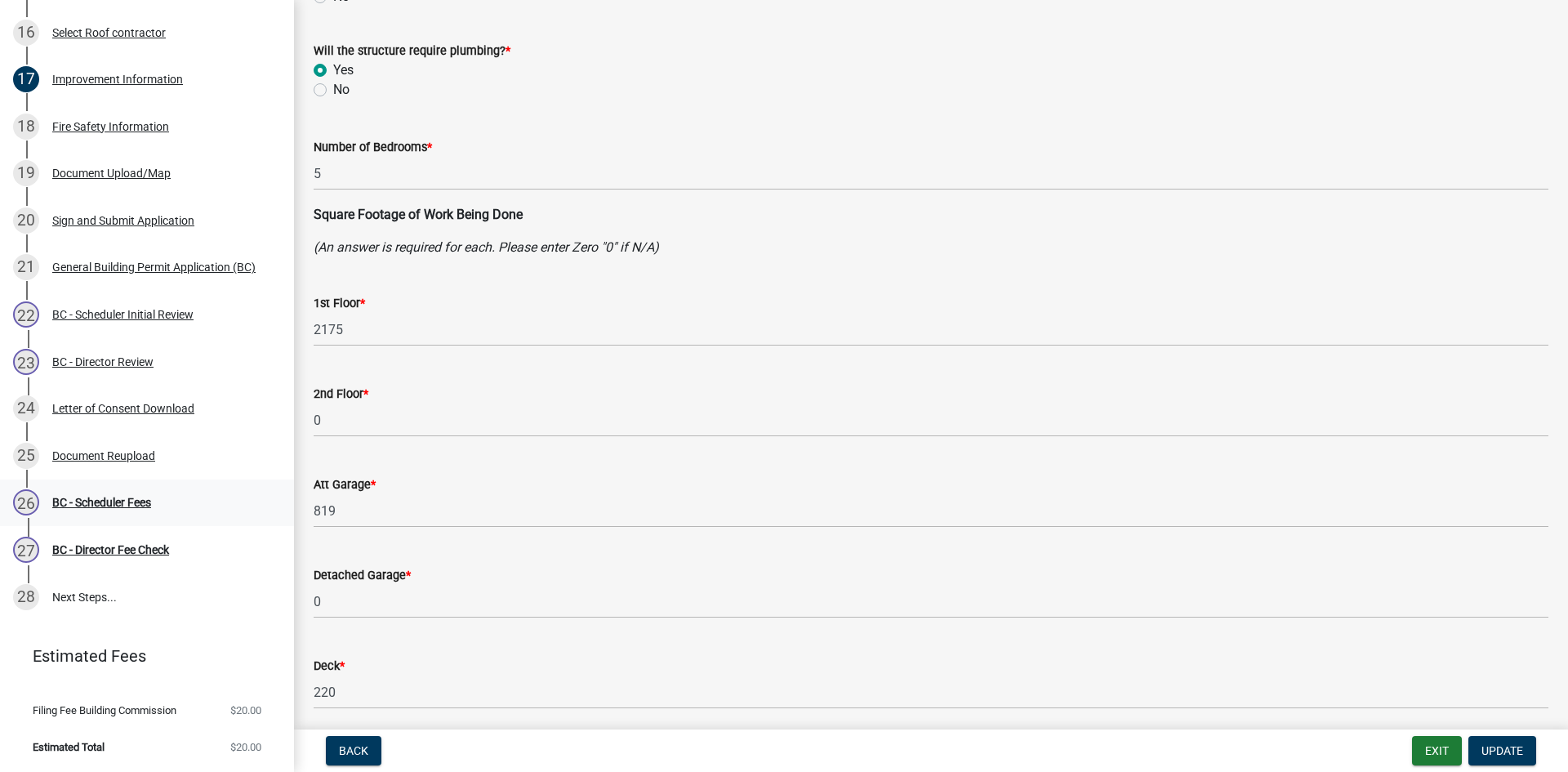
click at [111, 505] on div "BC - Scheduler Fees" at bounding box center [102, 502] width 99 height 11
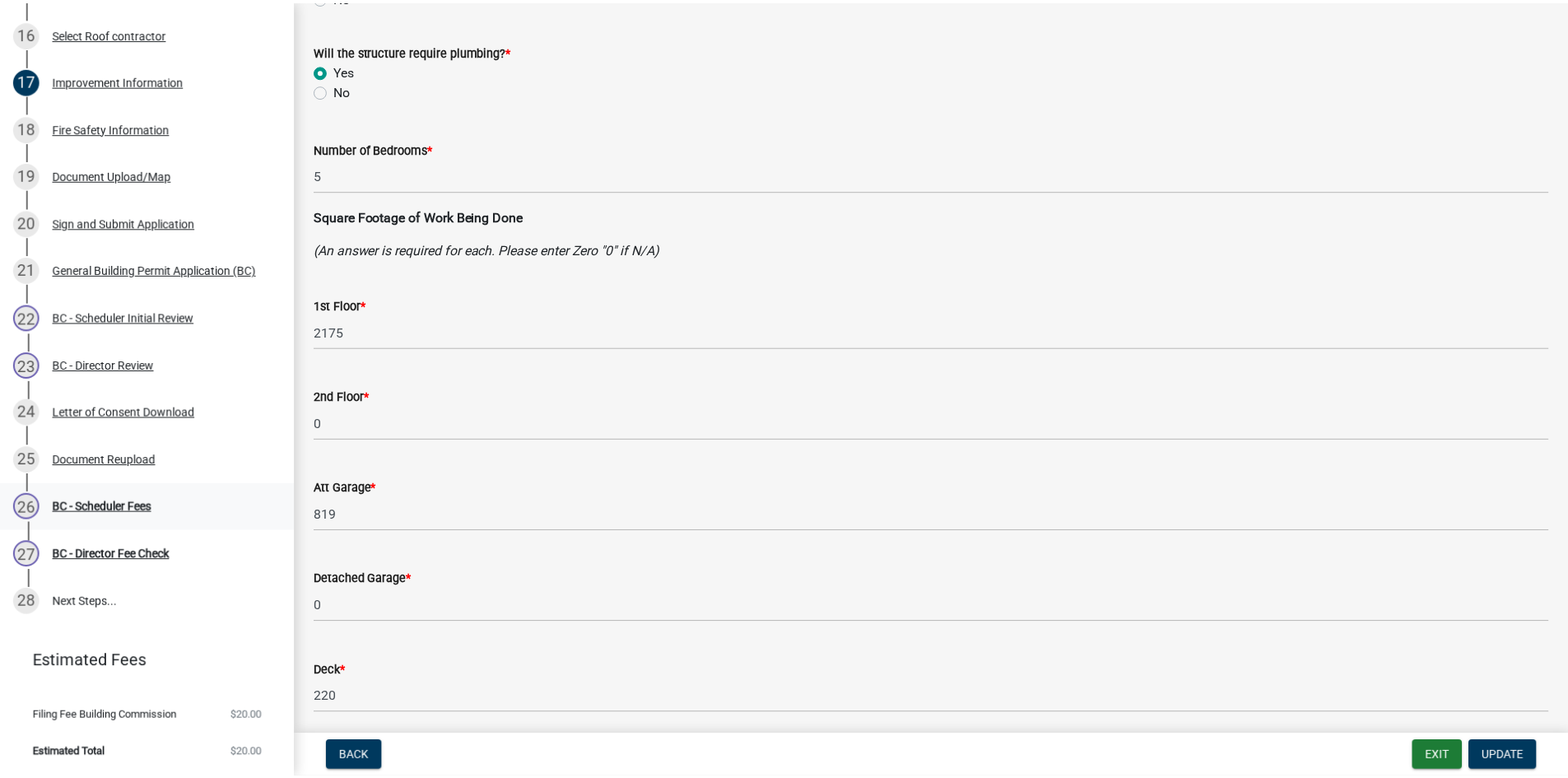
scroll to position [0, 0]
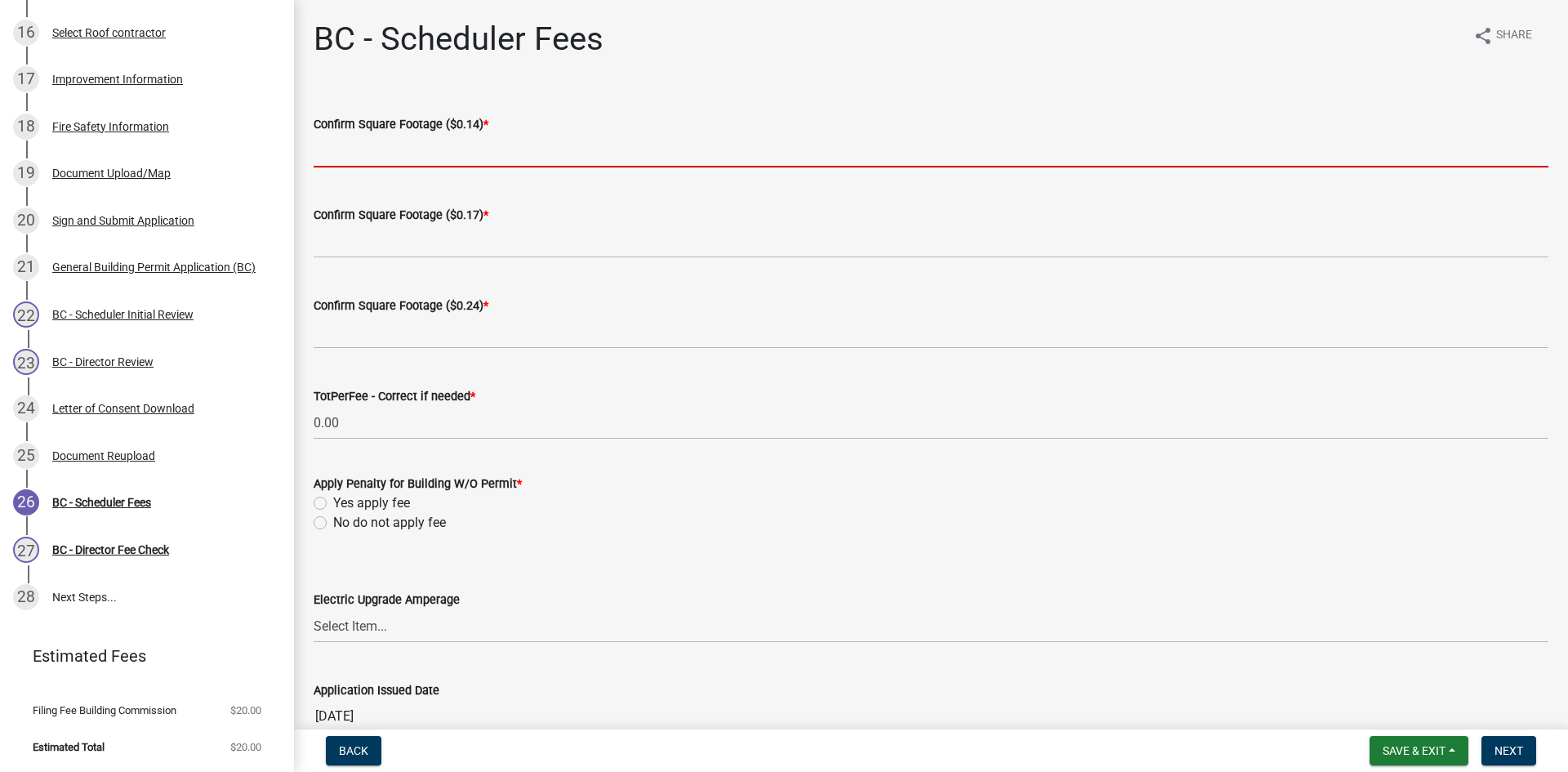
click at [409, 151] on input "text" at bounding box center [931, 150] width 1234 height 34
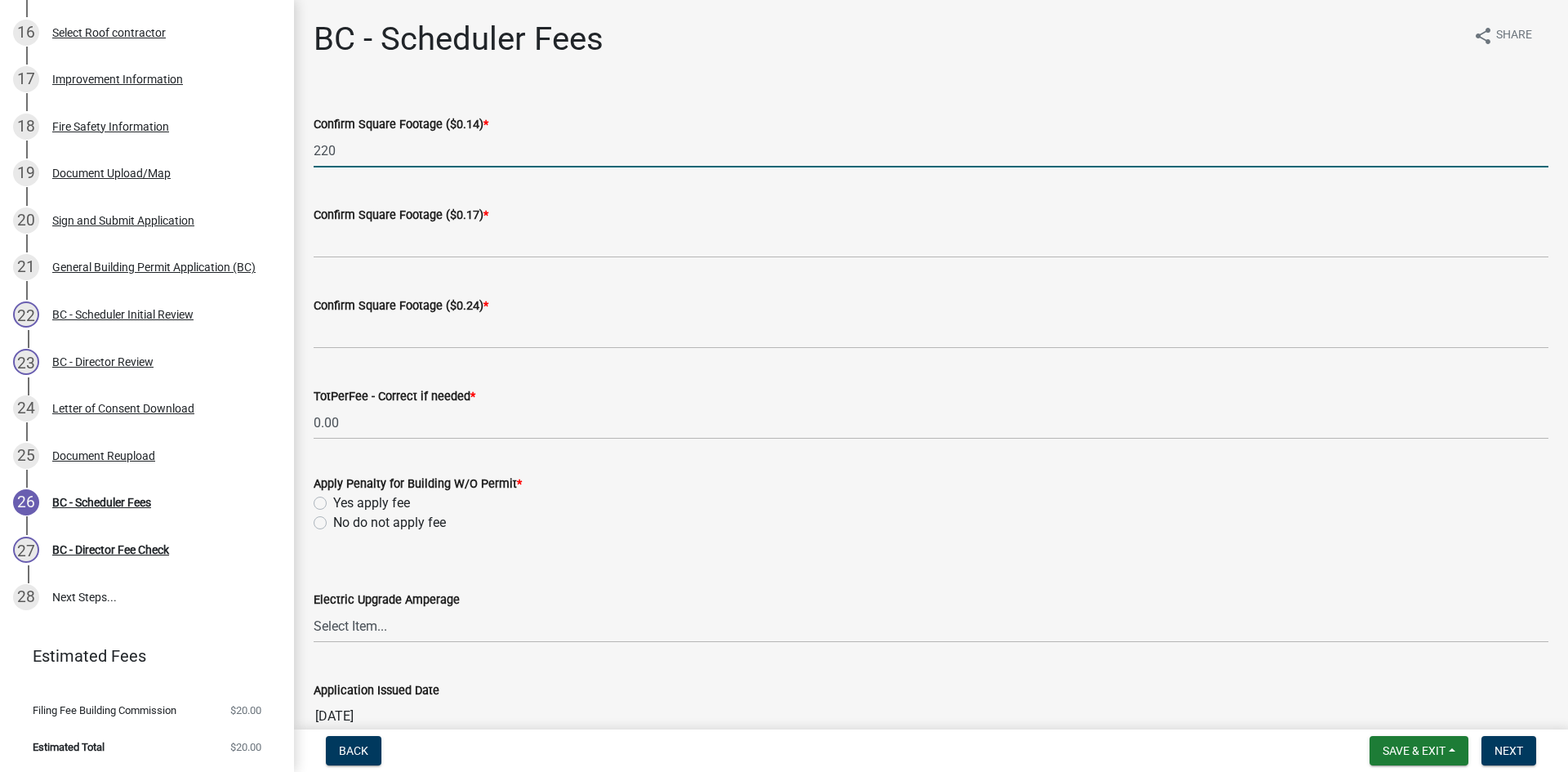
type input "220"
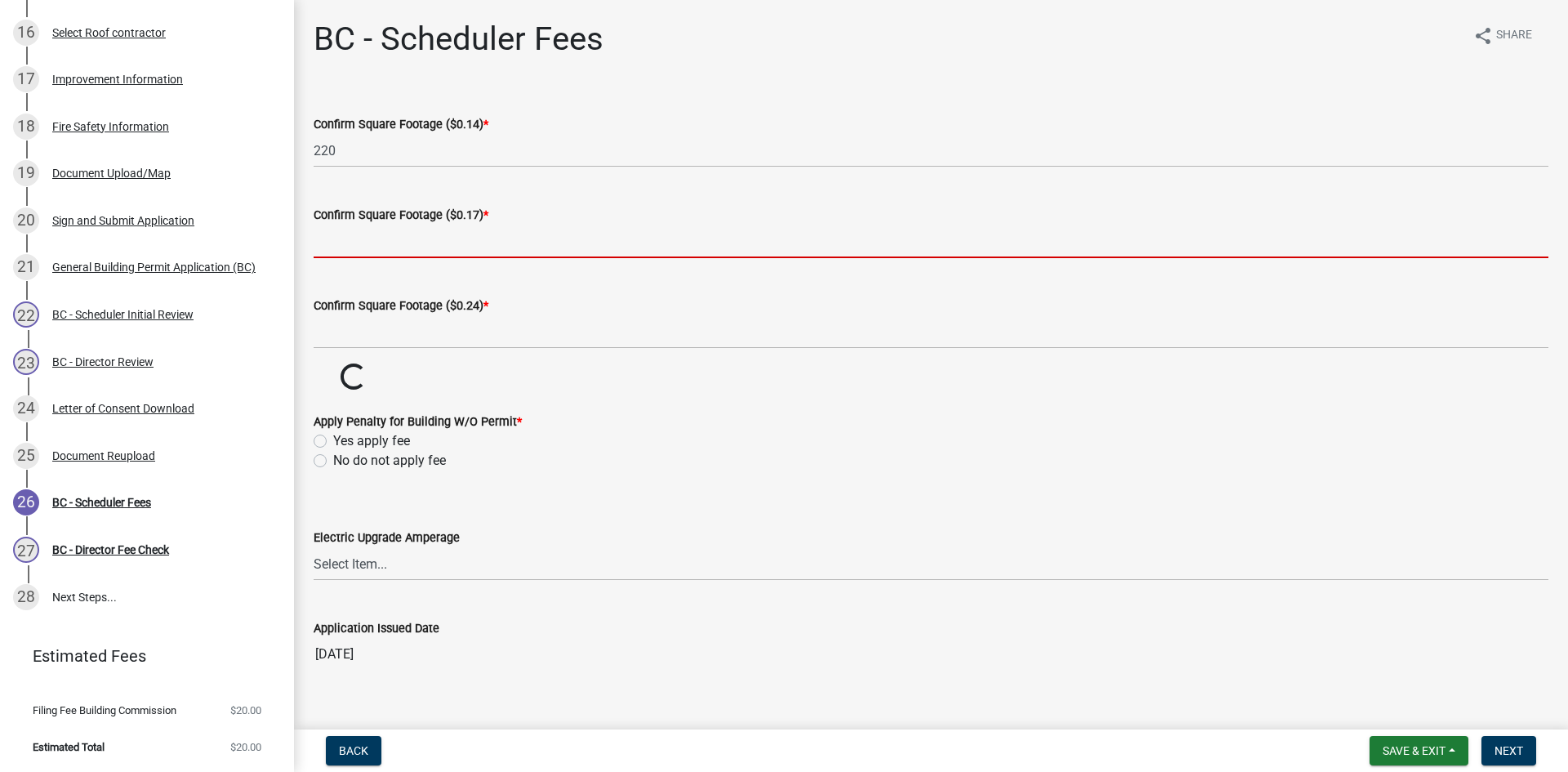
click at [402, 240] on input "text" at bounding box center [931, 241] width 1234 height 34
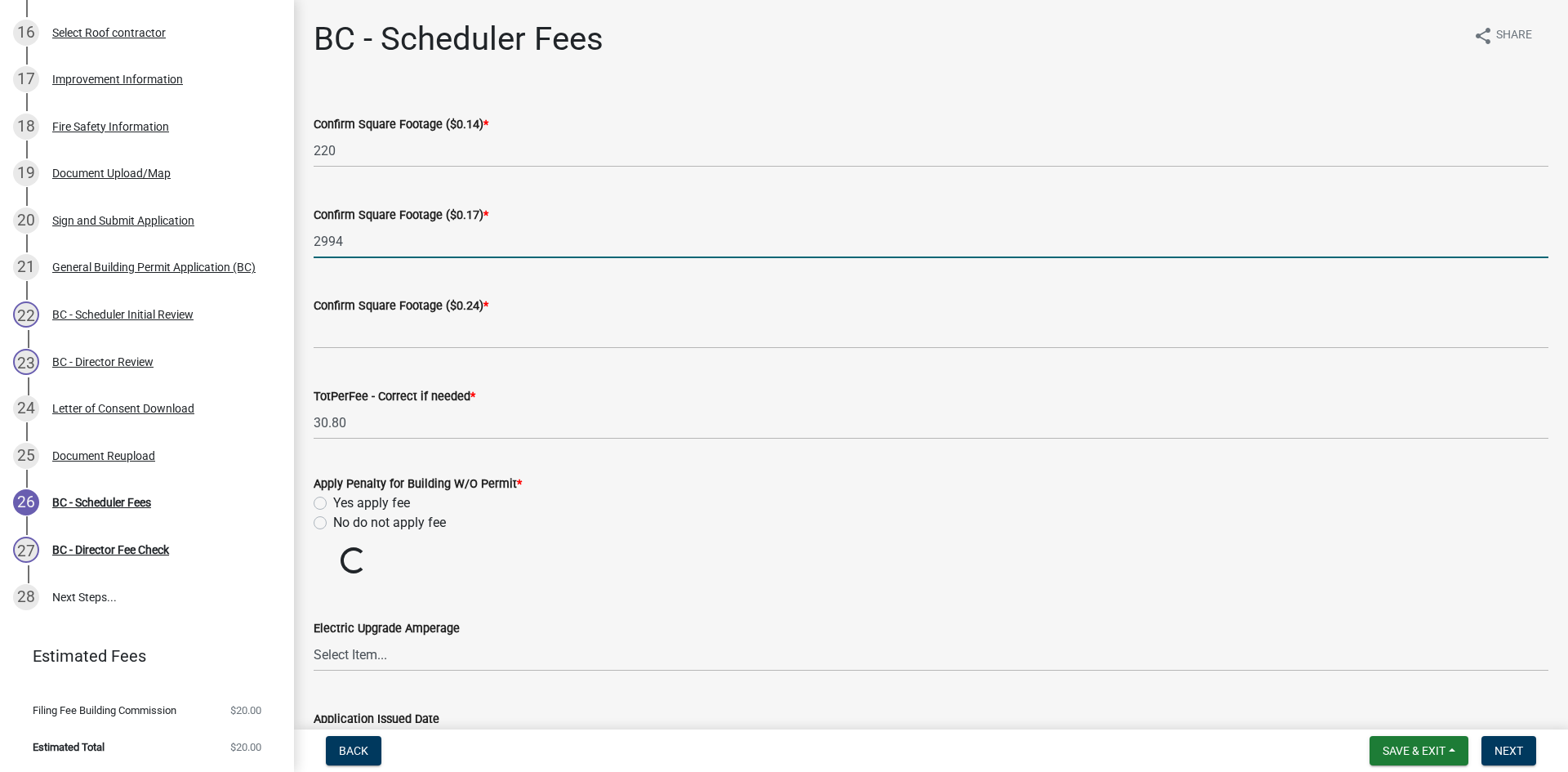
type input "2994"
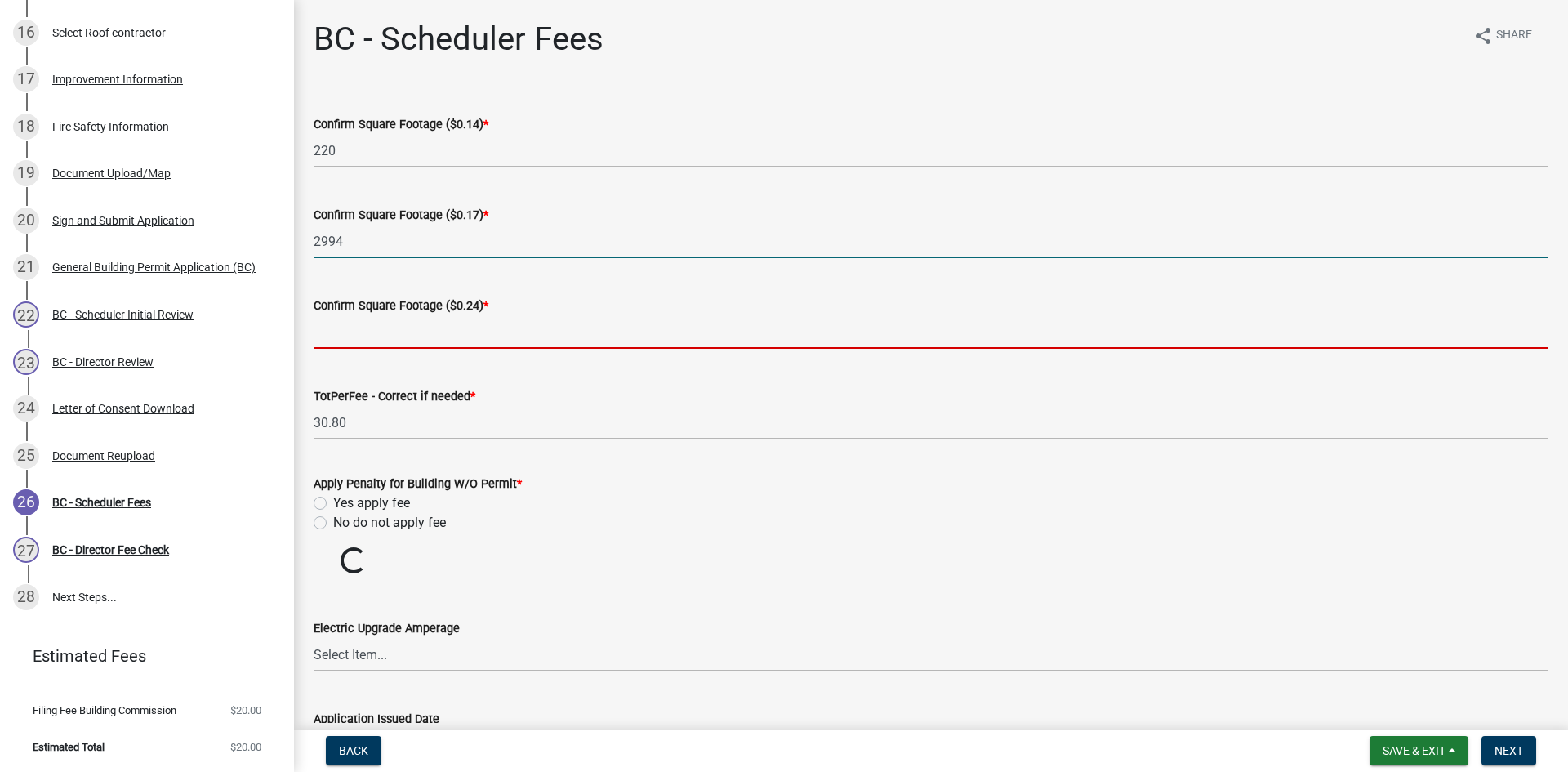
click at [409, 329] on input "text" at bounding box center [931, 332] width 1234 height 34
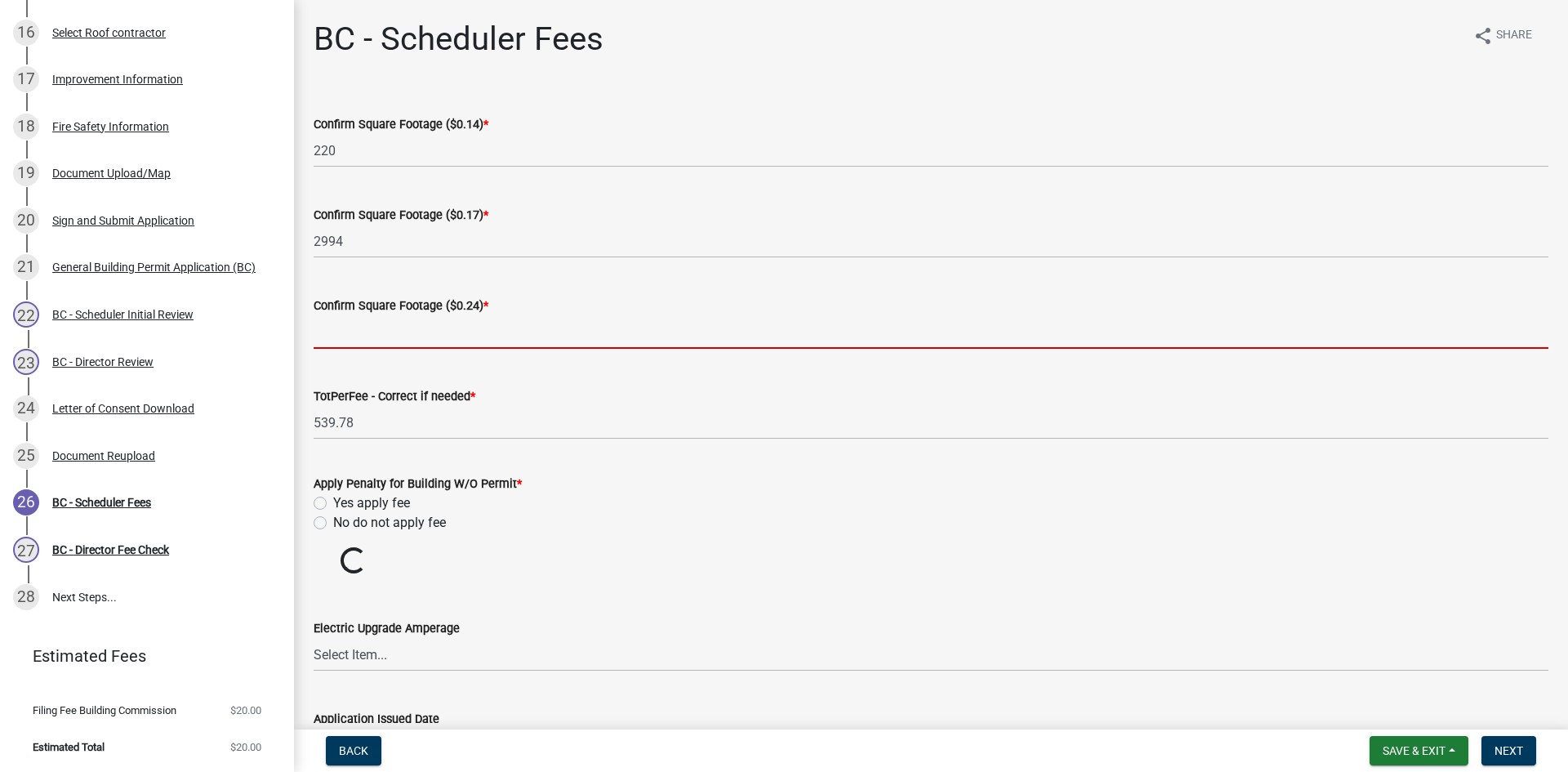
type input "0"
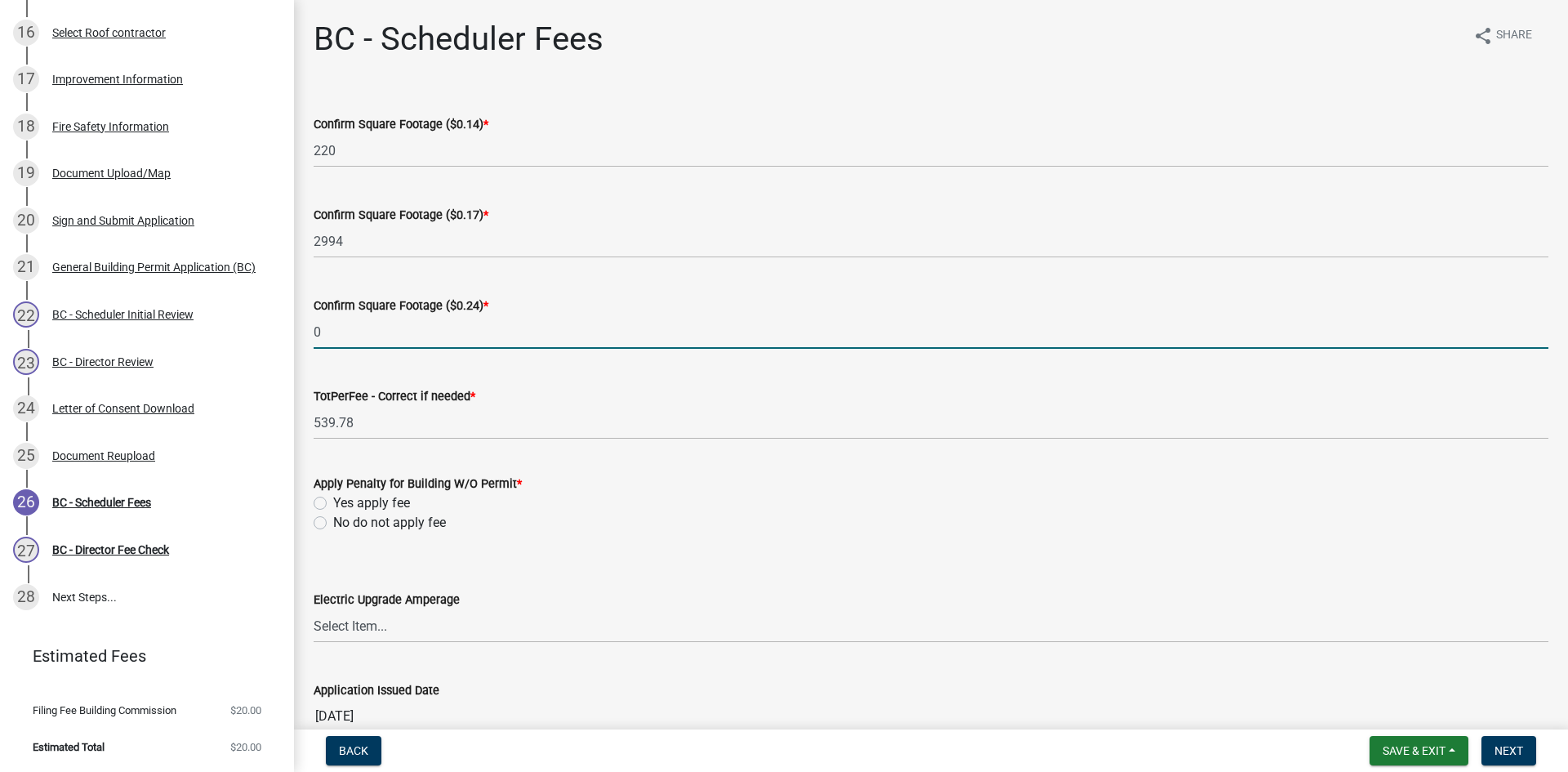
click at [321, 525] on wm-data-entity-input-list "Confirm Square Footage ($0.14) * 220 Confirm Square Footage ($0.17) * 2994 Conf…" at bounding box center [931, 418] width 1234 height 655
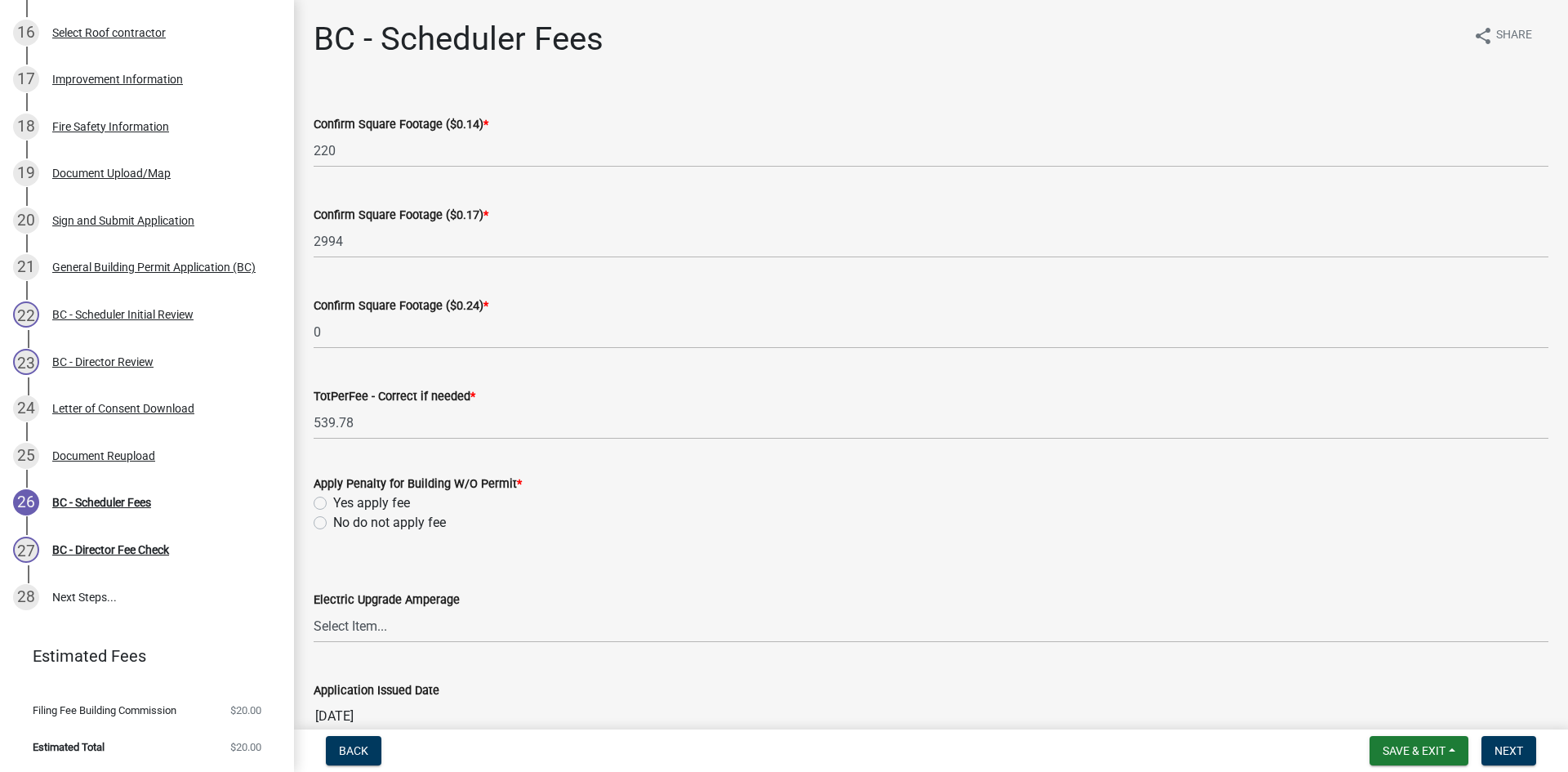
click at [333, 524] on label "No do not apply fee" at bounding box center [389, 523] width 113 height 20
click at [333, 524] on input "No do not apply fee" at bounding box center [338, 518] width 10 height 10
radio input "true"
click at [1511, 756] on span "Next" at bounding box center [1508, 750] width 28 height 13
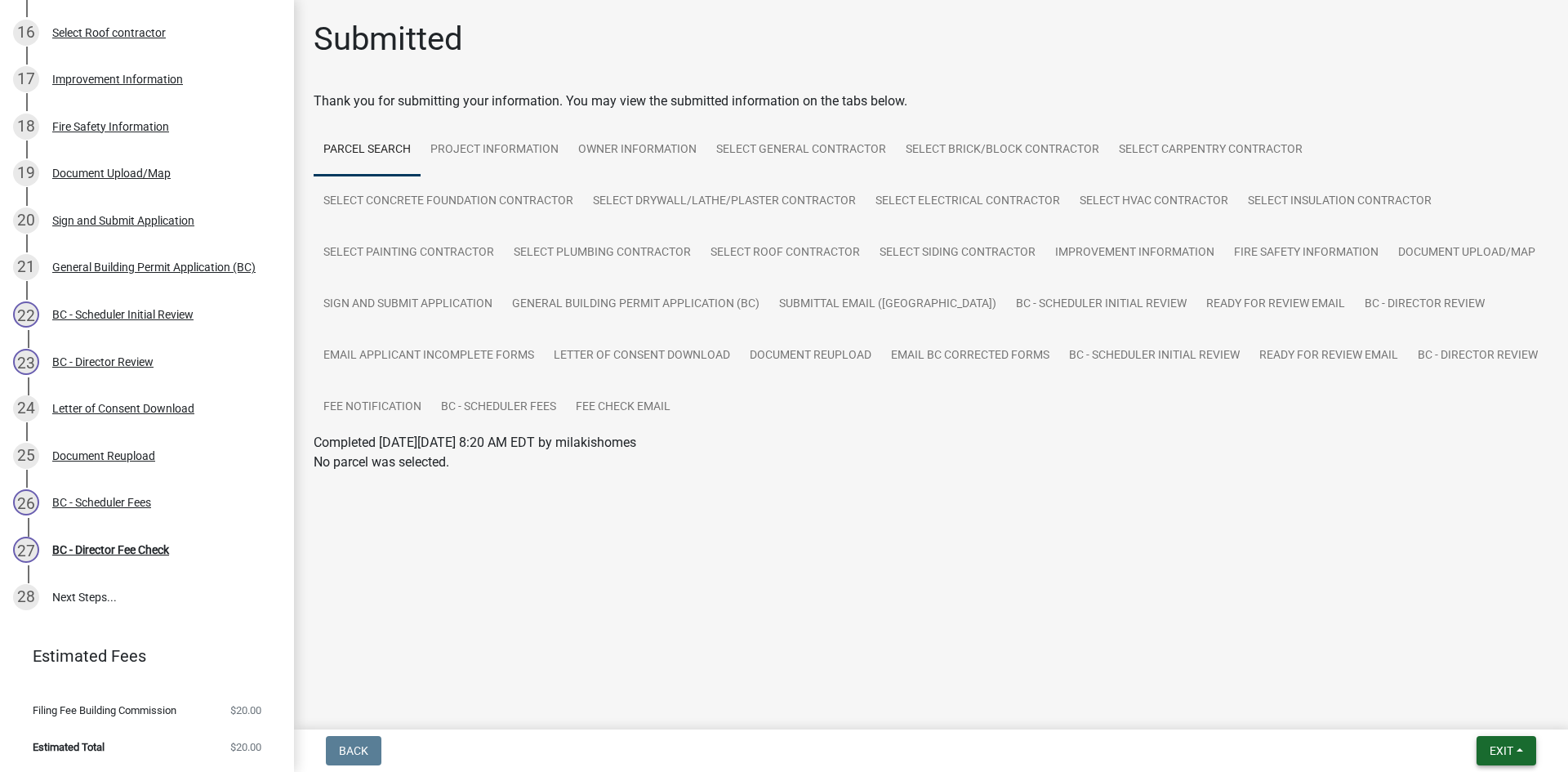
click at [1503, 754] on span "Exit" at bounding box center [1501, 750] width 23 height 13
click at [1449, 712] on button "Save & Exit" at bounding box center [1471, 707] width 131 height 39
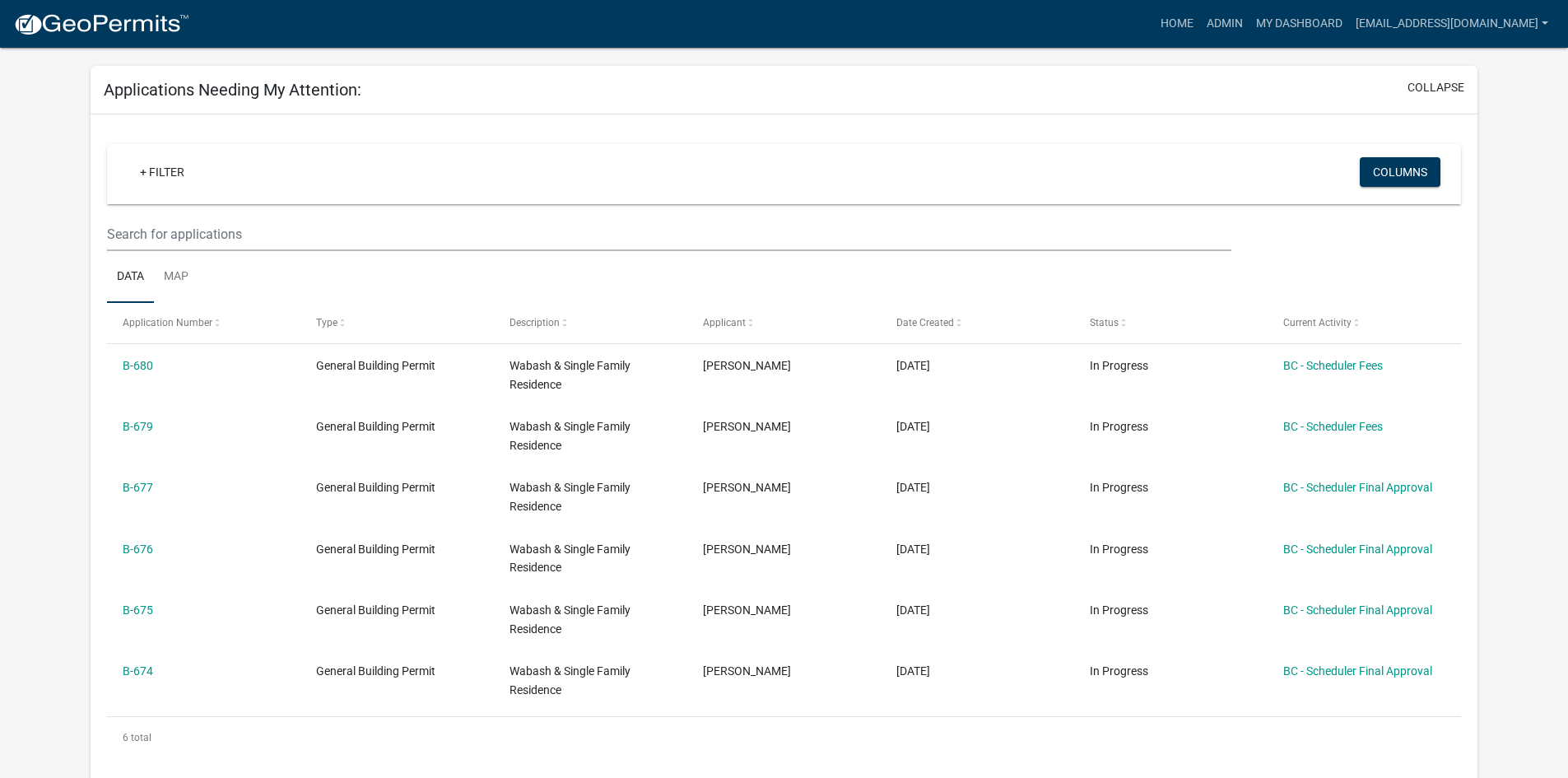
scroll to position [83, 0]
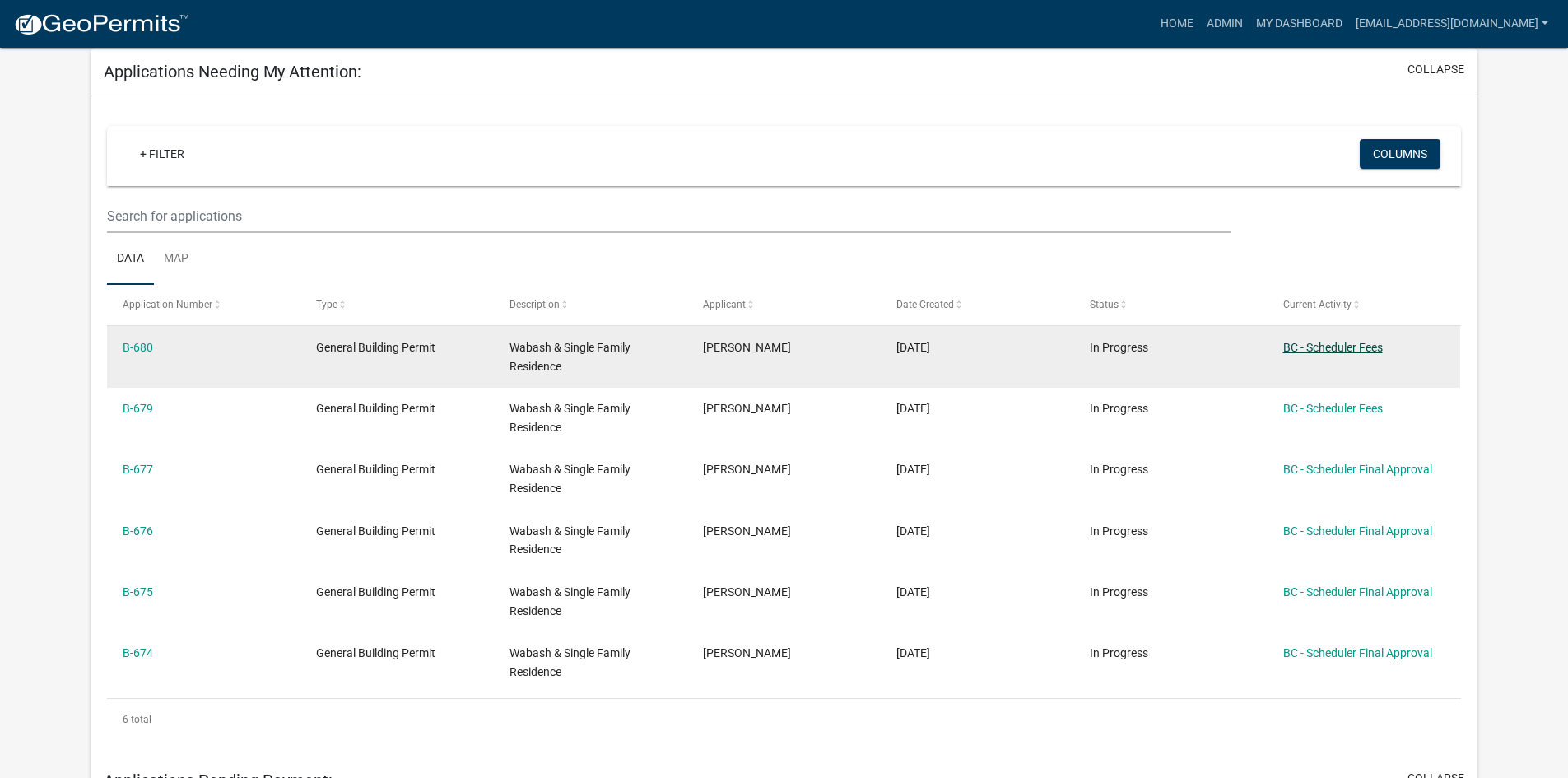
click at [1320, 350] on link "BC - Scheduler Fees" at bounding box center [1333, 347] width 100 height 13
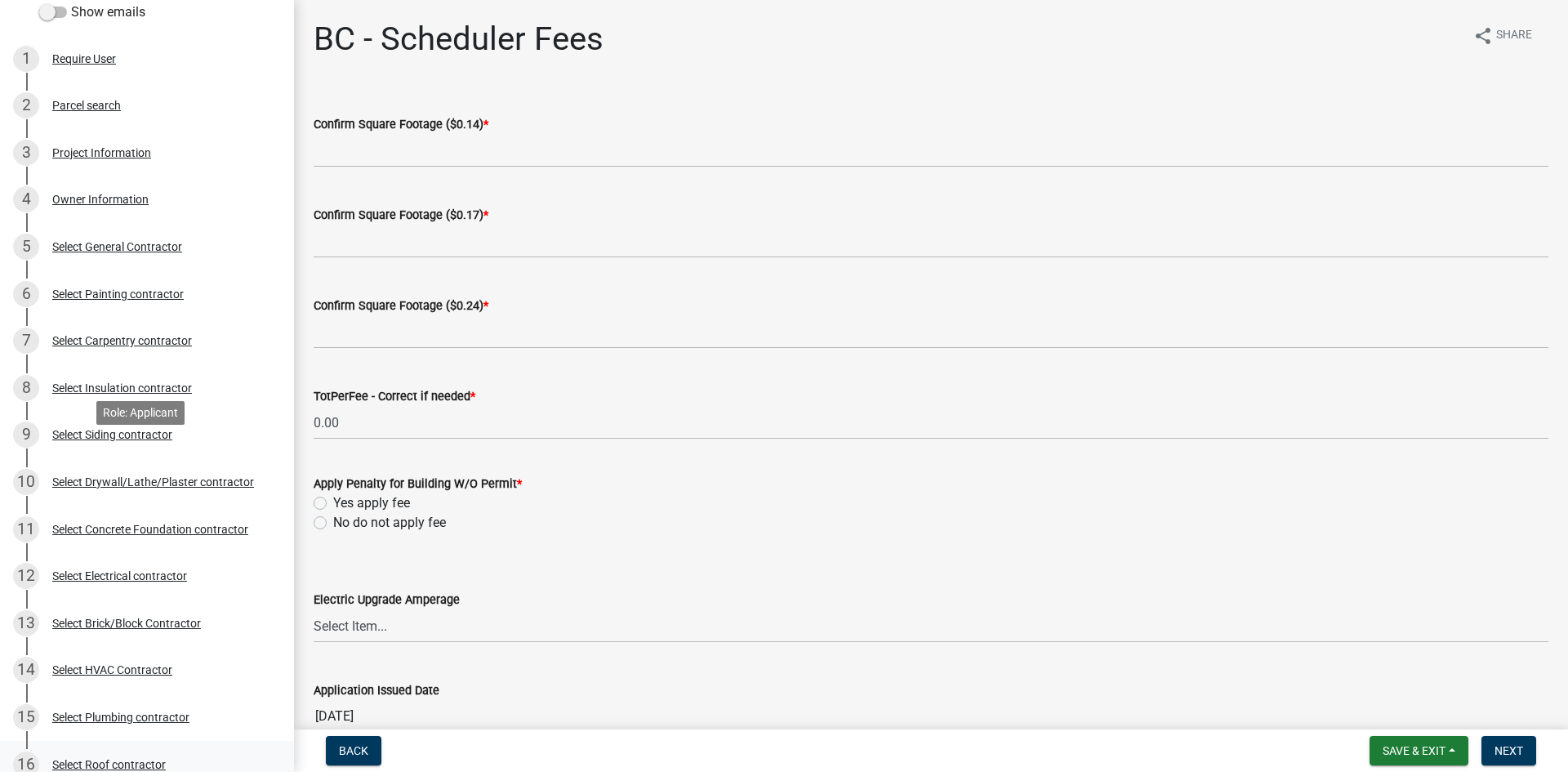
scroll to position [490, 0]
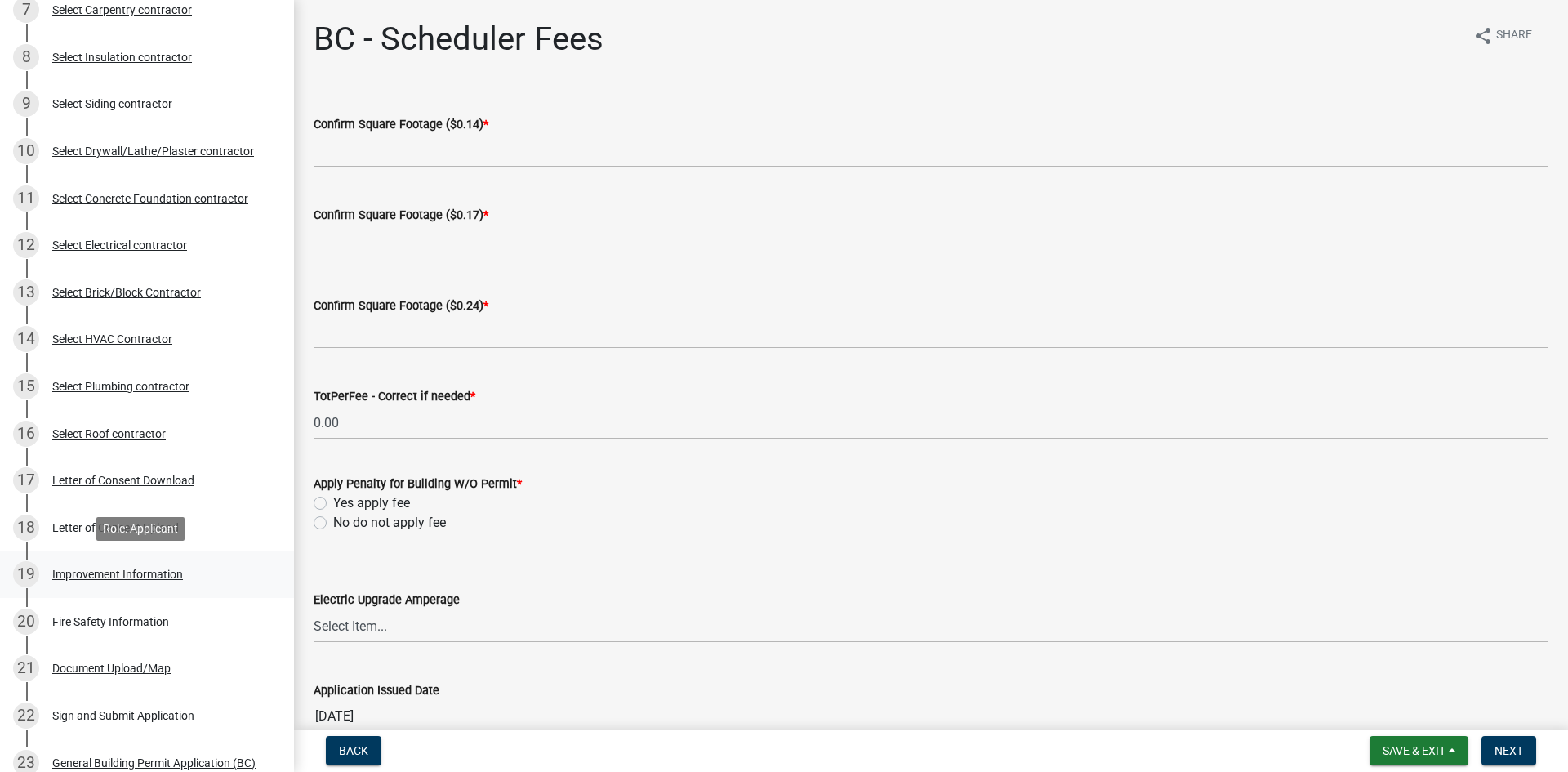
click at [118, 575] on div "Improvement Information" at bounding box center [118, 574] width 131 height 11
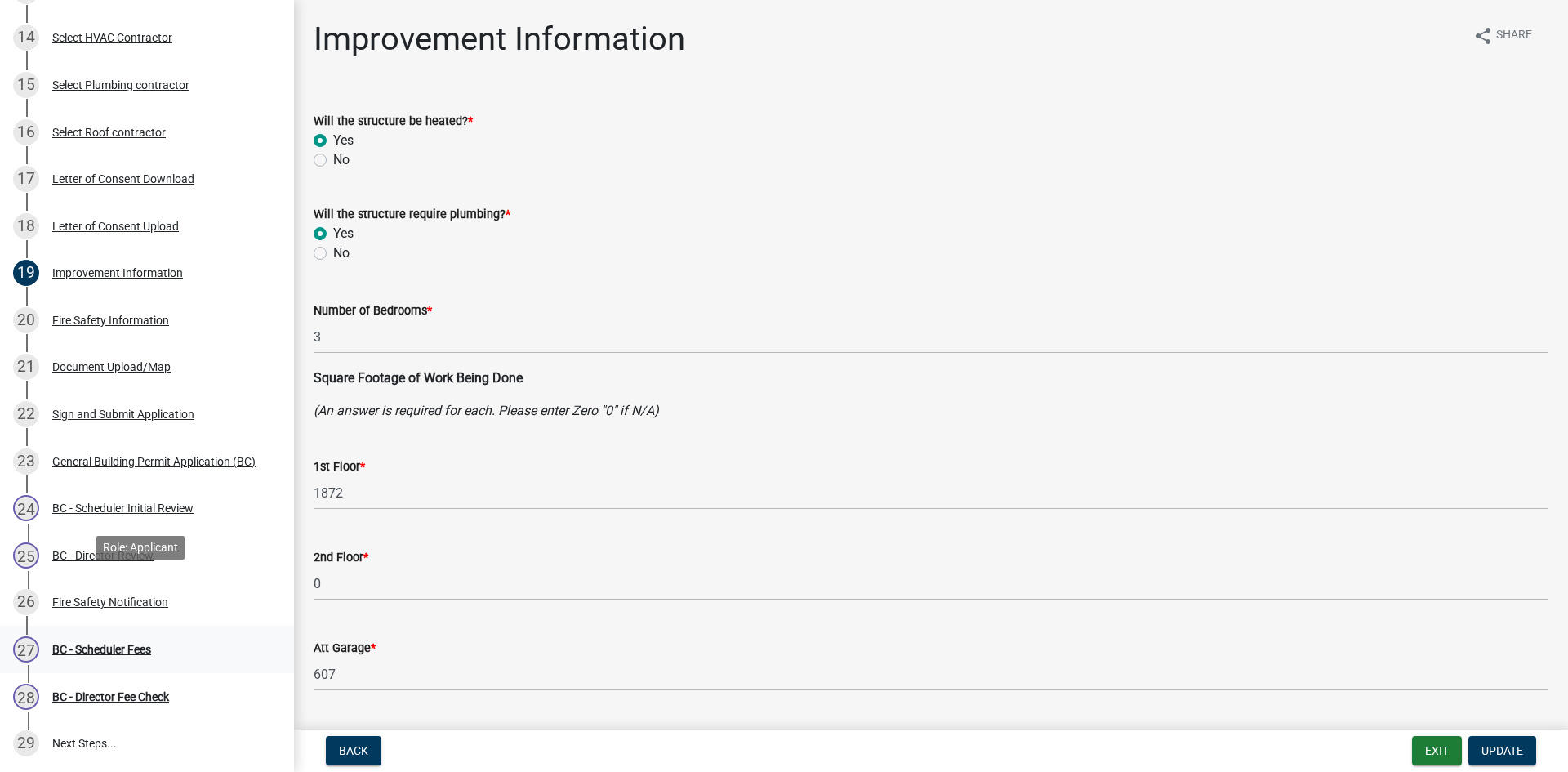
scroll to position [817, 0]
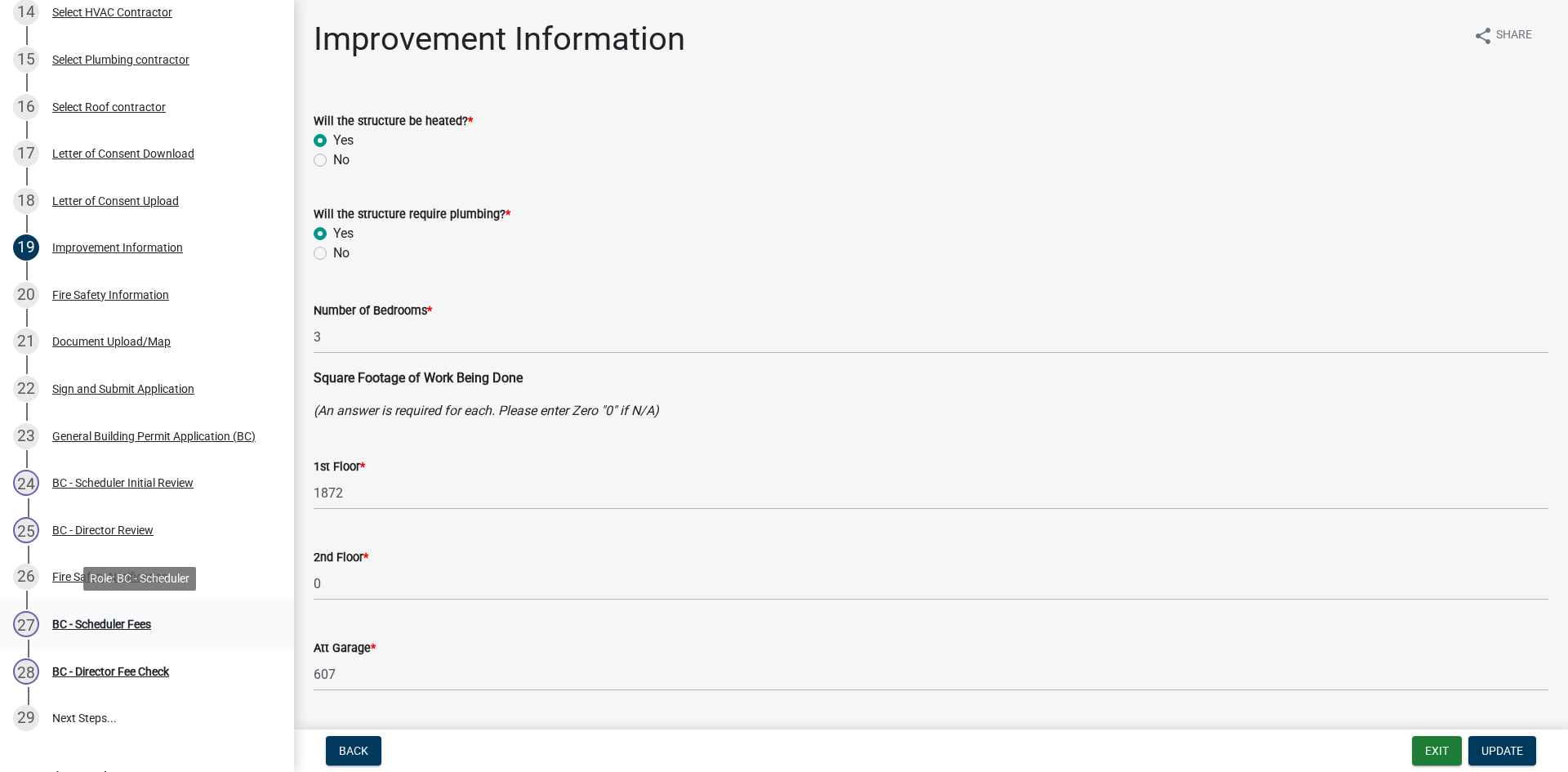
click at [144, 629] on div "BC - Scheduler Fees" at bounding box center [102, 624] width 99 height 11
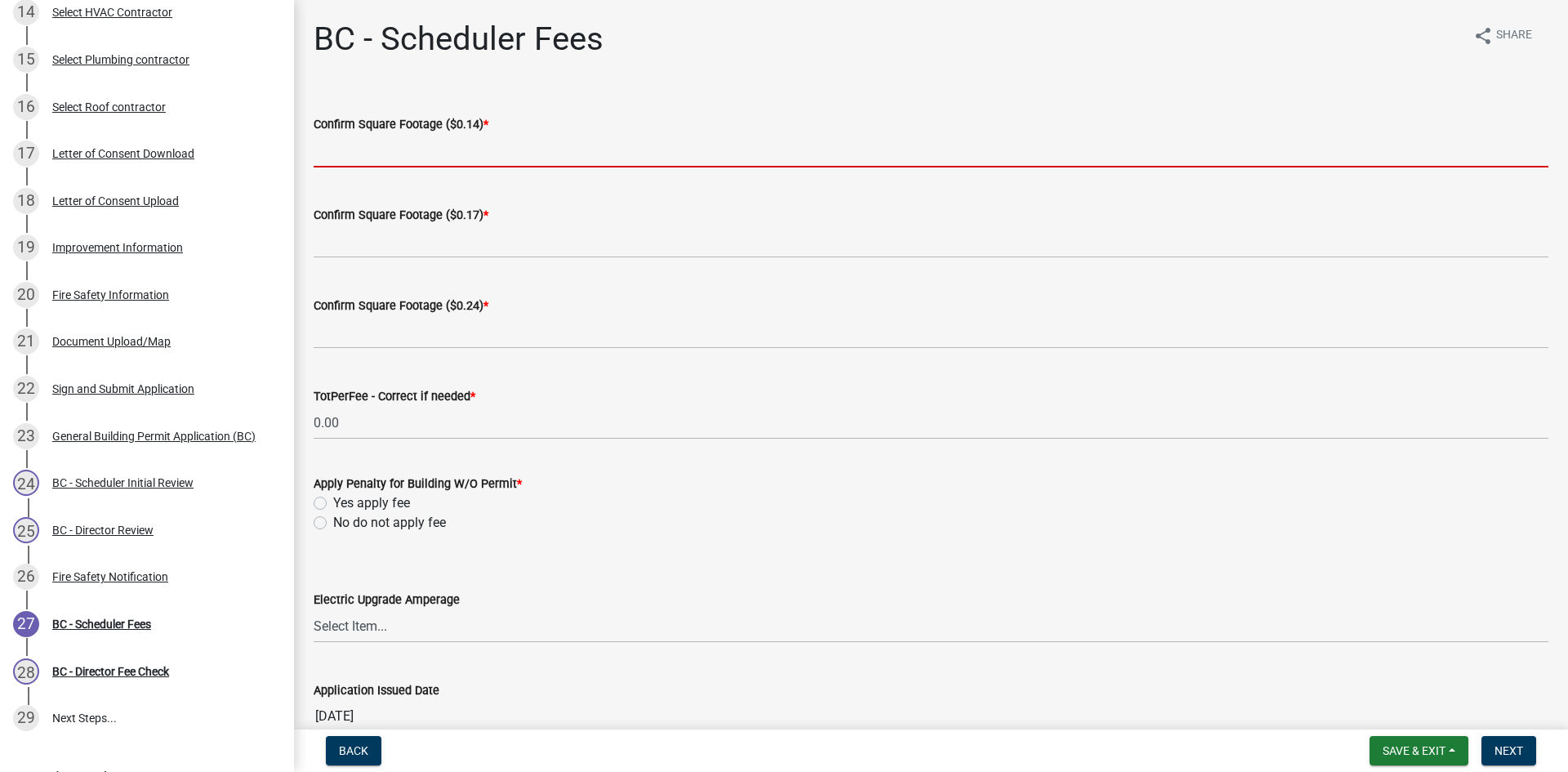
click at [440, 139] on input "text" at bounding box center [931, 150] width 1234 height 34
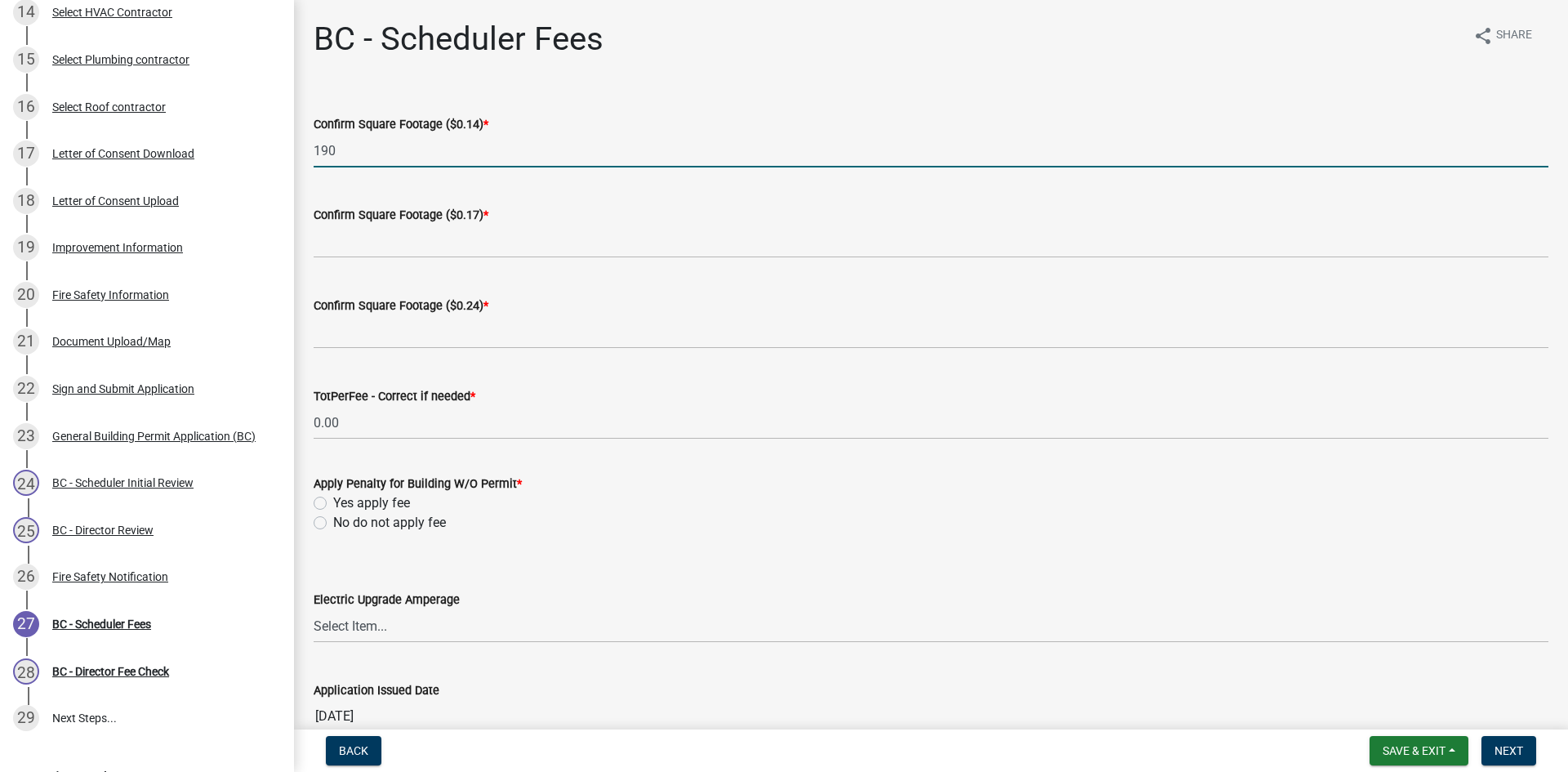
type input "190"
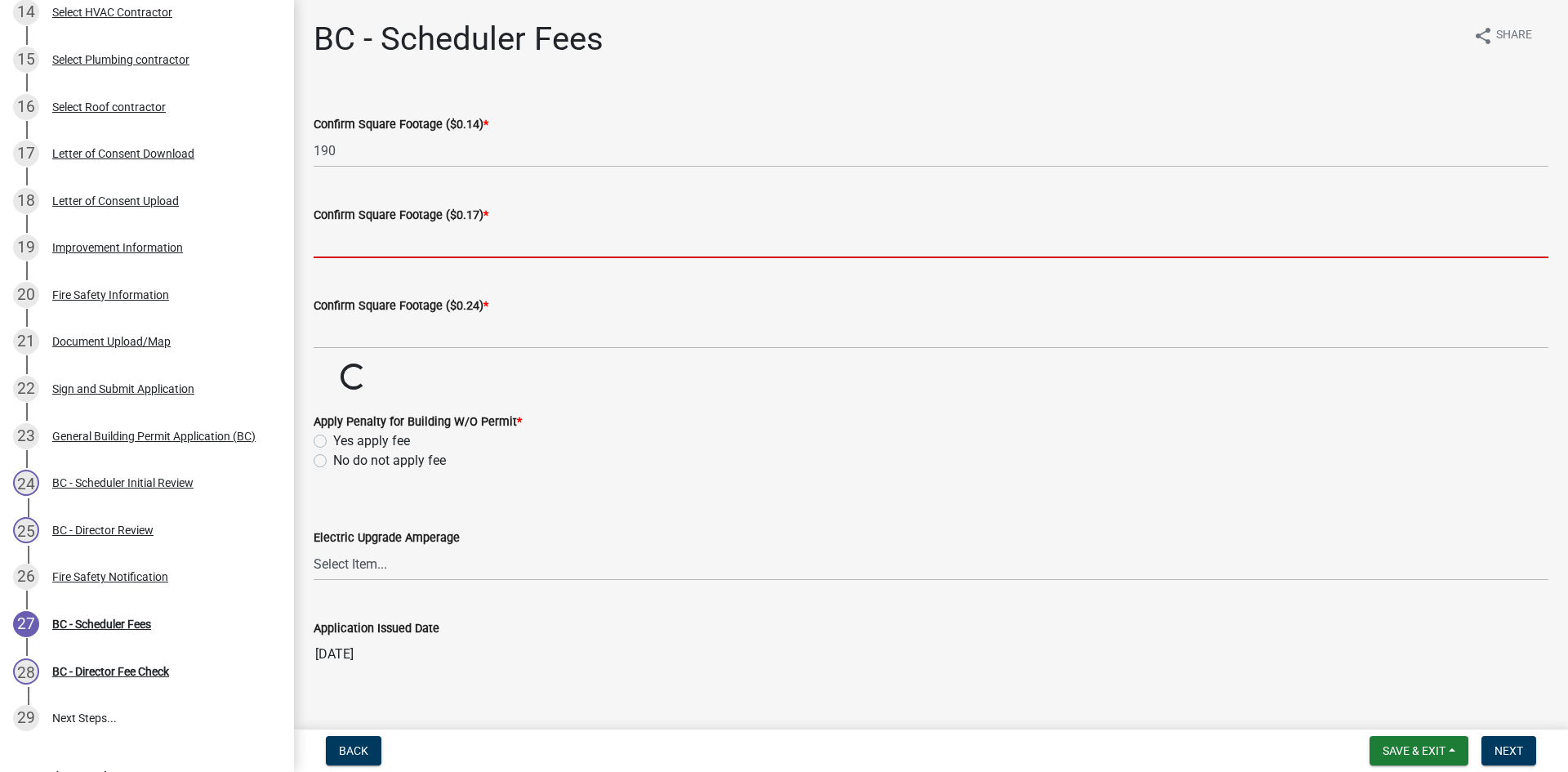
click at [465, 249] on input "text" at bounding box center [931, 241] width 1234 height 34
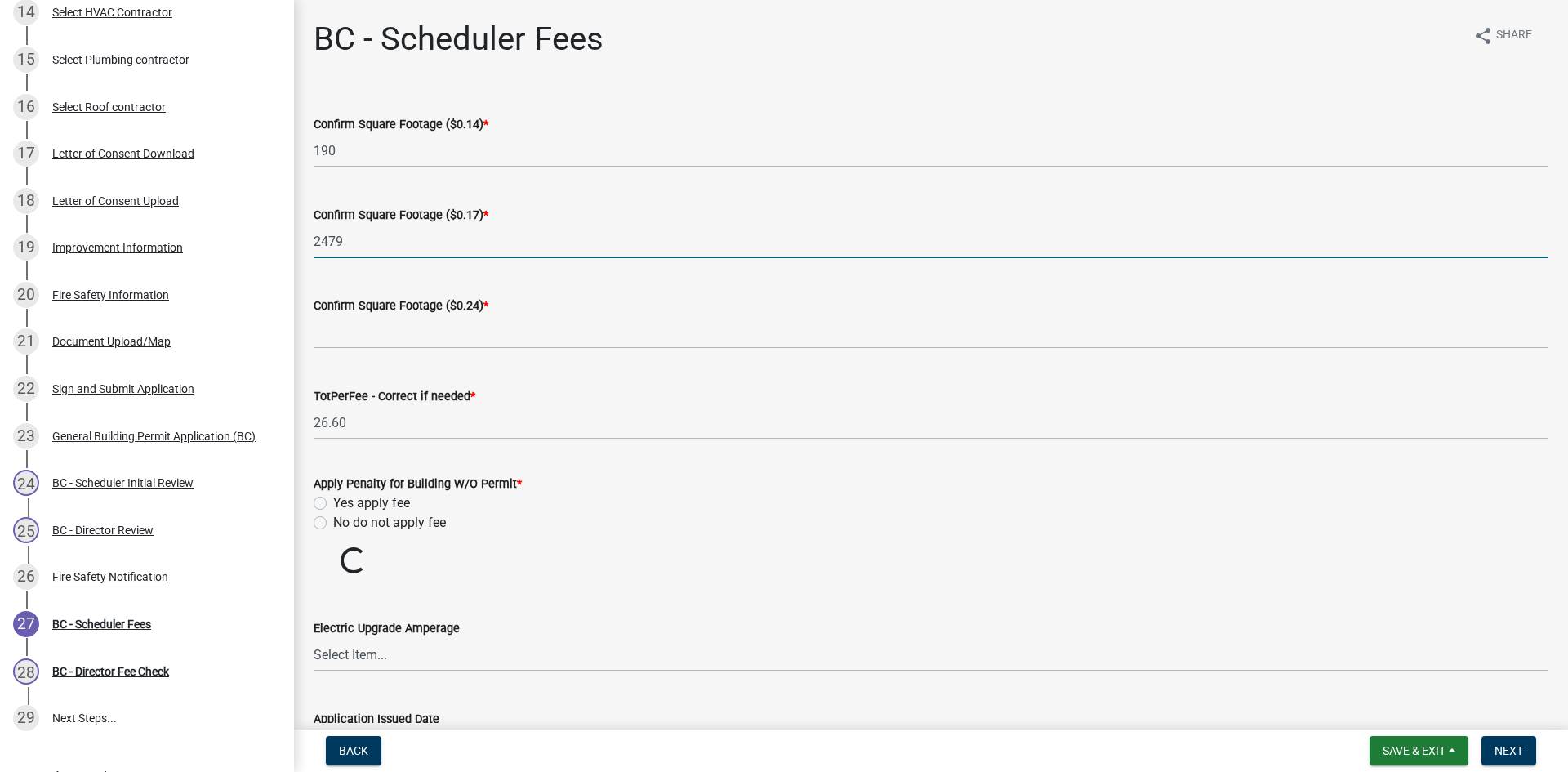
type input "2479"
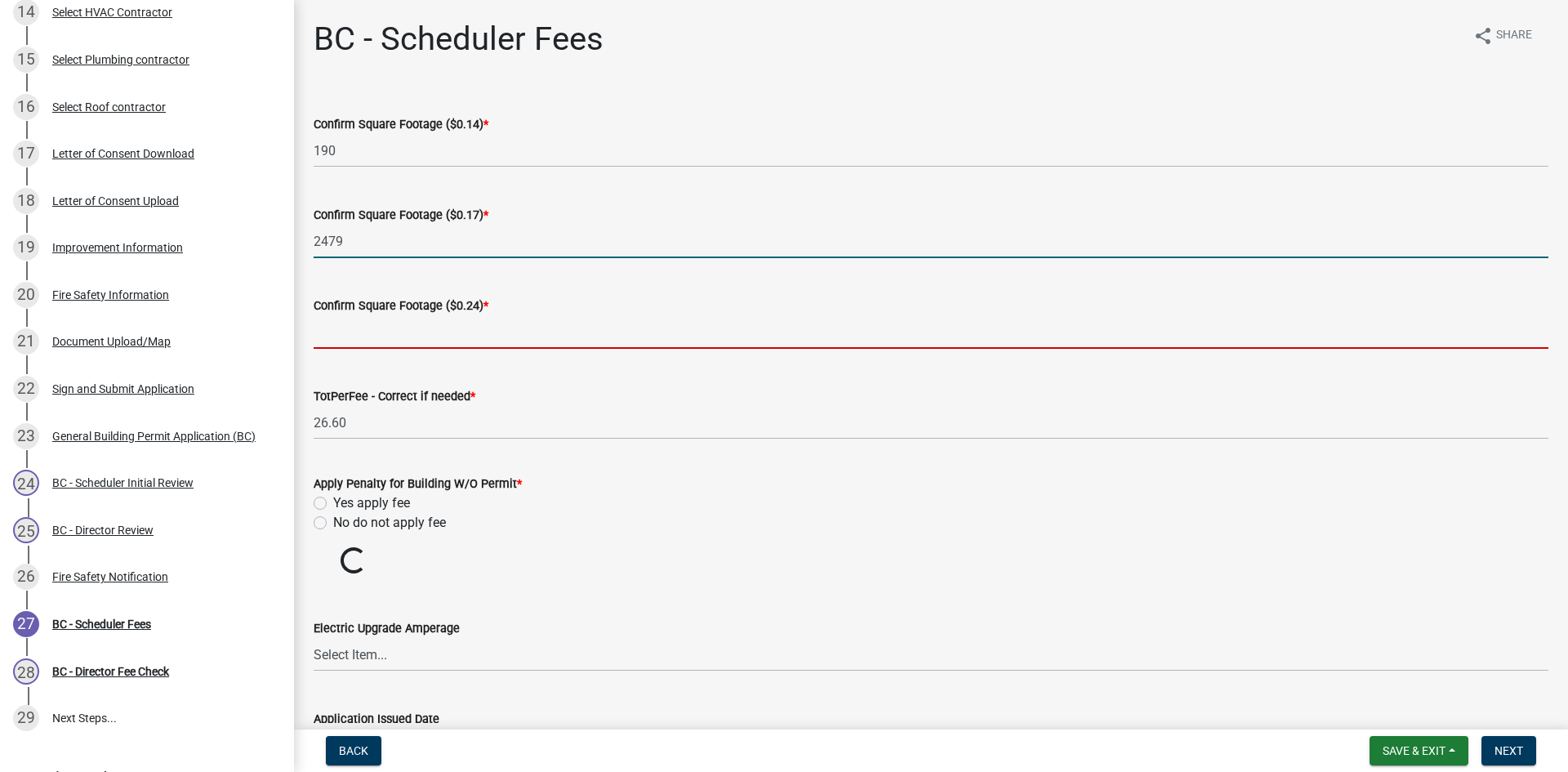
click at [490, 334] on input "text" at bounding box center [931, 332] width 1234 height 34
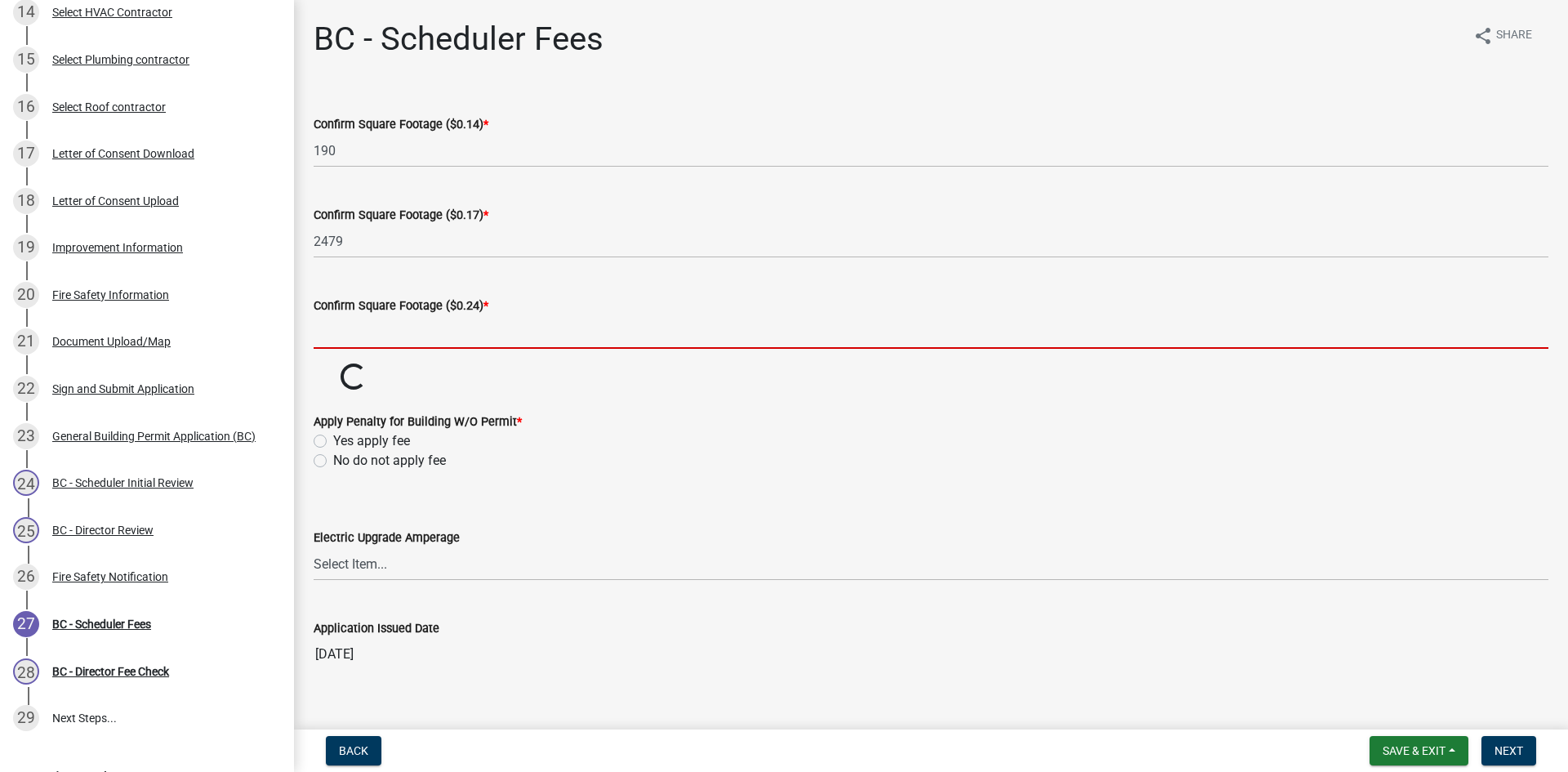
type input "0"
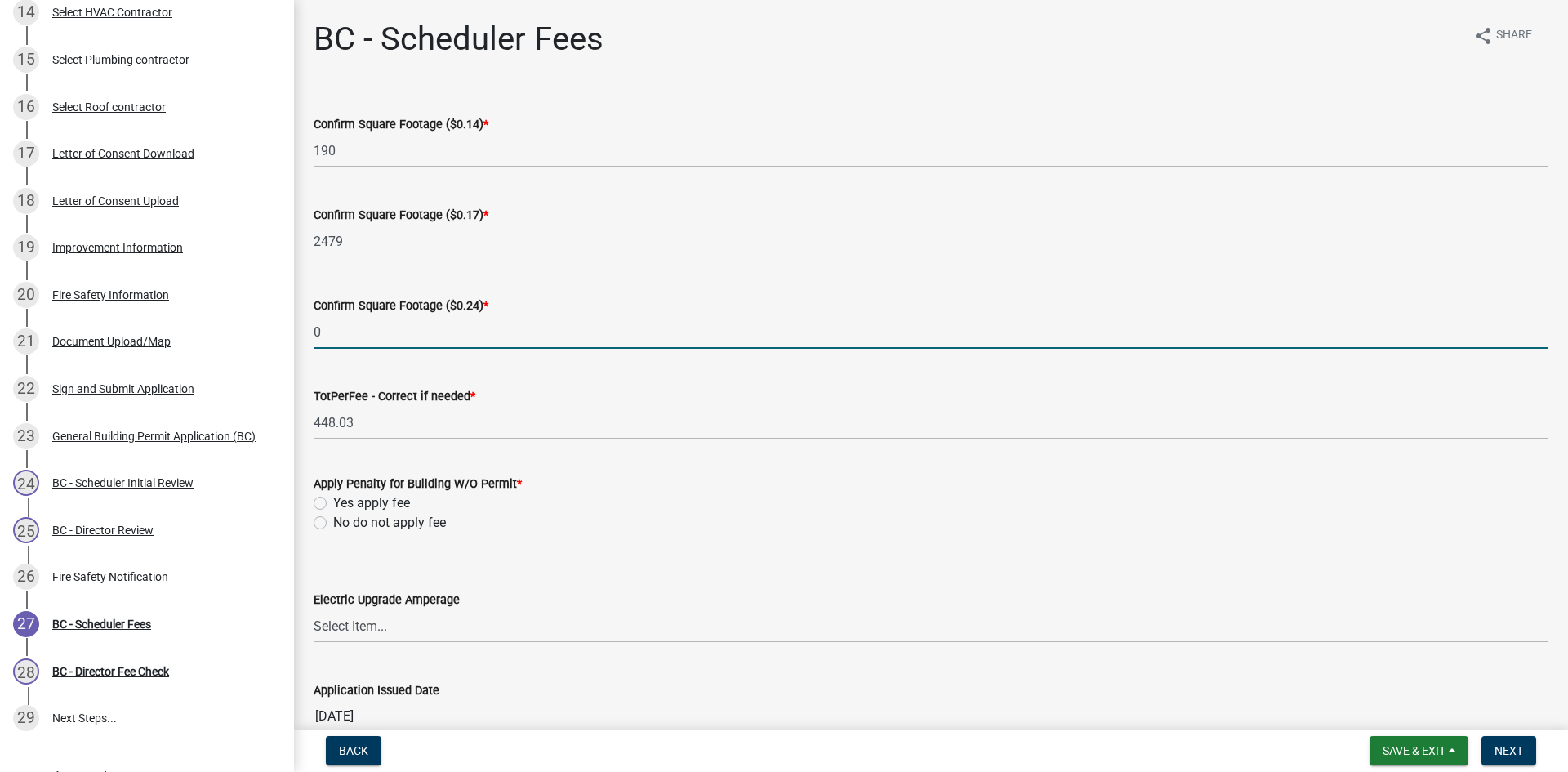
click at [320, 528] on wm-data-entity-input-list "Confirm Square Footage ($0.14) * 190 Confirm Square Footage ($0.17) * 2479 Conf…" at bounding box center [931, 418] width 1234 height 655
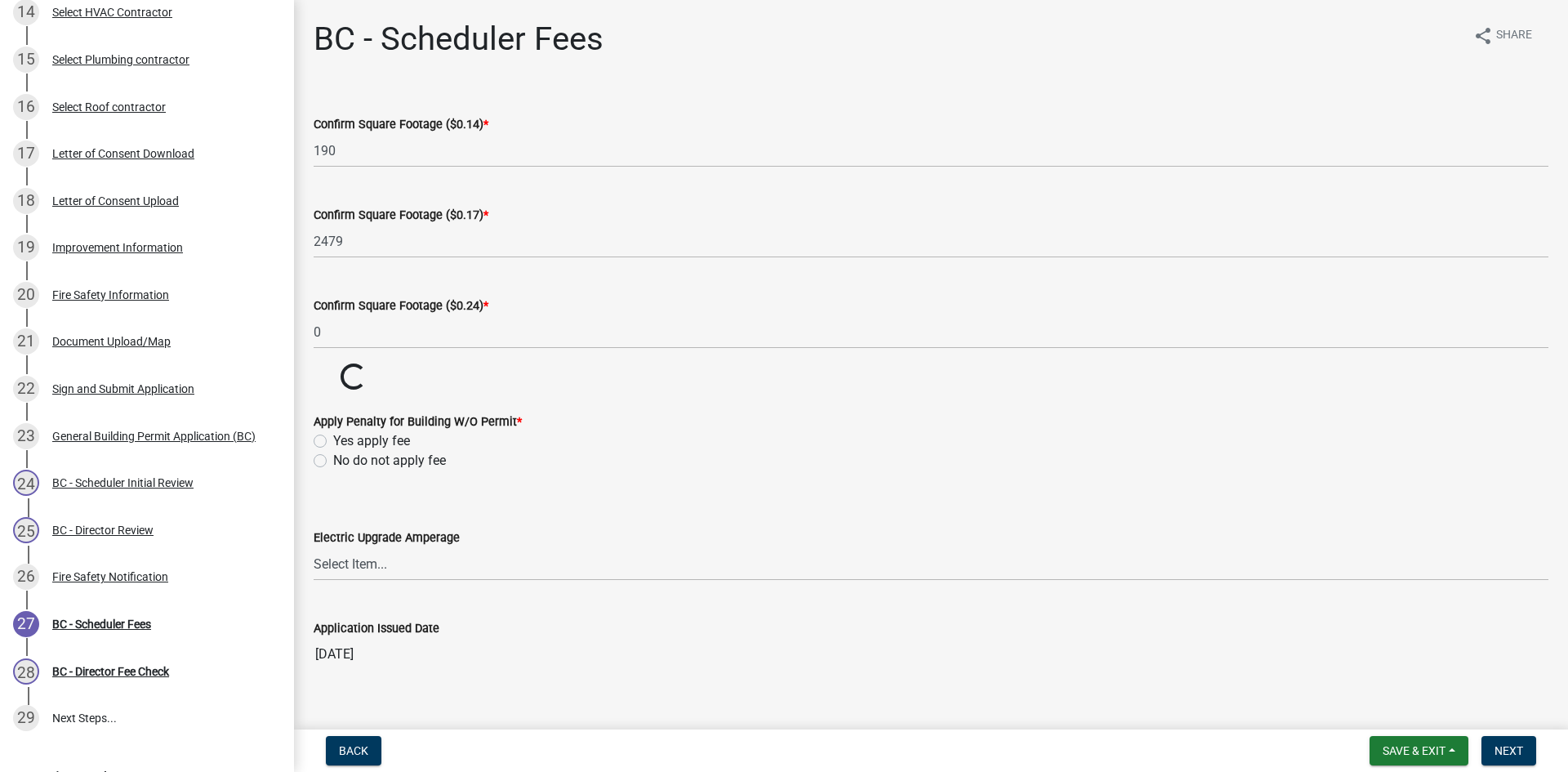
click at [328, 464] on div "No do not apply fee" at bounding box center [931, 461] width 1234 height 20
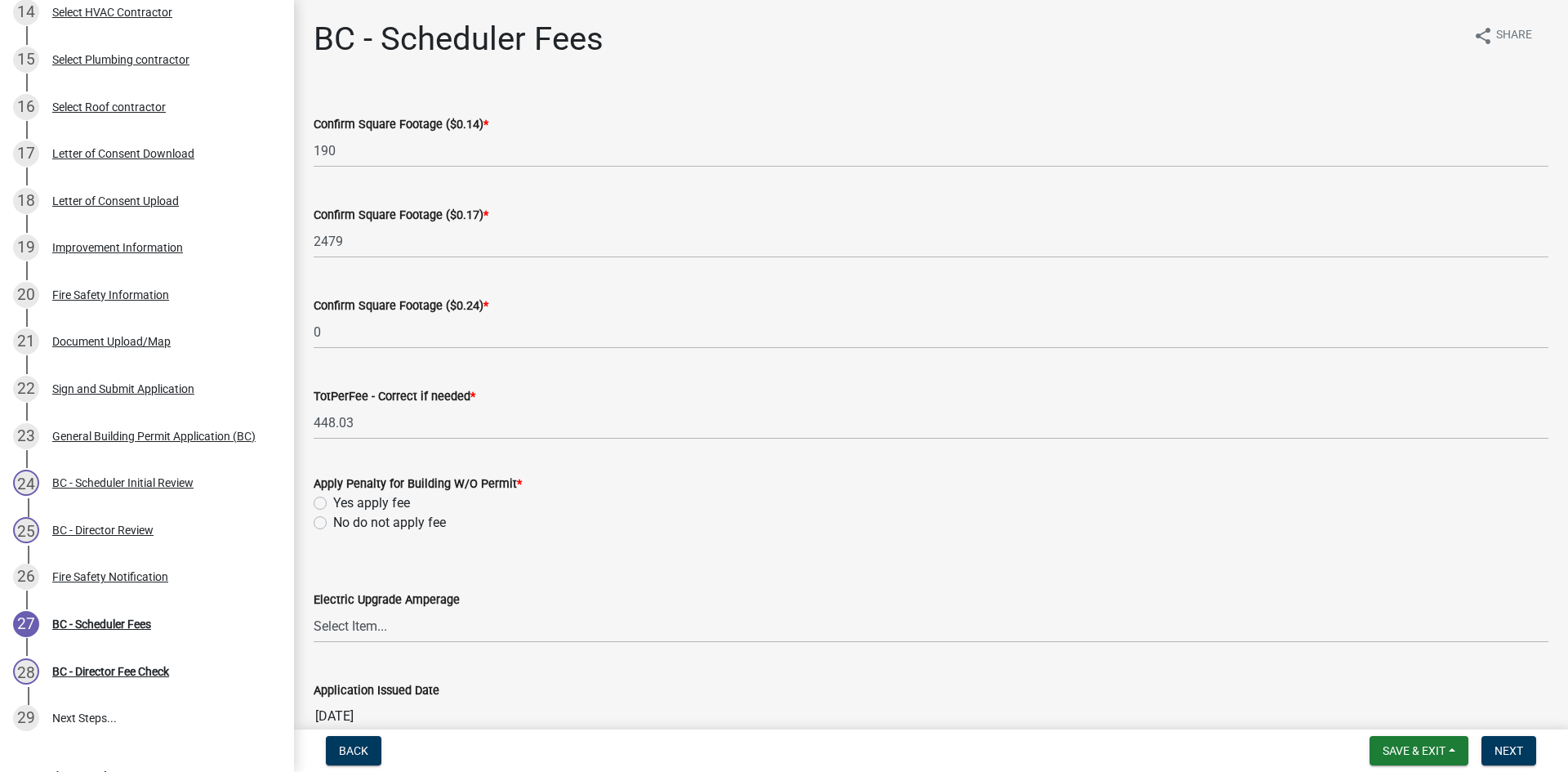
click at [333, 518] on label "No do not apply fee" at bounding box center [389, 523] width 113 height 20
click at [333, 518] on input "No do not apply fee" at bounding box center [338, 518] width 10 height 10
radio input "true"
click at [1516, 749] on span "Next" at bounding box center [1508, 750] width 28 height 13
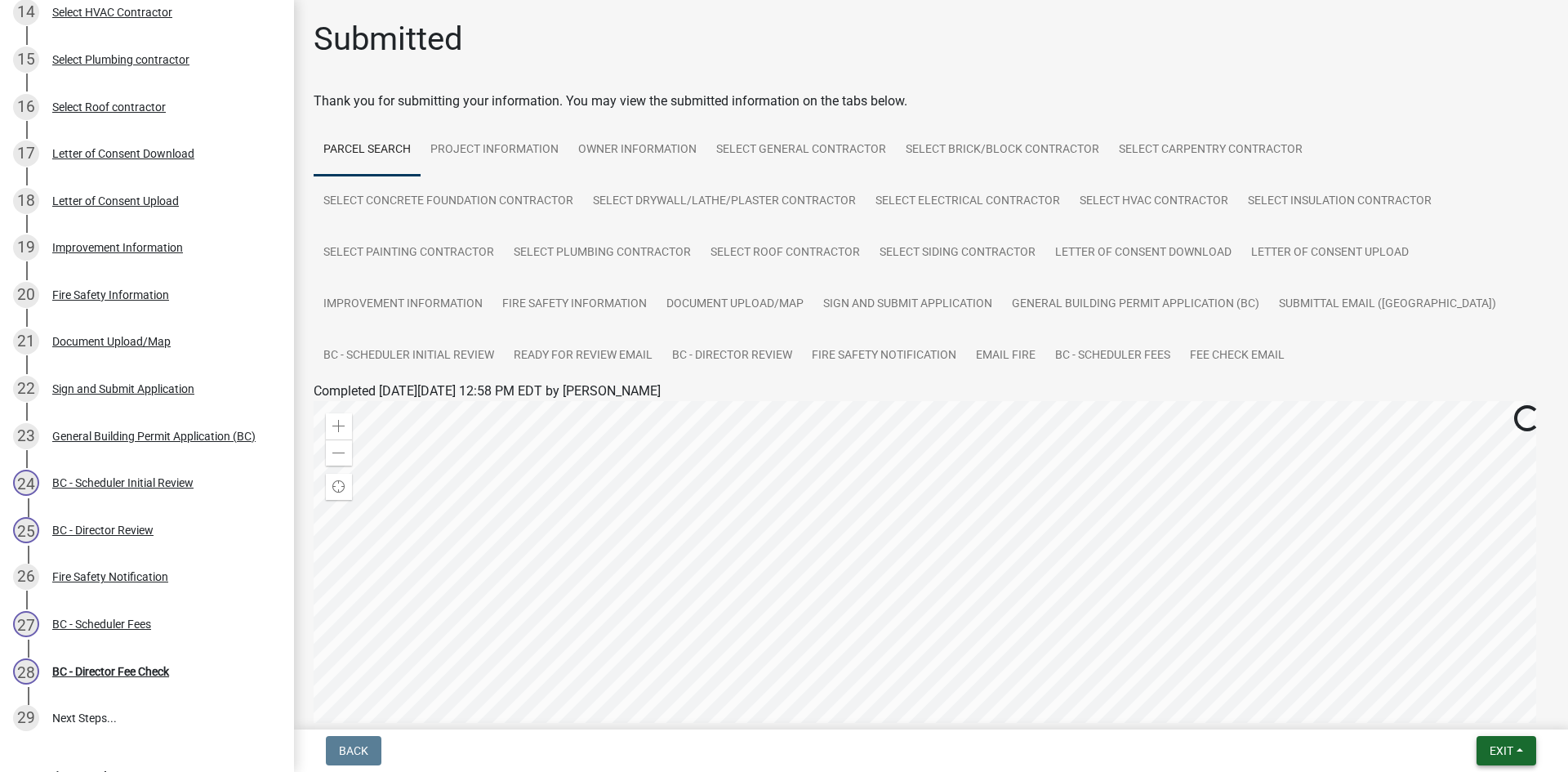
click at [1502, 756] on span "Exit" at bounding box center [1501, 750] width 23 height 13
click at [1486, 719] on button "Save & Exit" at bounding box center [1471, 707] width 131 height 39
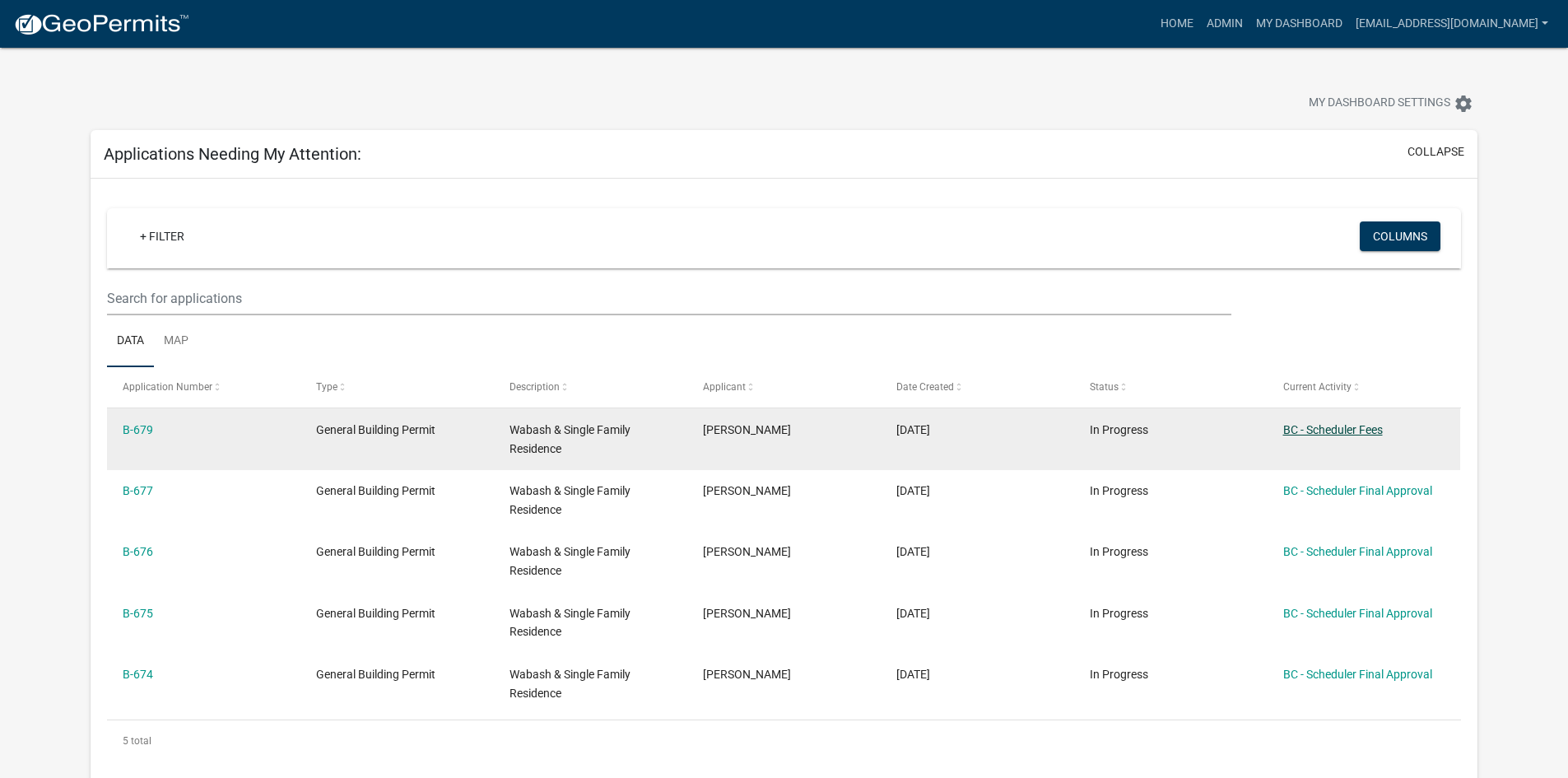
click at [1328, 428] on link "BC - Scheduler Fees" at bounding box center [1333, 429] width 100 height 13
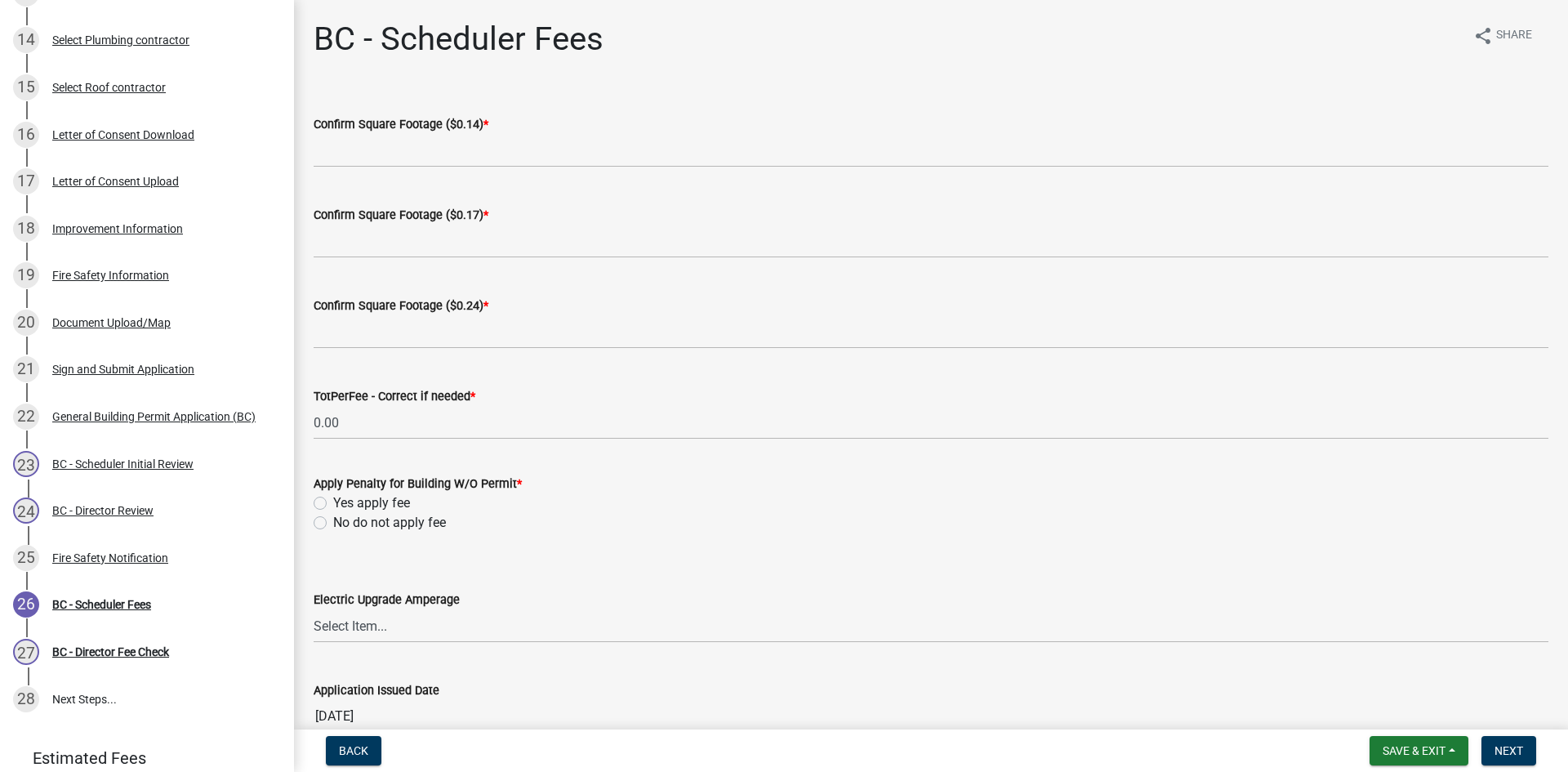
scroll to position [817, 0]
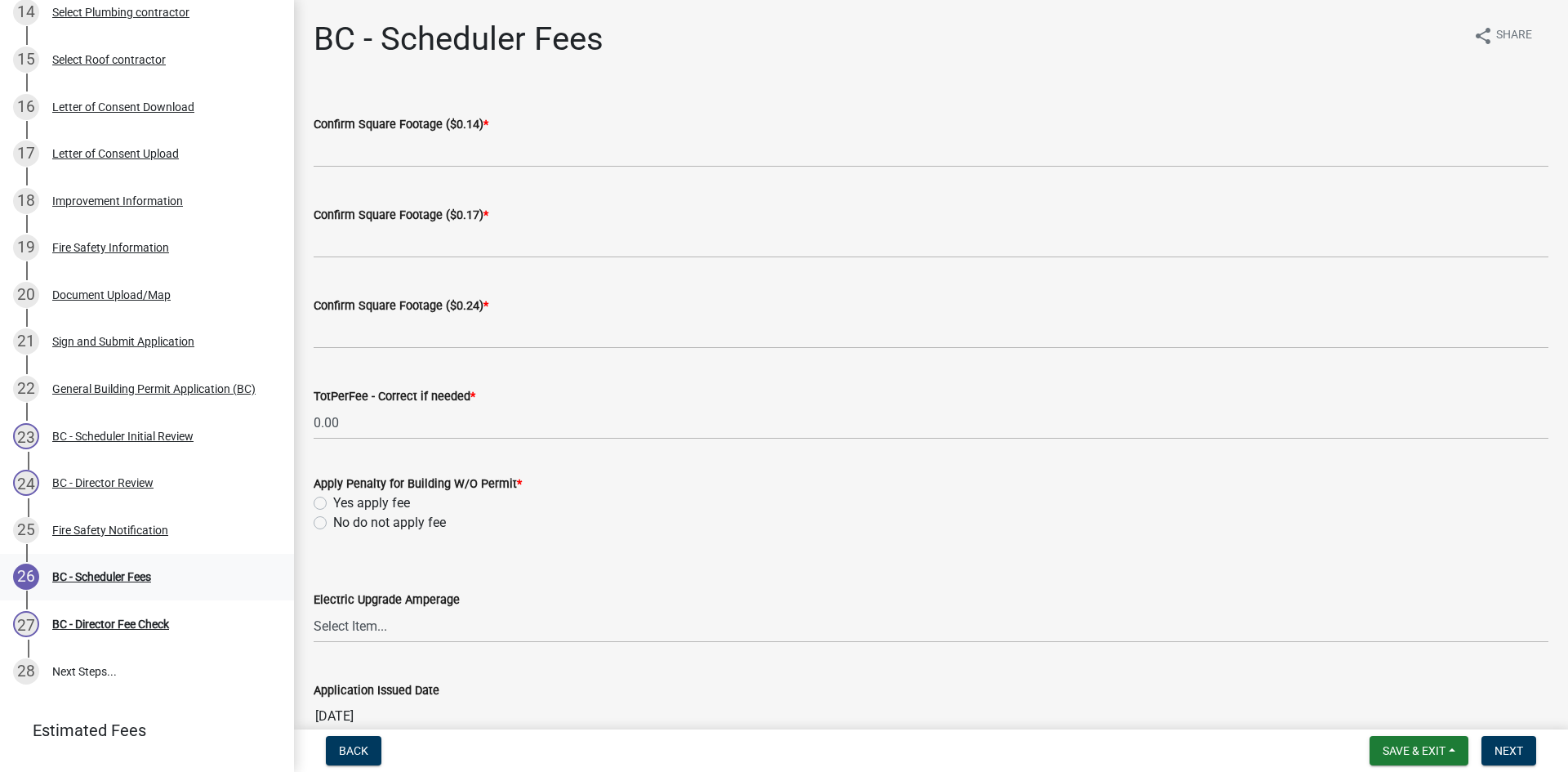
click at [91, 574] on div "BC - Scheduler Fees" at bounding box center [102, 576] width 99 height 11
click at [104, 198] on div "Improvement Information" at bounding box center [118, 200] width 131 height 11
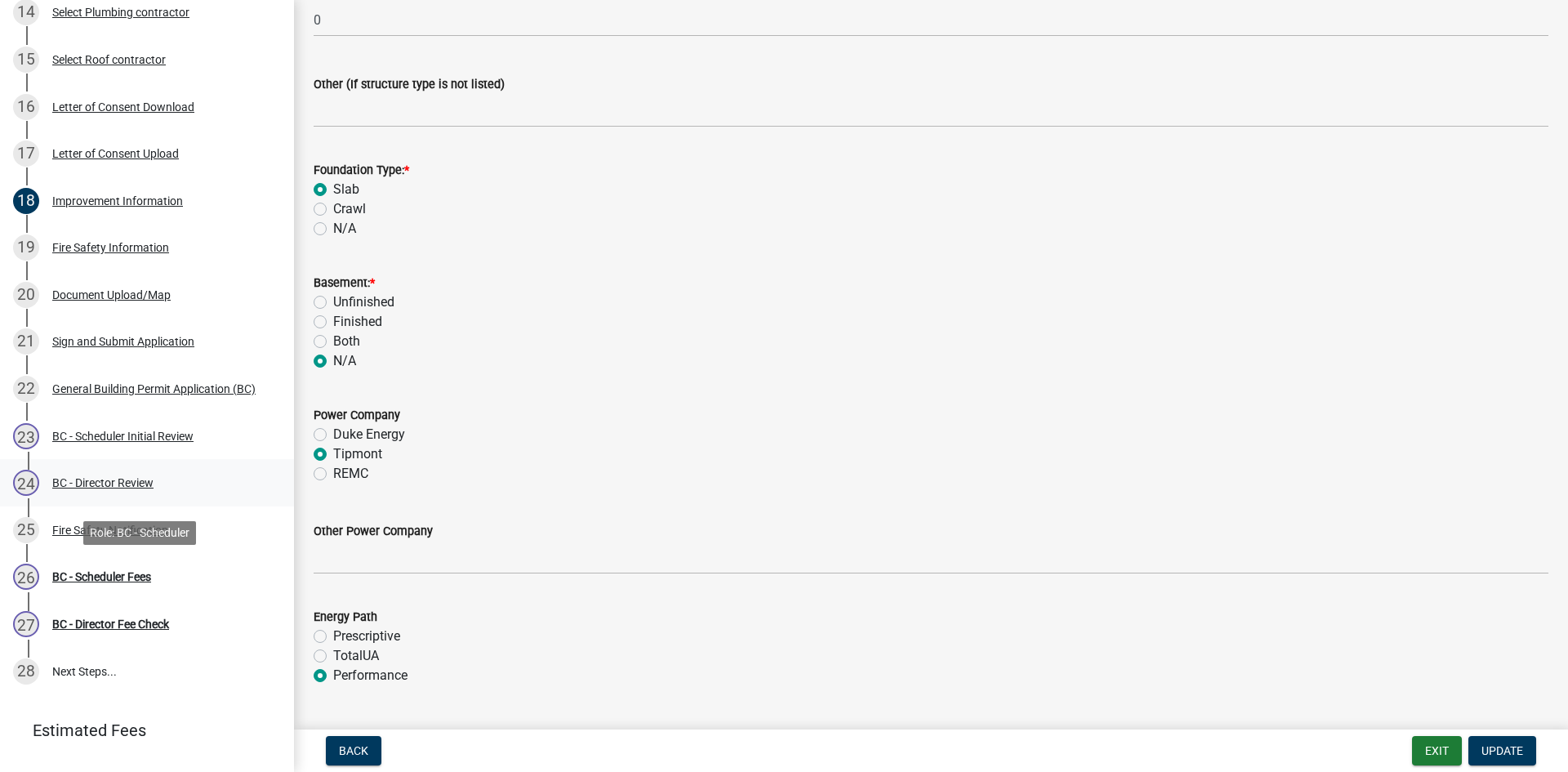
scroll to position [735, 0]
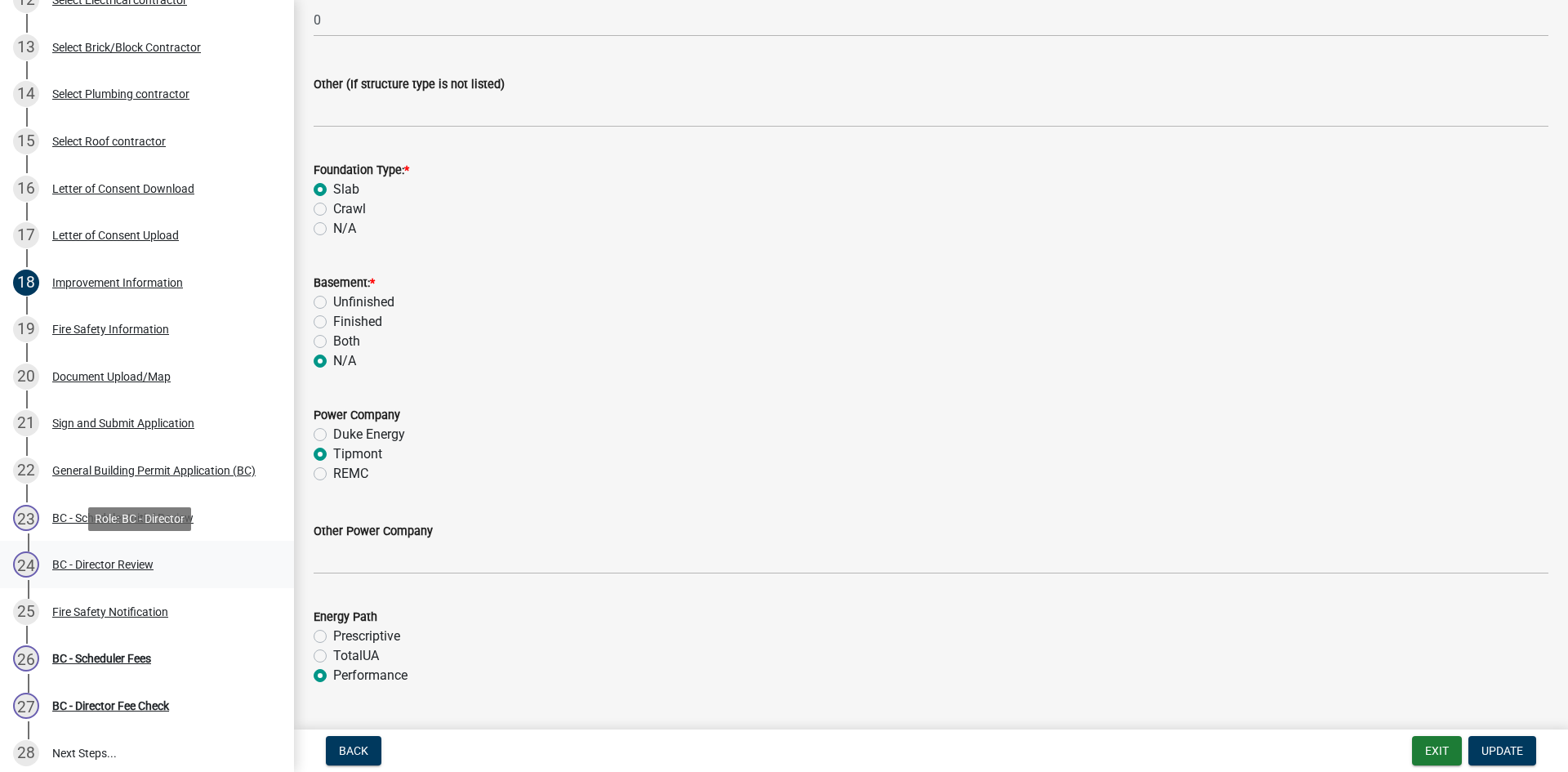
click at [127, 581] on link "24 BC - Director Review" at bounding box center [147, 564] width 294 height 47
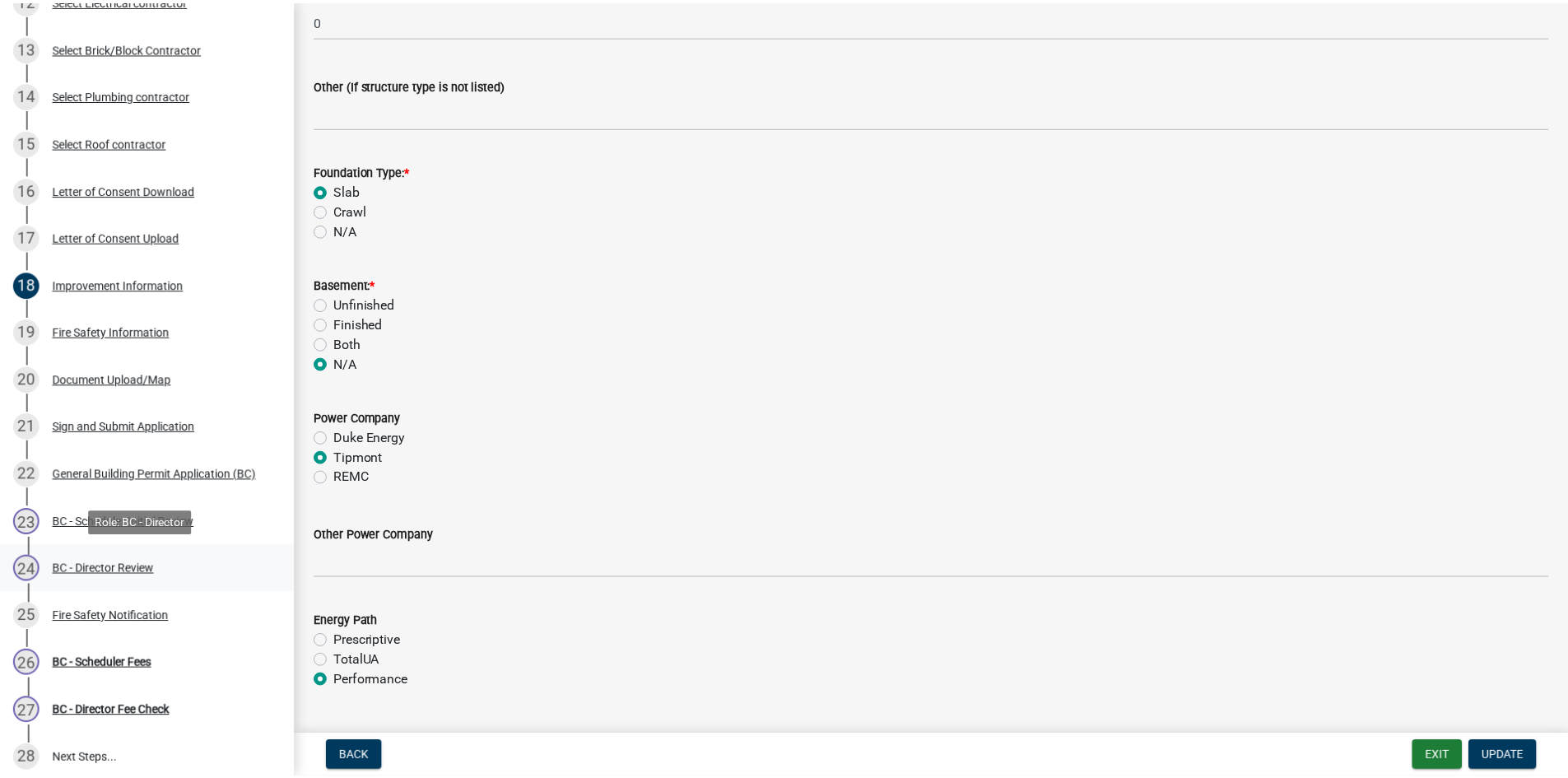
scroll to position [0, 0]
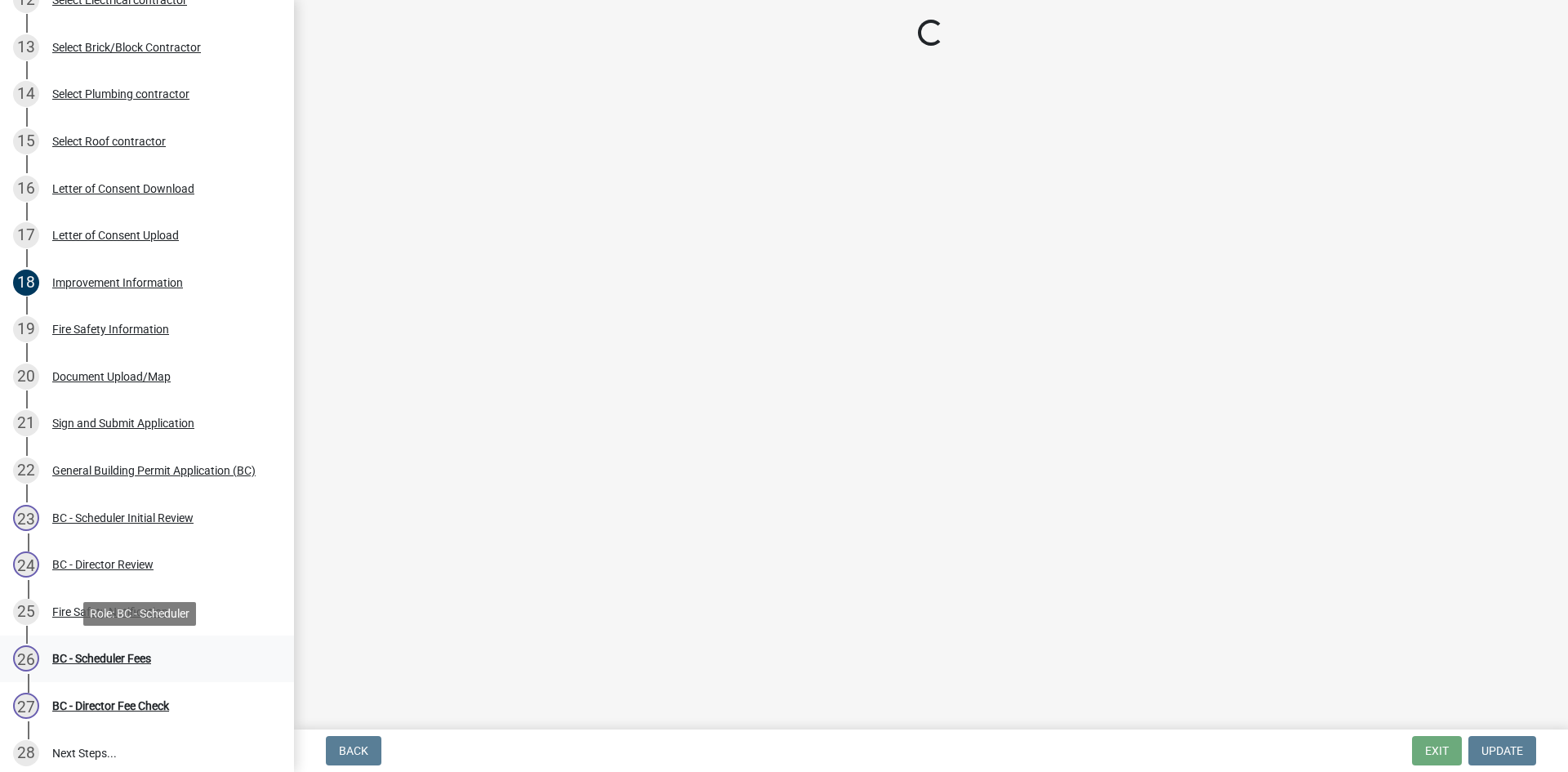
click at [124, 657] on div "BC - Scheduler Fees" at bounding box center [102, 658] width 99 height 11
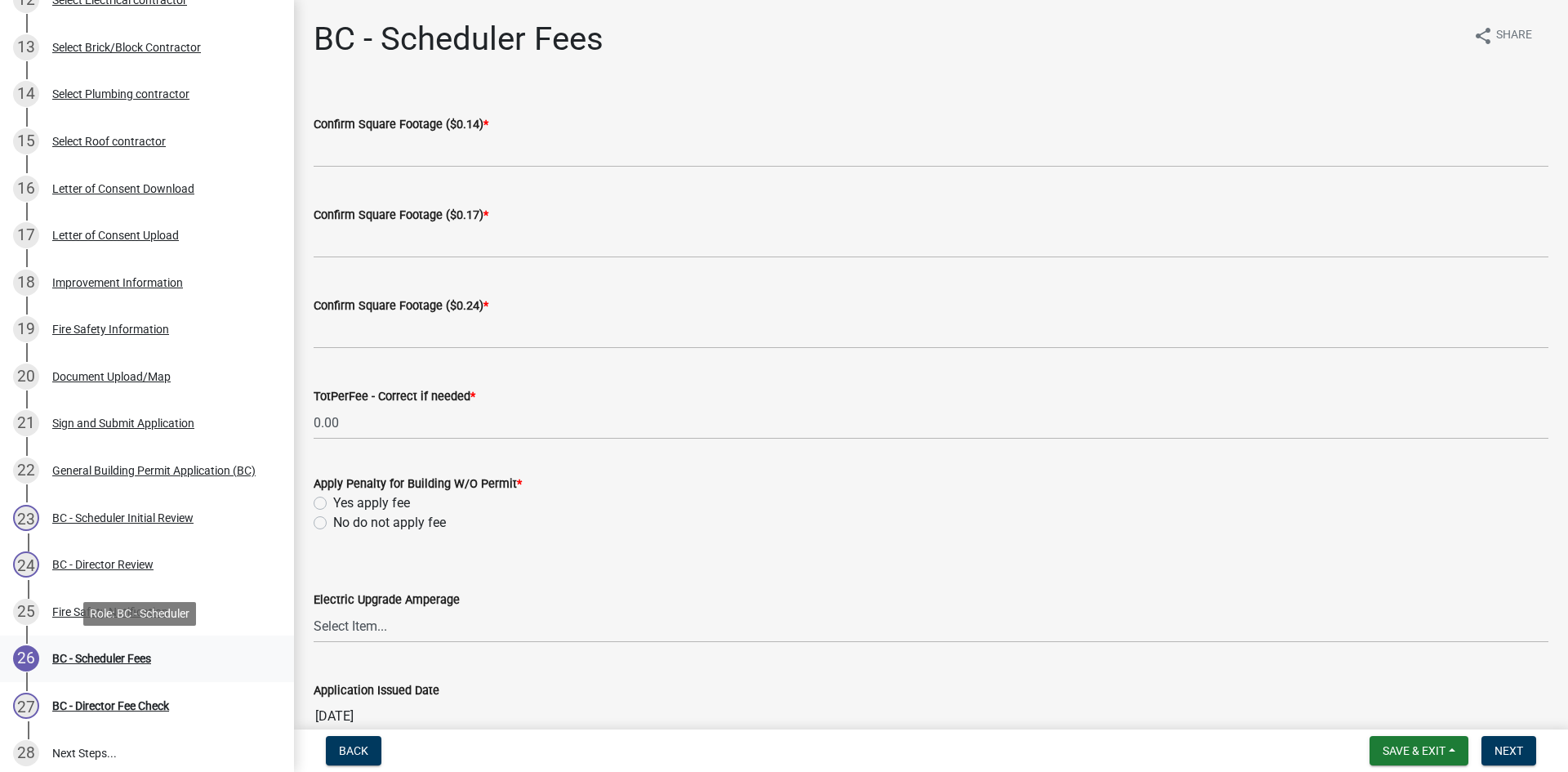
click at [116, 655] on div "BC - Scheduler Fees" at bounding box center [102, 658] width 99 height 11
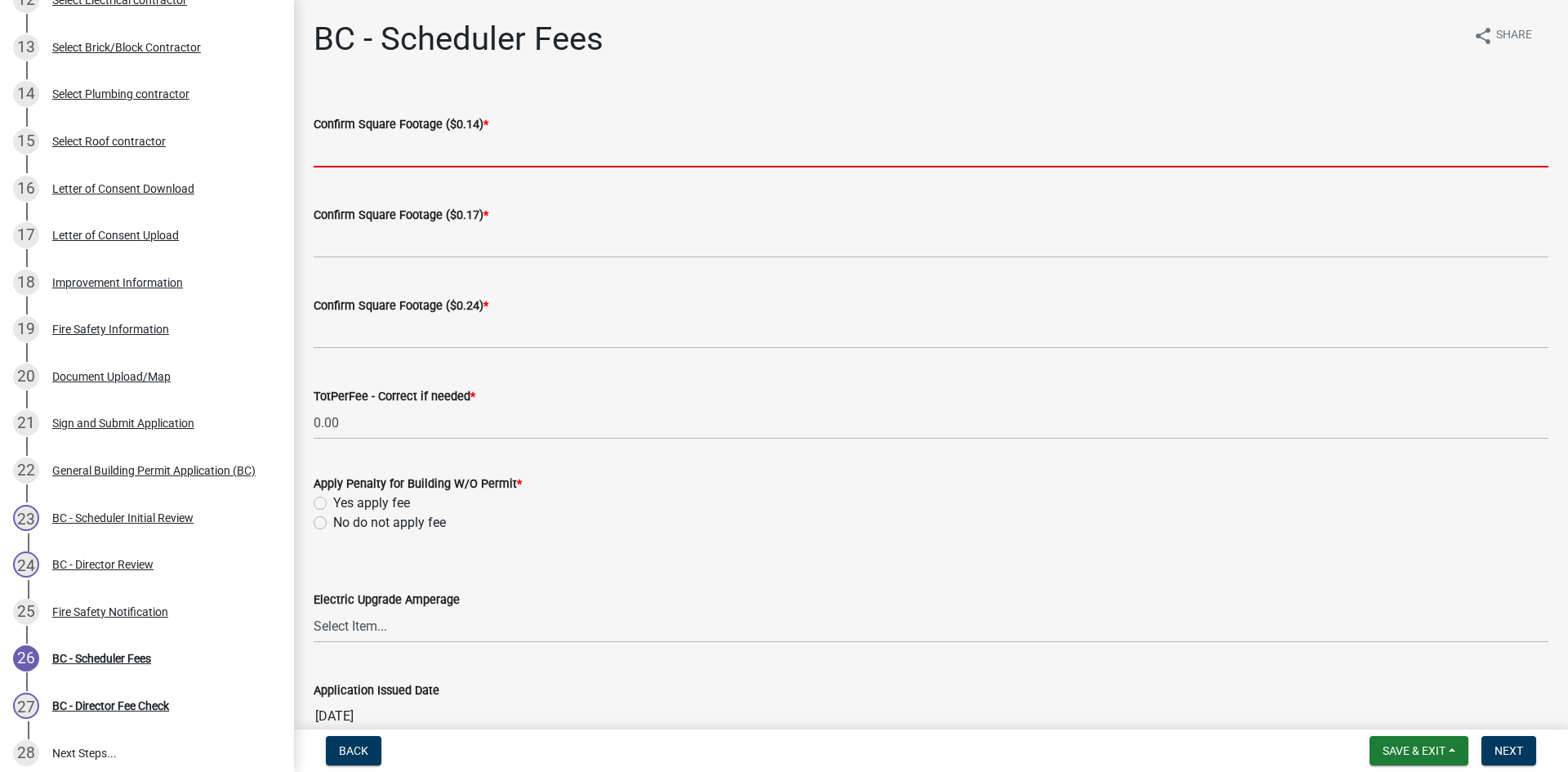
click at [380, 147] on input "text" at bounding box center [931, 150] width 1234 height 34
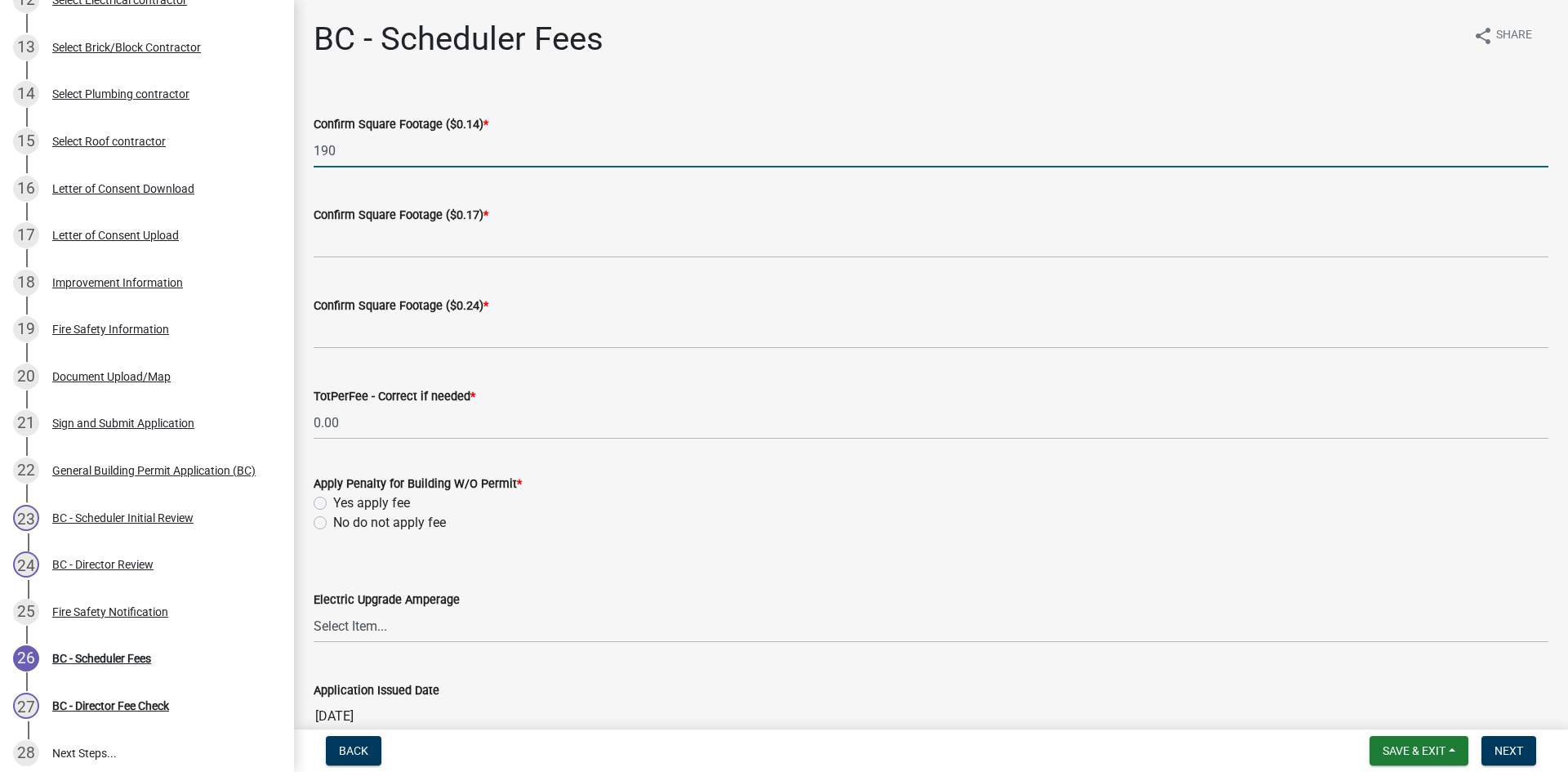
type input "190"
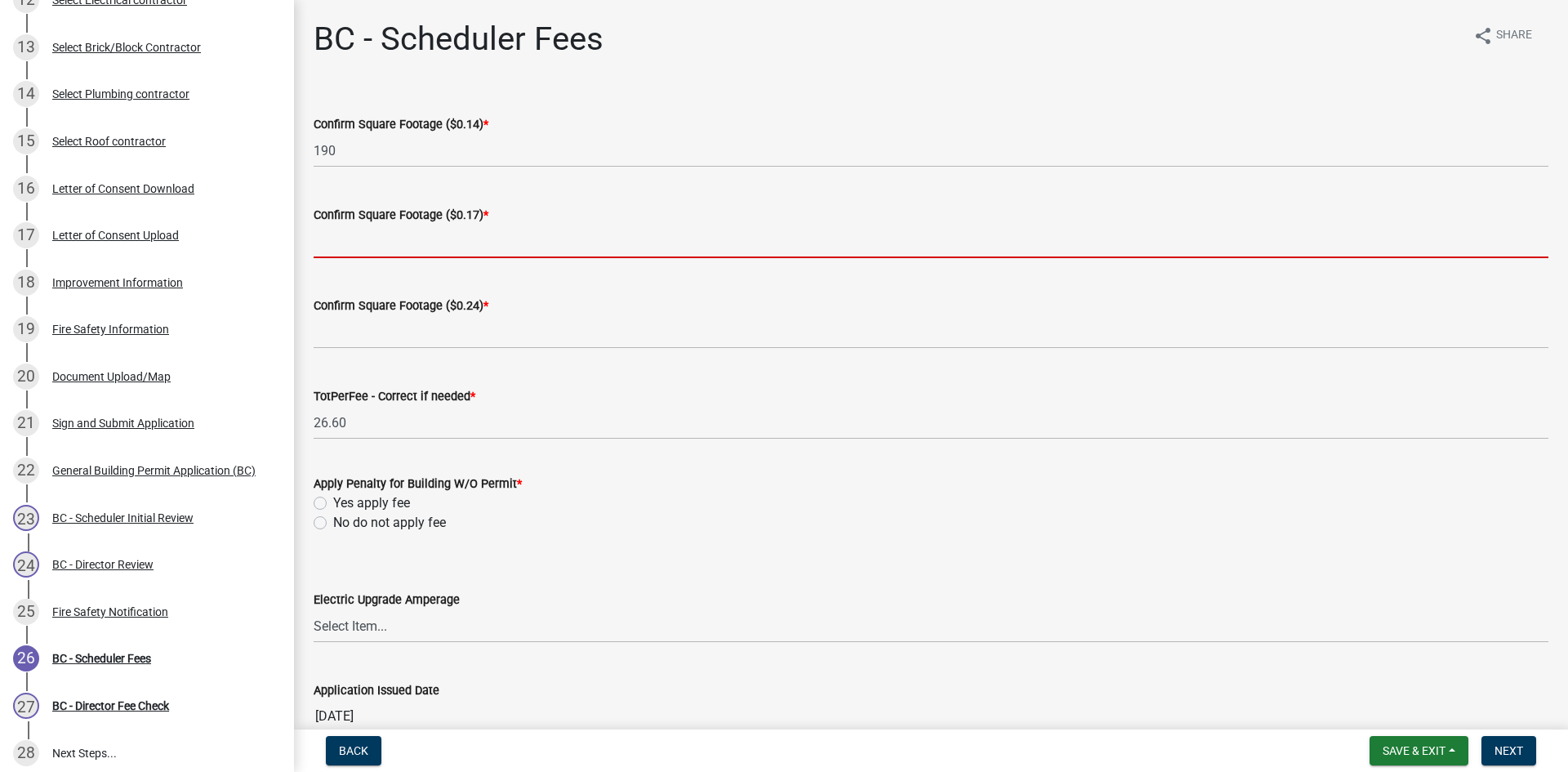
click at [429, 244] on input "text" at bounding box center [931, 241] width 1234 height 34
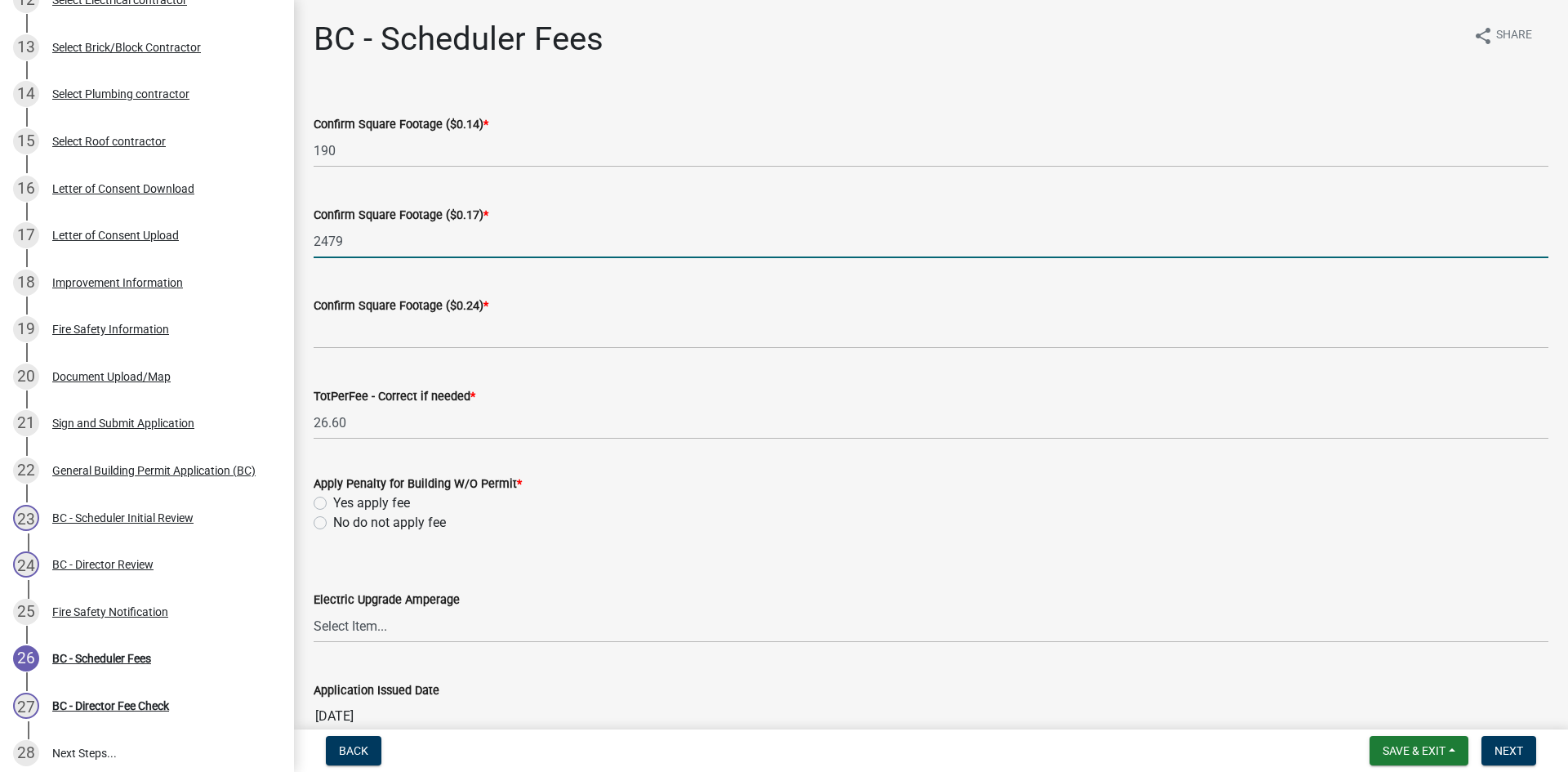
type input "2479"
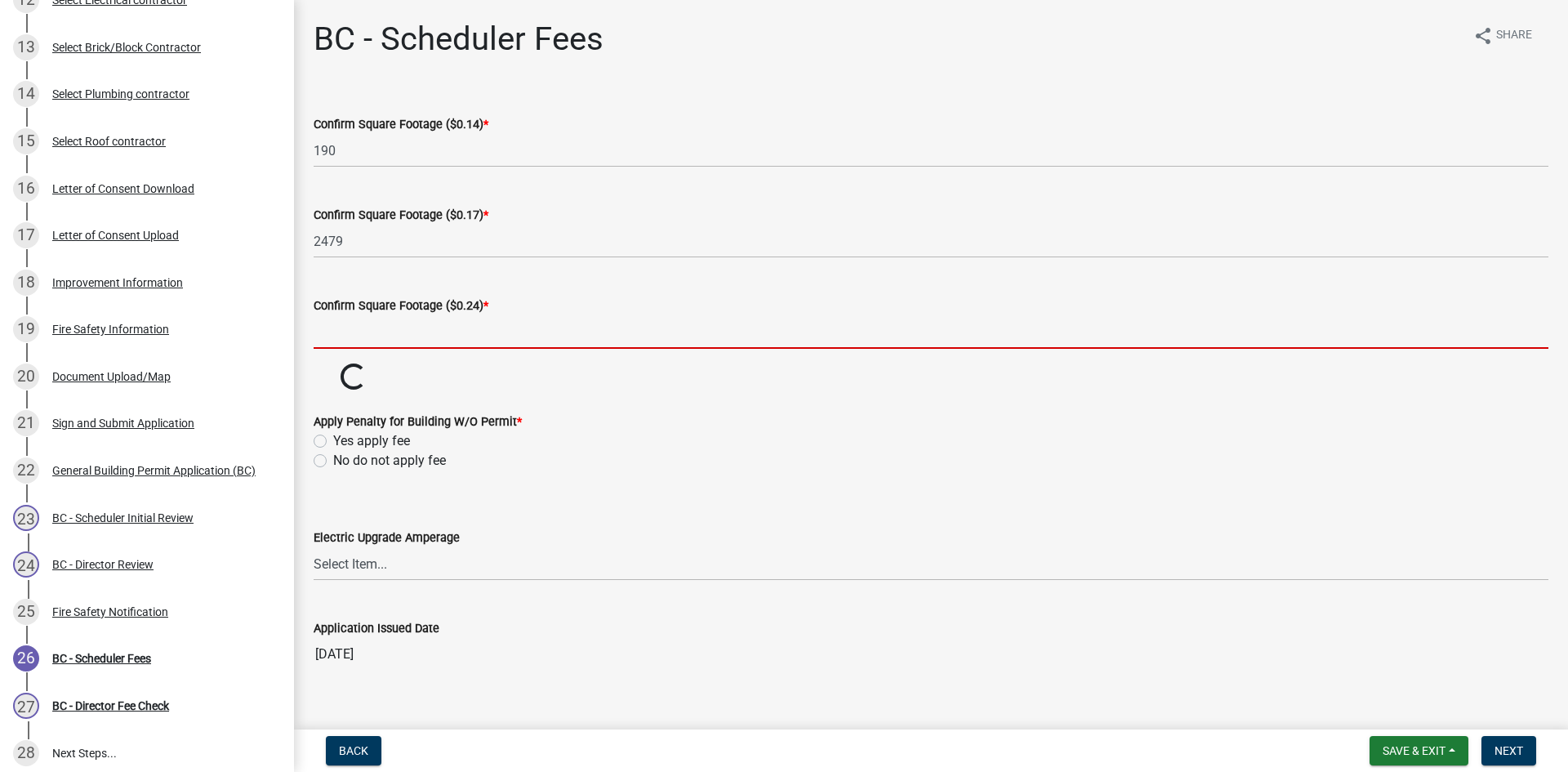
click at [410, 335] on input "text" at bounding box center [931, 332] width 1234 height 34
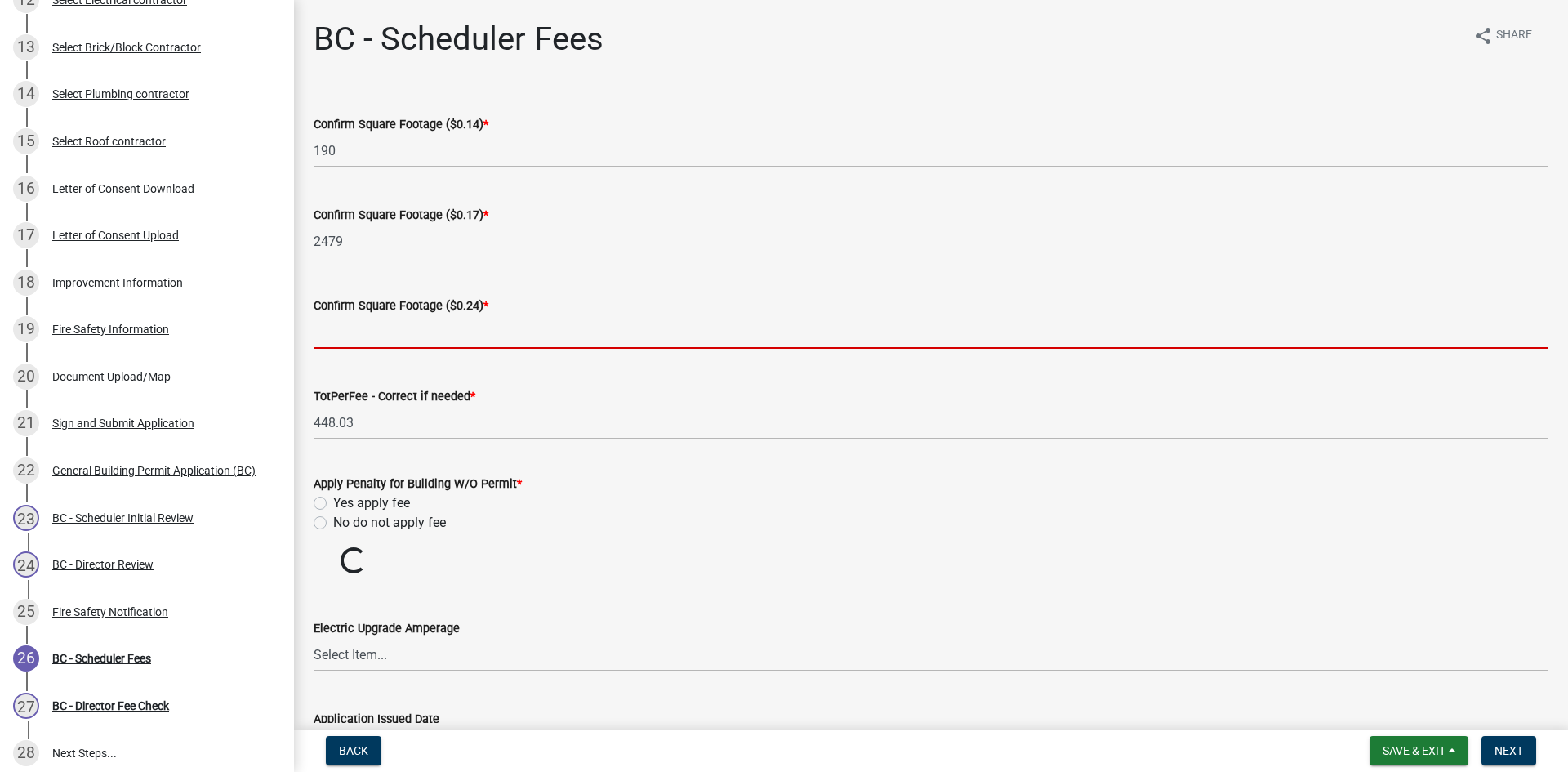
type input "0"
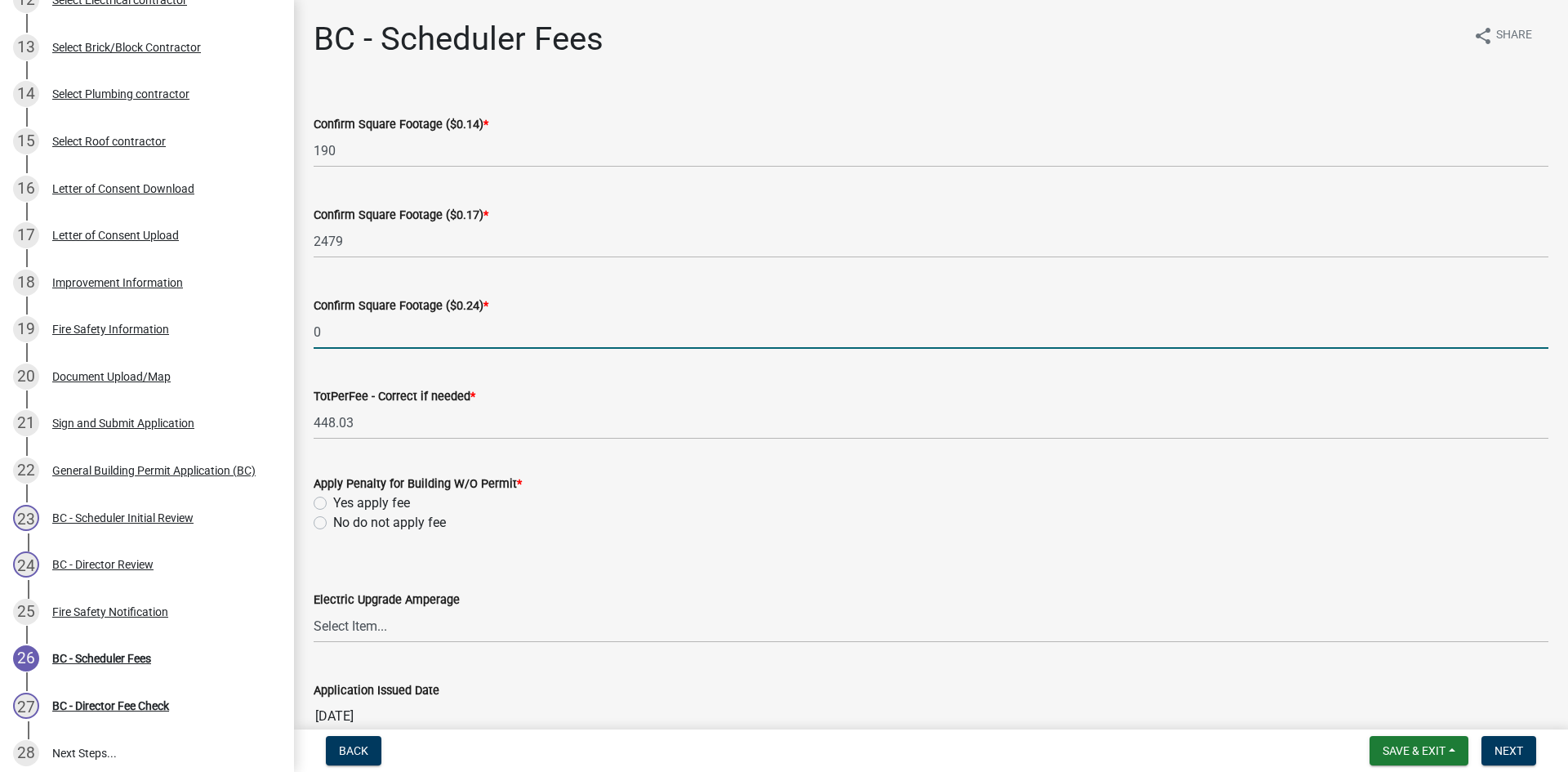
click at [317, 528] on wm-data-entity-input-list "Confirm Square Footage ($0.14) * 190 Confirm Square Footage ($0.17) * 2479 Conf…" at bounding box center [931, 418] width 1234 height 655
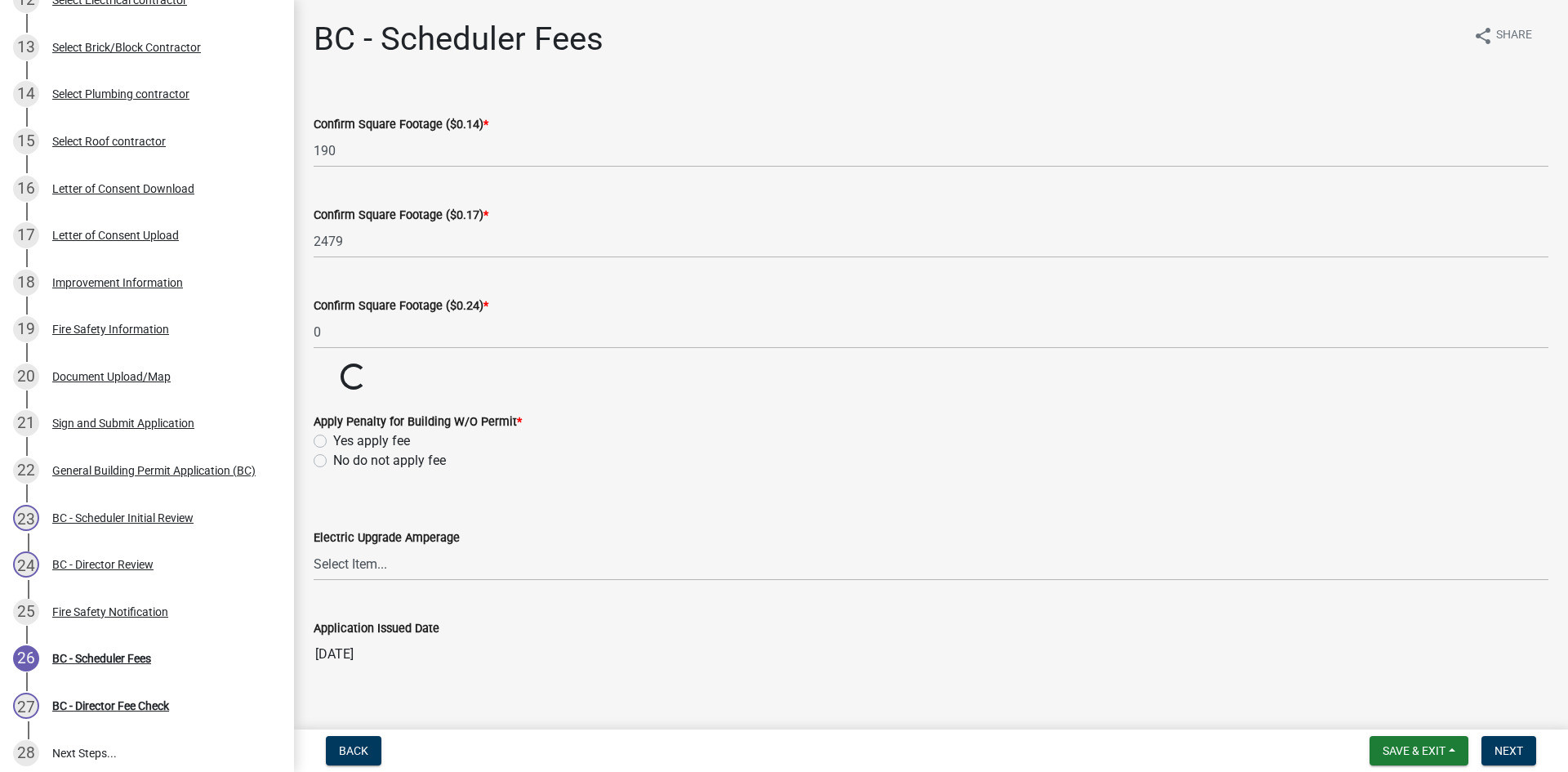
click at [317, 468] on div "No do not apply fee" at bounding box center [931, 461] width 1234 height 20
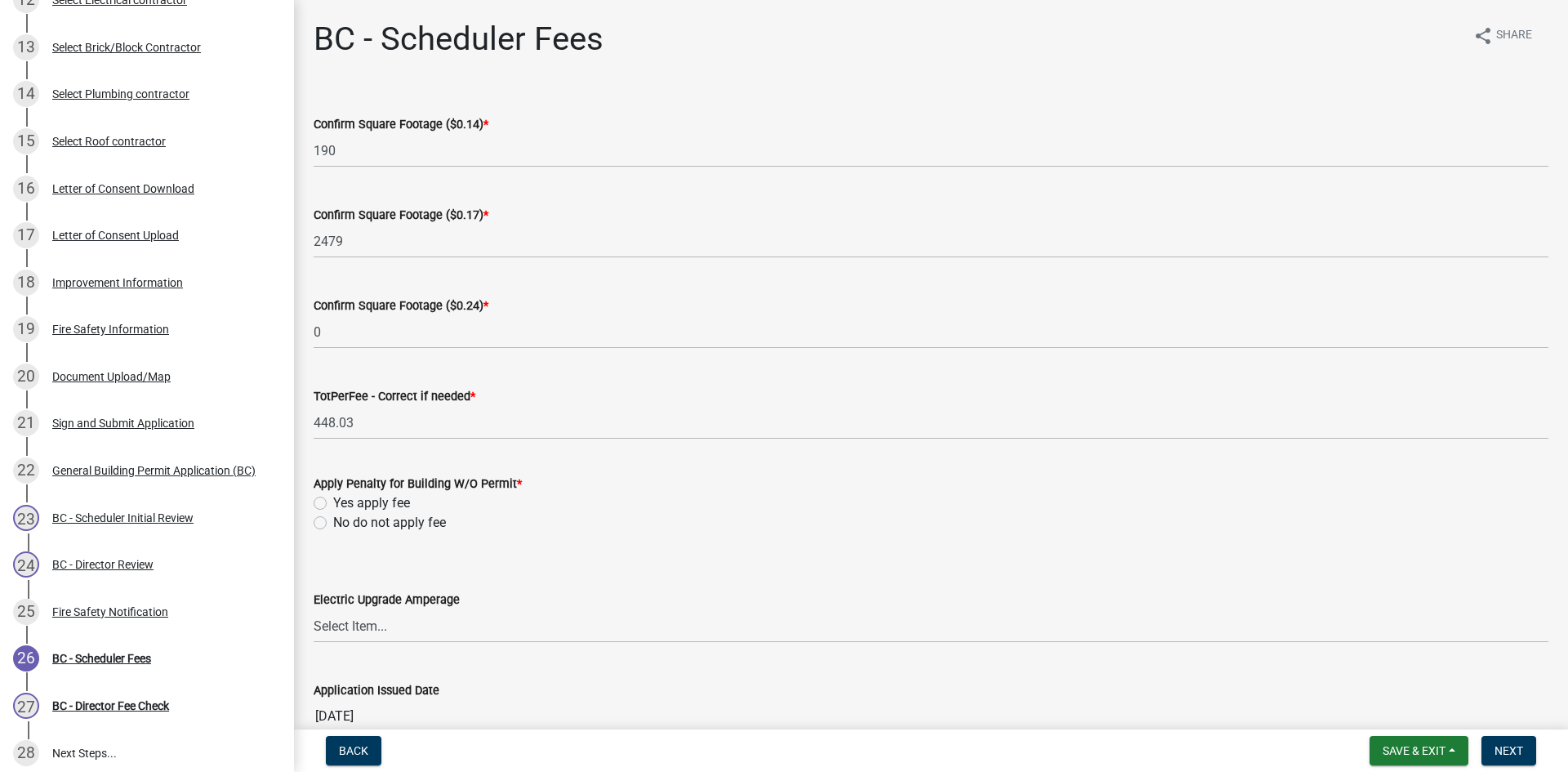
click at [333, 526] on label "No do not apply fee" at bounding box center [389, 523] width 113 height 20
click at [333, 524] on input "No do not apply fee" at bounding box center [338, 518] width 10 height 10
radio input "true"
click at [1513, 763] on button "Next" at bounding box center [1508, 750] width 54 height 29
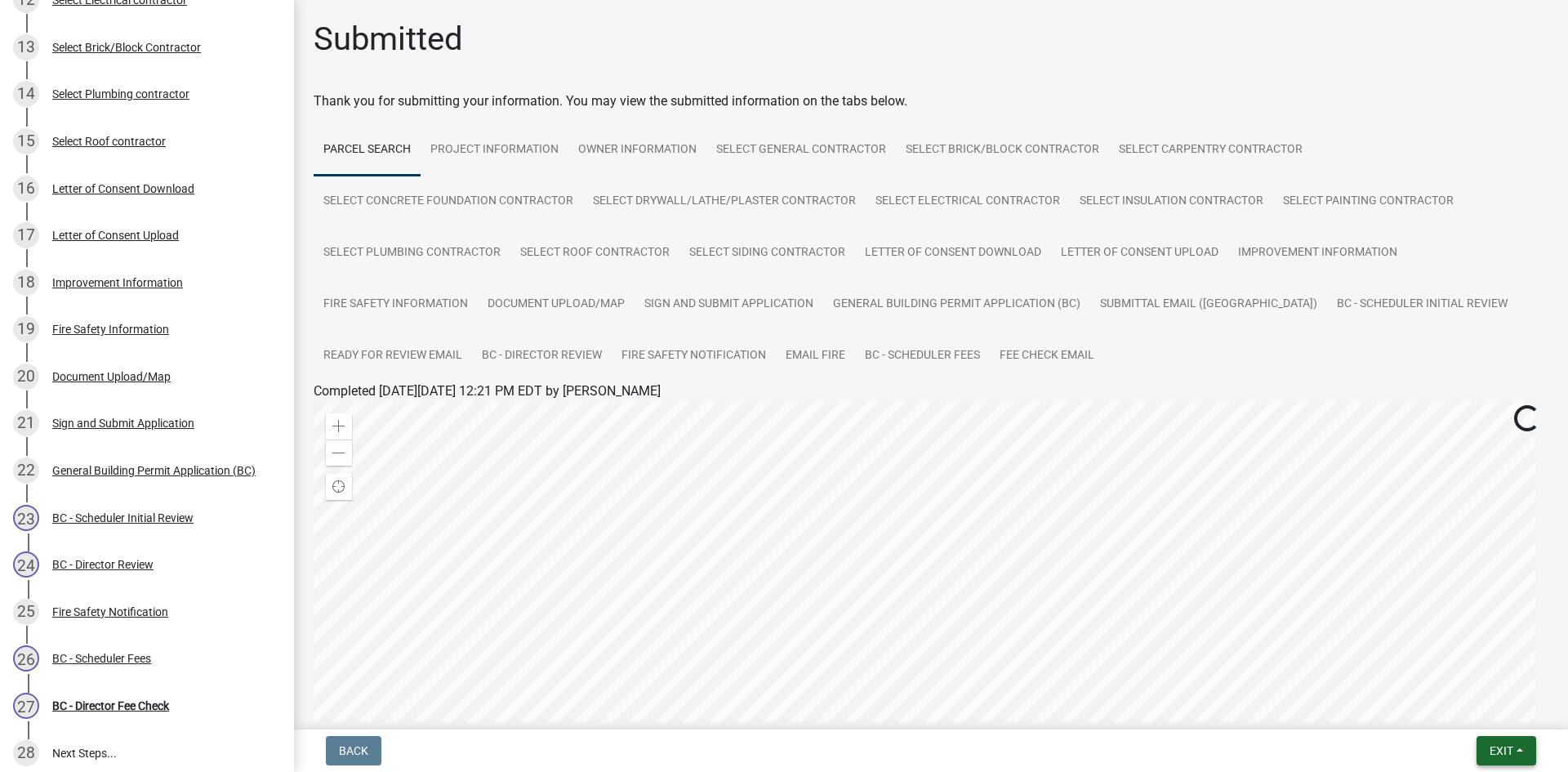
click at [1490, 754] on span "Exit" at bounding box center [1501, 750] width 23 height 13
click at [1477, 724] on button "Save & Exit" at bounding box center [1471, 707] width 131 height 39
